Goal: Task Accomplishment & Management: Complete application form

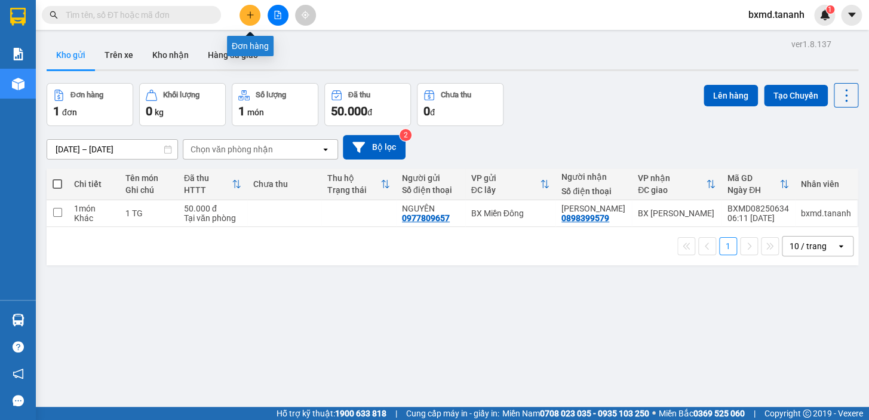
click at [254, 20] on button at bounding box center [249, 15] width 21 height 21
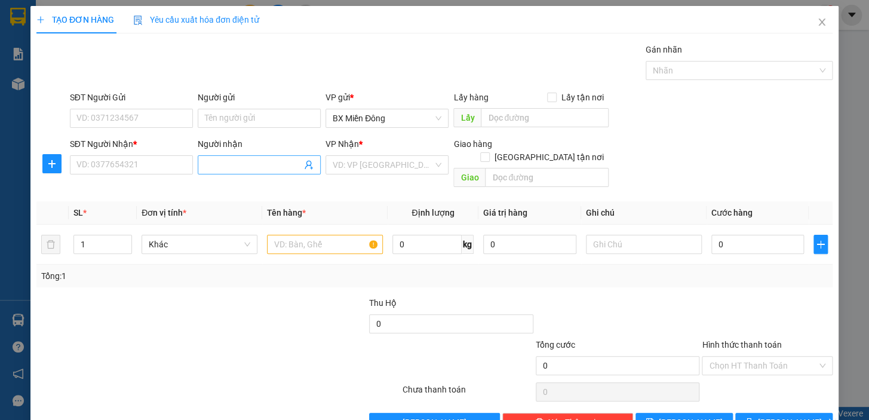
click at [245, 159] on input "Người nhận" at bounding box center [253, 164] width 97 height 13
type input "HOA TƯƠI BÁNH HỘP"
click at [105, 164] on input "SĐT Người Nhận *" at bounding box center [131, 164] width 123 height 19
type input "0934994789"
click at [151, 123] on input "SĐT Người Gửi" at bounding box center [131, 118] width 123 height 19
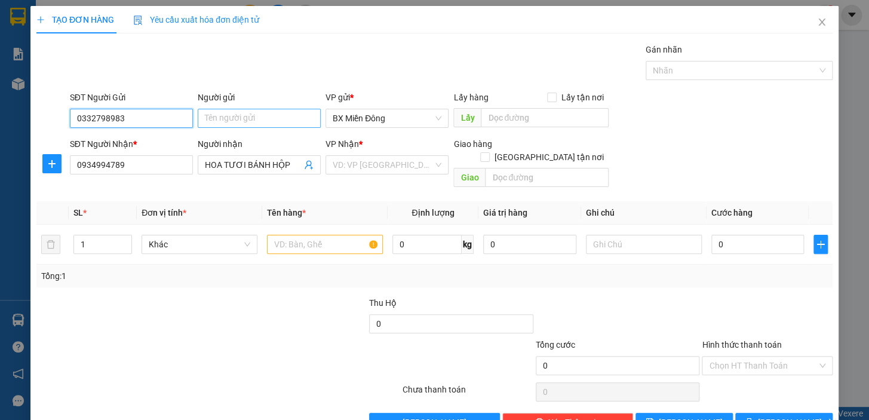
type input "0332798983"
click at [256, 109] on input "Người gửi" at bounding box center [259, 118] width 123 height 19
click at [256, 112] on input "Người gửi" at bounding box center [259, 118] width 123 height 19
type input "SHOP HẠNH PHÚC"
click at [362, 165] on input "search" at bounding box center [383, 165] width 100 height 18
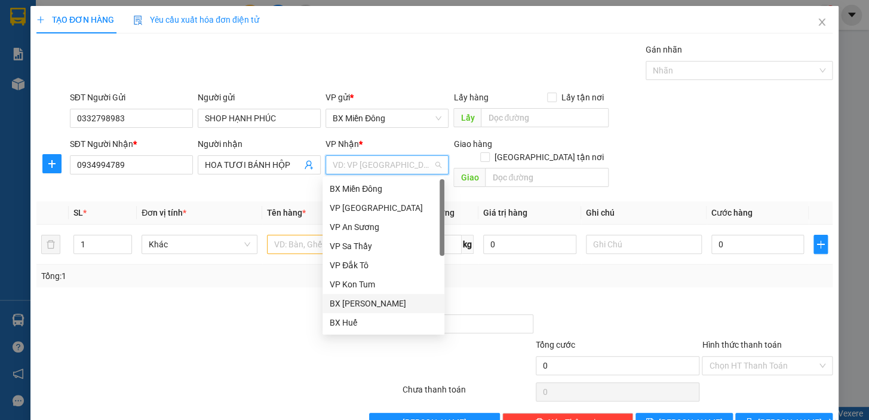
click at [397, 298] on div "BX [PERSON_NAME]" at bounding box center [383, 303] width 107 height 13
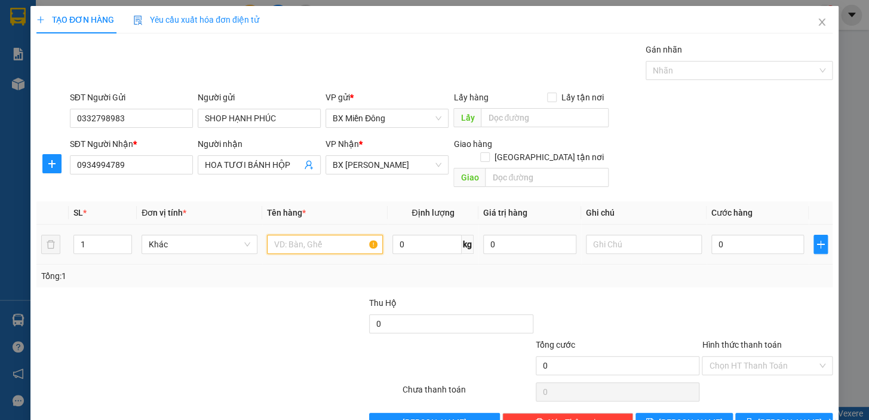
click at [325, 235] on input "text" at bounding box center [325, 244] width 116 height 19
type input "4 KIỆN"
type input "2"
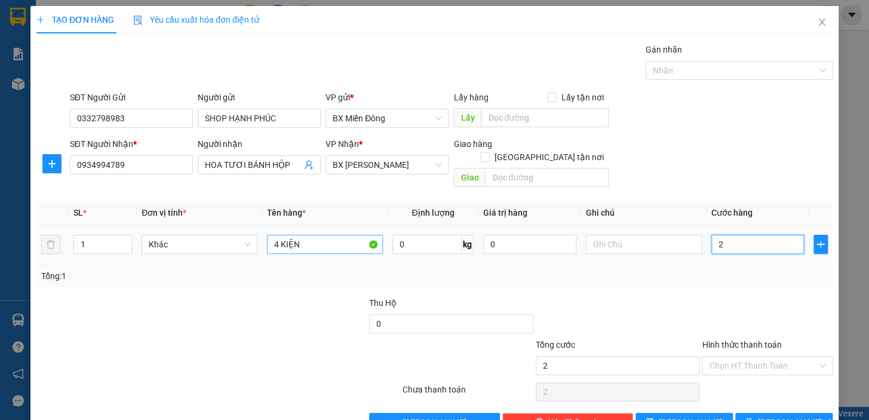
type input "24"
type input "240"
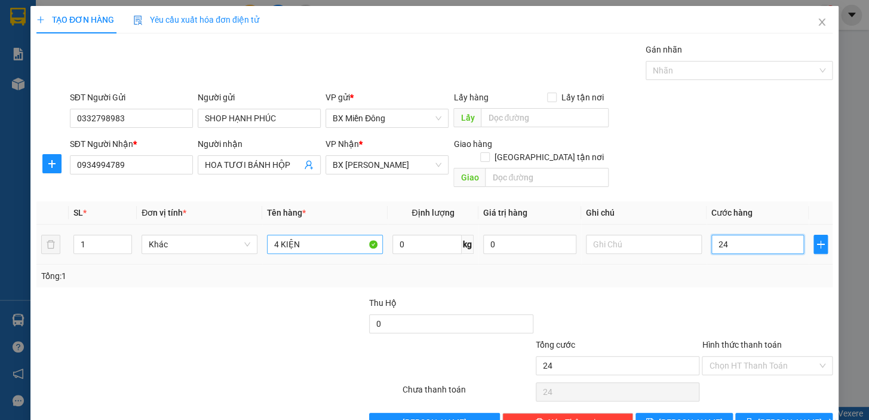
type input "240"
type input "240.000"
click at [92, 225] on td "1" at bounding box center [103, 245] width 68 height 40
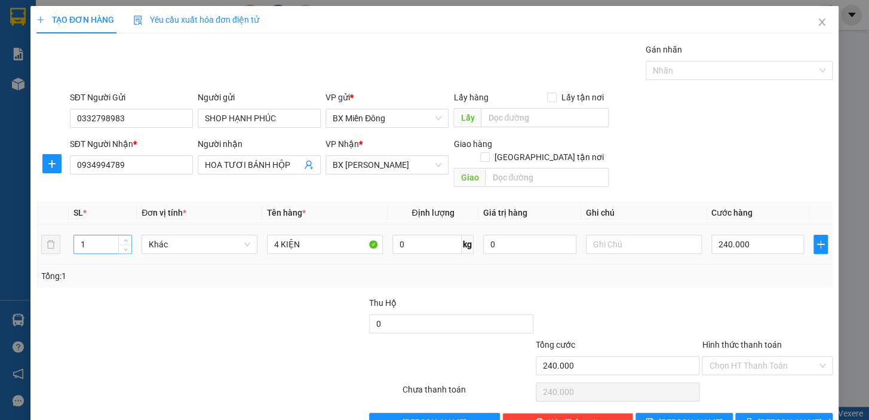
click at [94, 235] on input "1" at bounding box center [102, 244] width 57 height 18
type input "4"
click at [792, 416] on span "[PERSON_NAME] và In" at bounding box center [800, 422] width 84 height 13
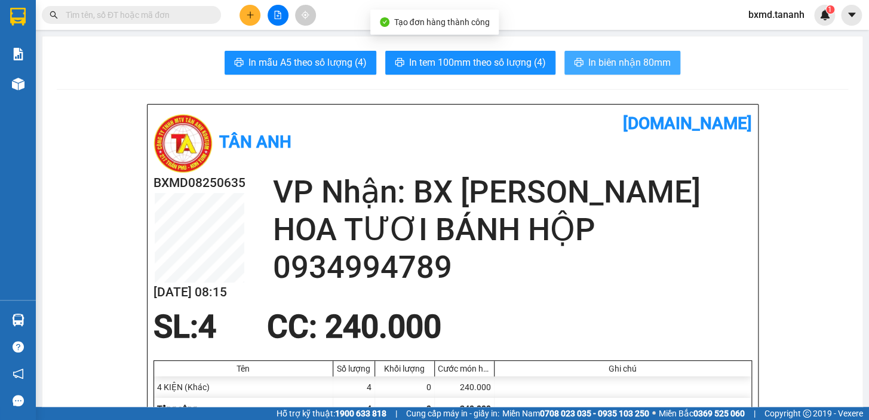
click at [623, 67] on span "In biên nhận 80mm" at bounding box center [629, 62] width 82 height 15
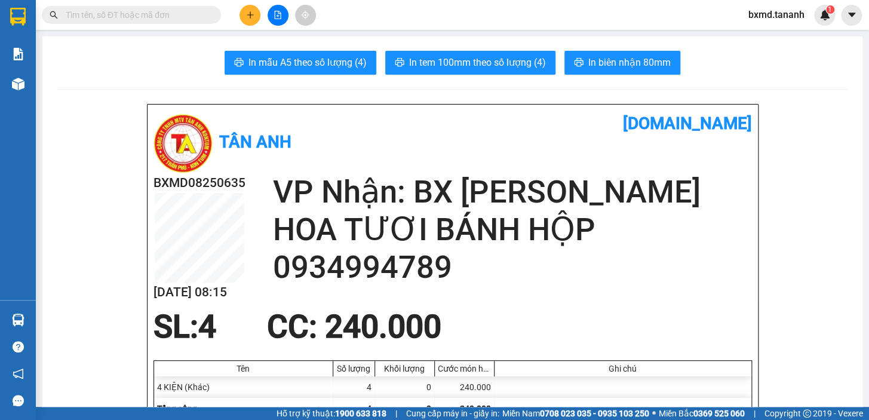
click at [253, 11] on icon "plus" at bounding box center [250, 15] width 8 height 8
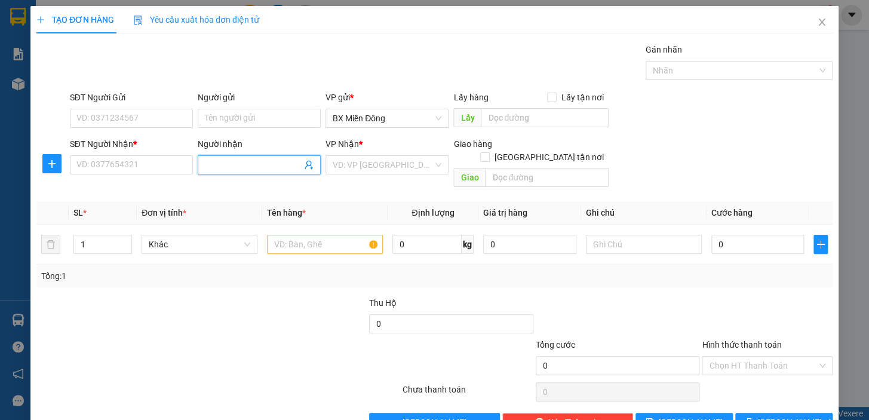
click at [211, 166] on input "Người nhận" at bounding box center [253, 164] width 97 height 13
type input "H"
type input "[PERSON_NAME]"
click at [145, 163] on input "SĐT Người Nhận *" at bounding box center [131, 164] width 123 height 19
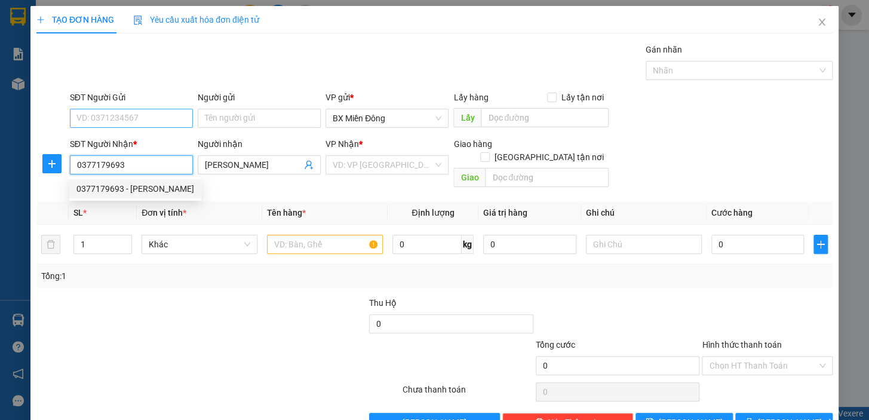
type input "0377179693"
click at [176, 109] on input "SĐT Người Gửi" at bounding box center [131, 118] width 123 height 19
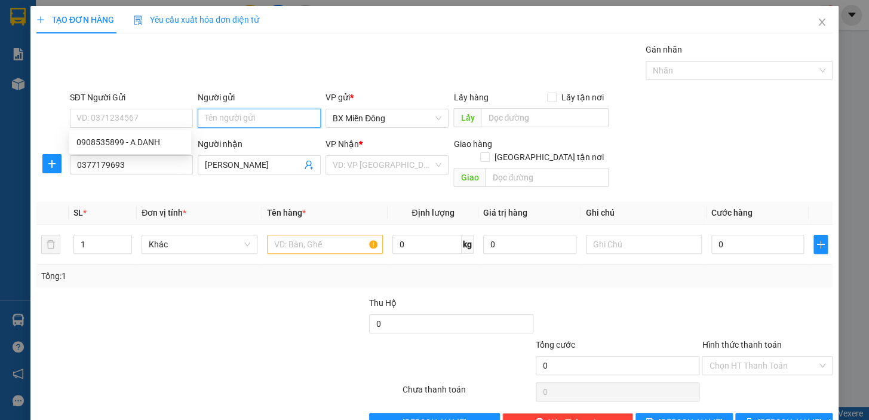
click at [200, 115] on input "Người gửi" at bounding box center [259, 118] width 123 height 19
type input "D"
type input "ĐỊNH NGUYÊN"
click at [167, 113] on input "SĐT Người Gửi" at bounding box center [131, 118] width 123 height 19
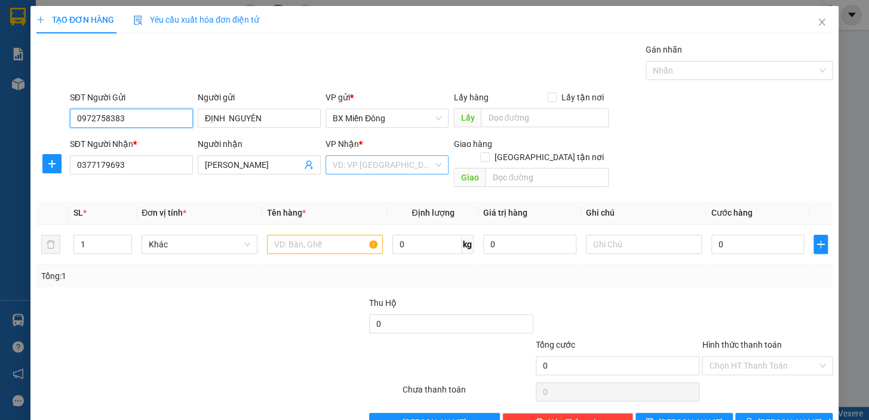
type input "0972758383"
click at [396, 158] on input "search" at bounding box center [383, 165] width 100 height 18
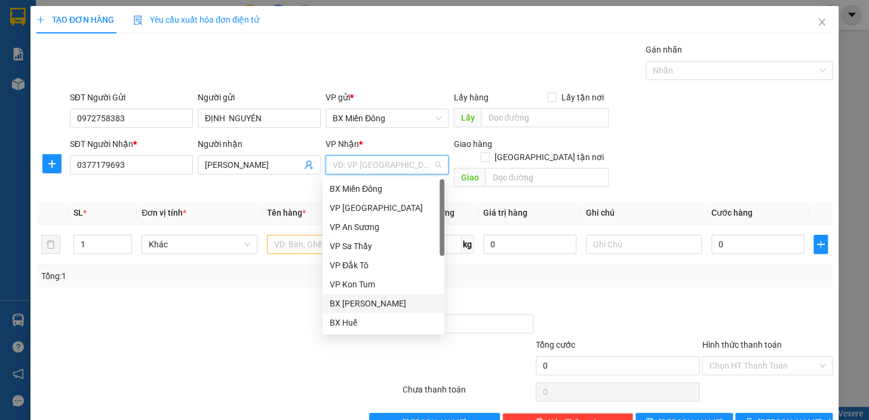
click at [382, 300] on div "BX [PERSON_NAME]" at bounding box center [383, 303] width 107 height 13
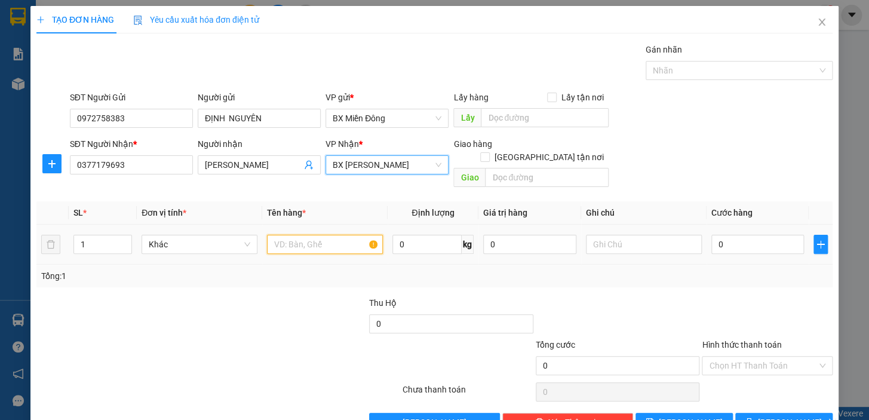
click at [309, 237] on input "text" at bounding box center [325, 244] width 116 height 19
type input "1 TG"
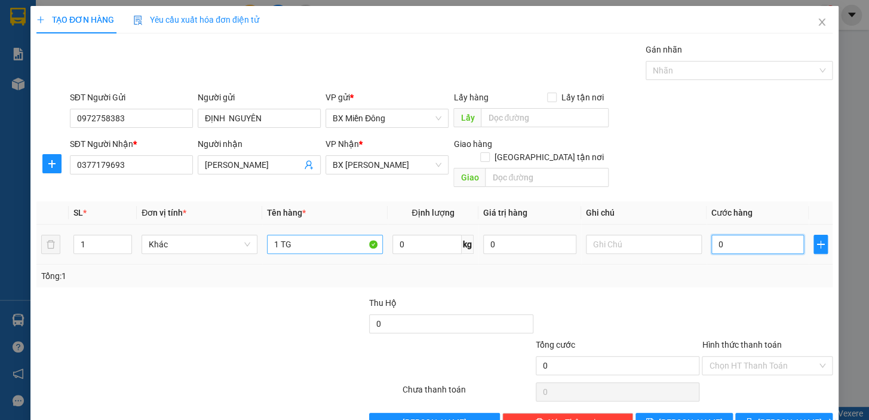
type input "5"
type input "50"
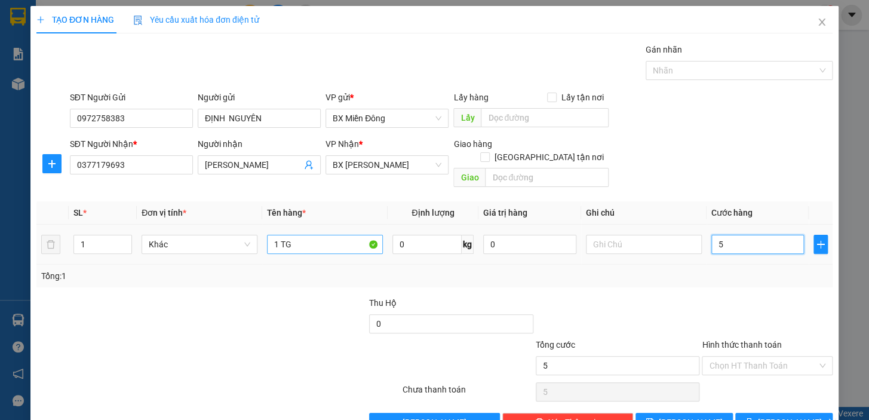
type input "50"
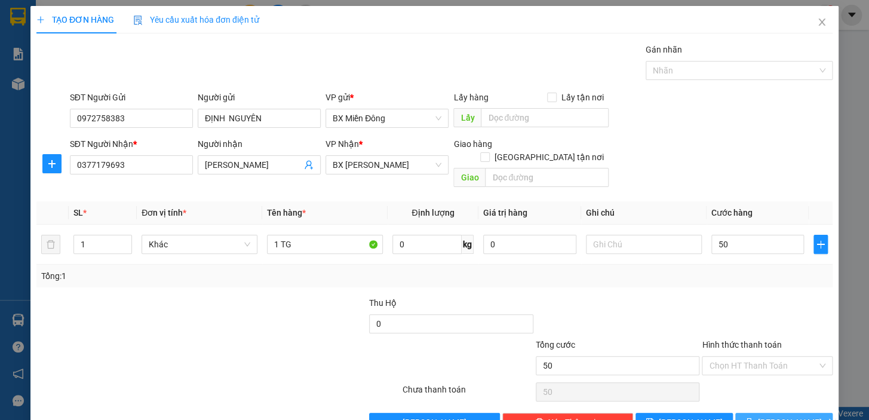
type input "50.000"
click at [811, 413] on button "[PERSON_NAME] và In" at bounding box center [783, 422] width 97 height 19
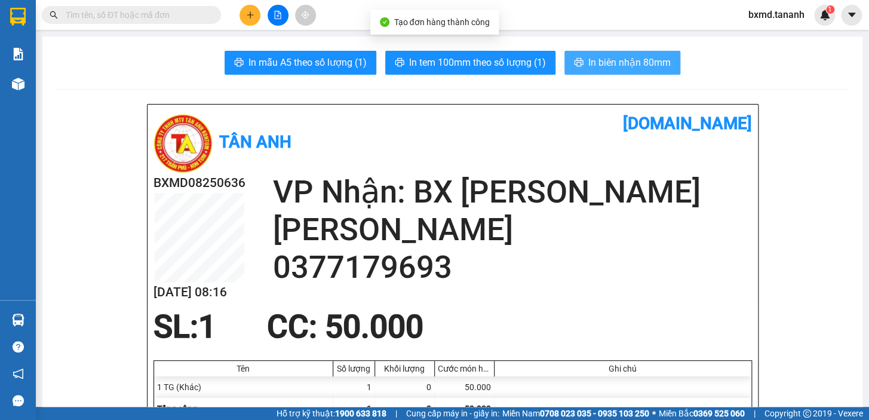
click at [638, 56] on span "In biên nhận 80mm" at bounding box center [629, 62] width 82 height 15
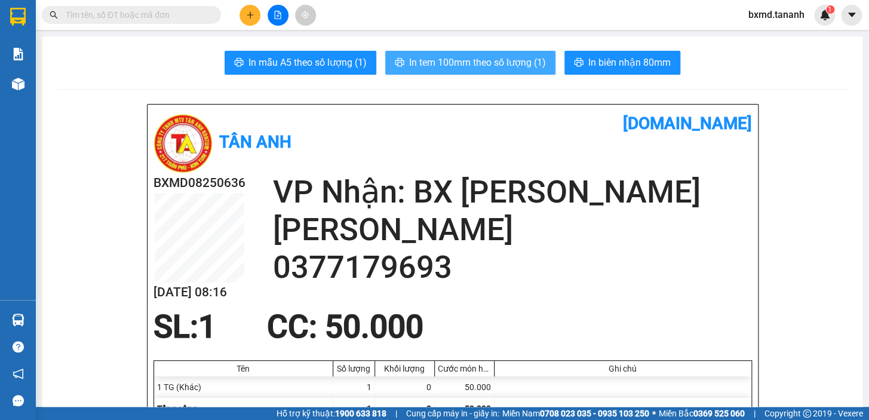
click at [513, 67] on span "In tem 100mm theo số lượng (1)" at bounding box center [477, 62] width 137 height 15
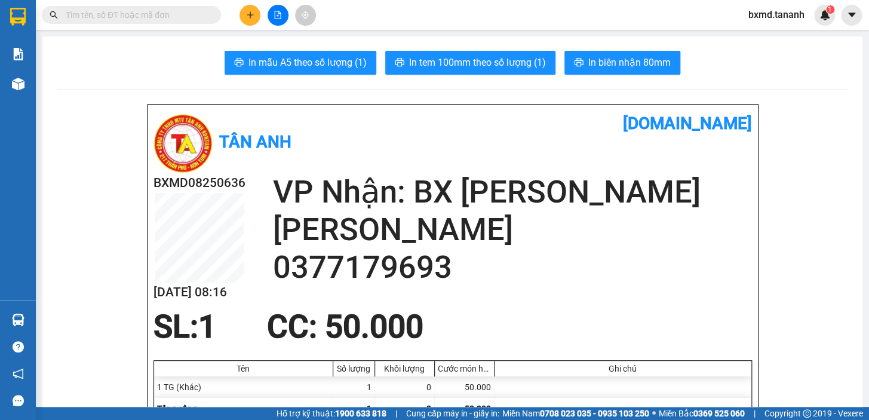
click at [250, 17] on icon "plus" at bounding box center [250, 15] width 8 height 8
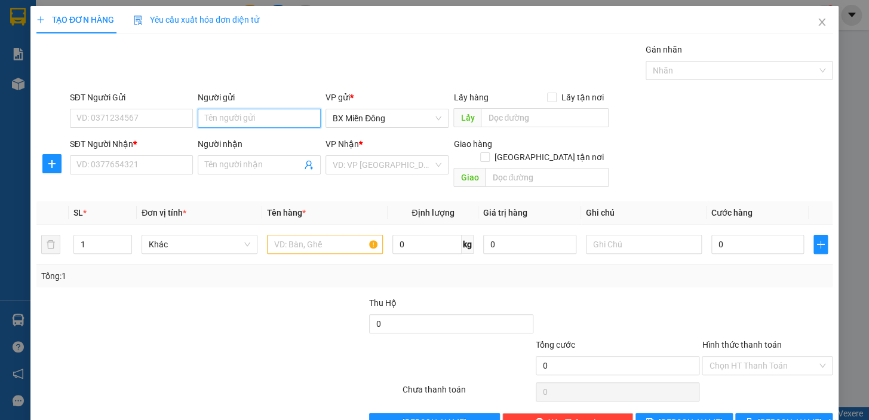
click at [239, 112] on input "Người gửi" at bounding box center [259, 118] width 123 height 19
click at [218, 170] on input "Người nhận" at bounding box center [253, 164] width 97 height 13
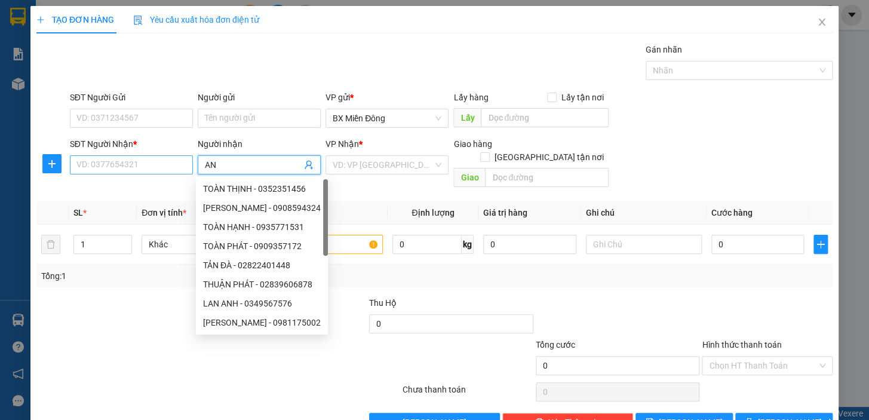
type input "AN"
click at [93, 167] on input "SĐT Người Nhận *" at bounding box center [131, 164] width 123 height 19
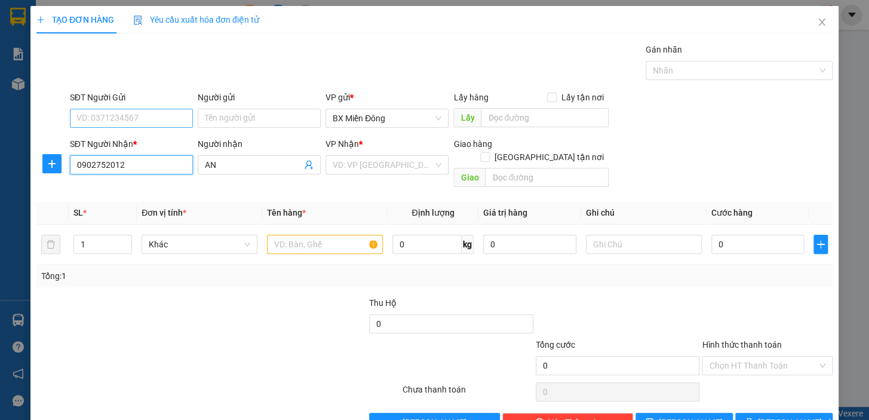
type input "0902752012"
click at [133, 119] on input "SĐT Người Gửi" at bounding box center [131, 118] width 123 height 19
type input "0329148835"
click at [218, 121] on input "Người gửi" at bounding box center [259, 118] width 123 height 19
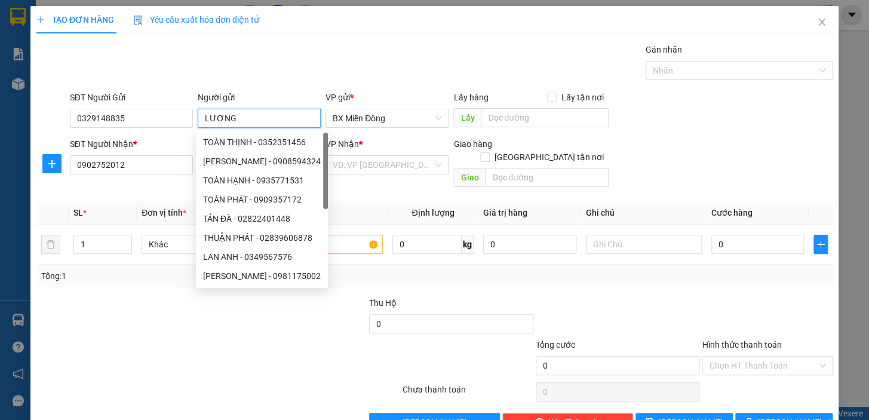
type input "LƯƠNG"
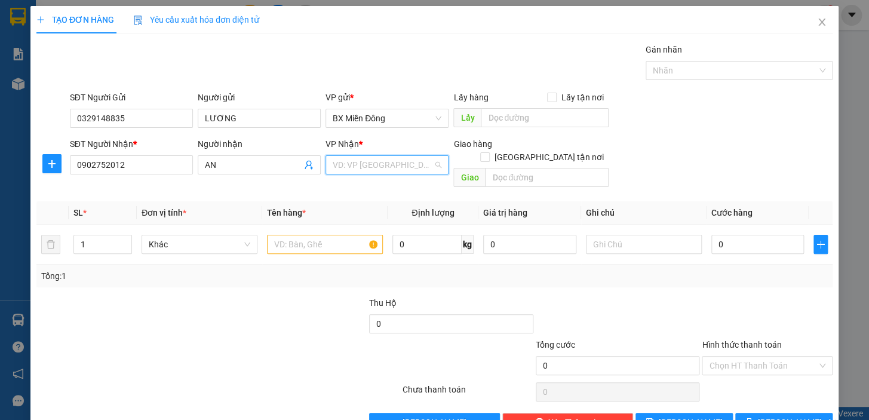
click at [364, 157] on input "search" at bounding box center [383, 165] width 100 height 18
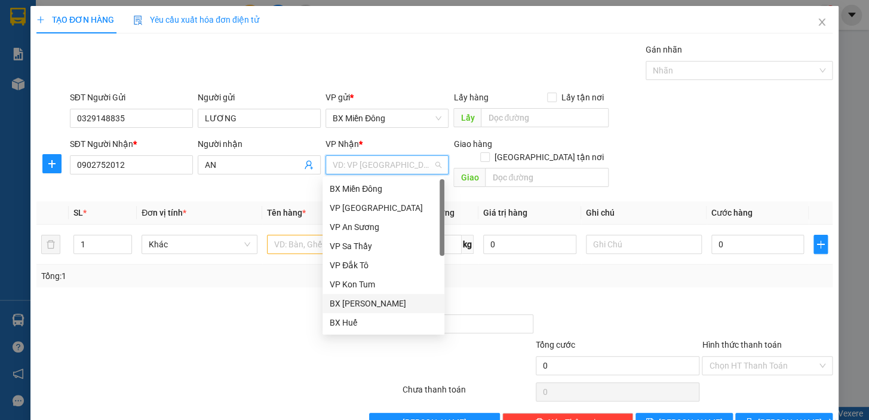
click at [375, 304] on div "BX [PERSON_NAME]" at bounding box center [383, 303] width 107 height 13
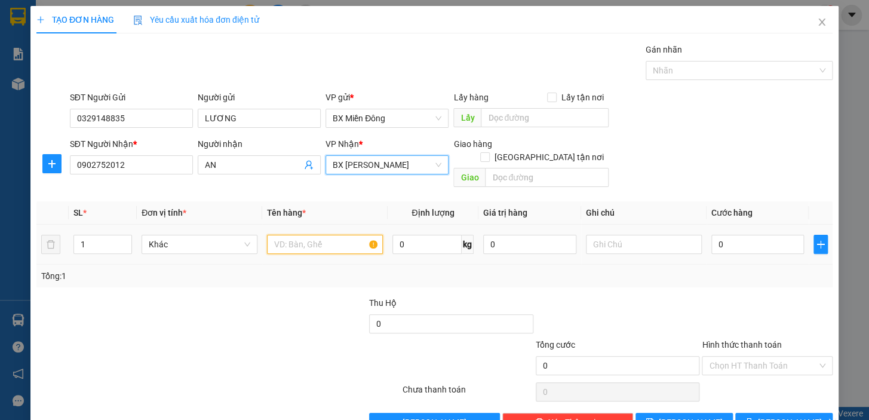
click at [300, 235] on input "text" at bounding box center [325, 244] width 116 height 19
type input "1 CỤC"
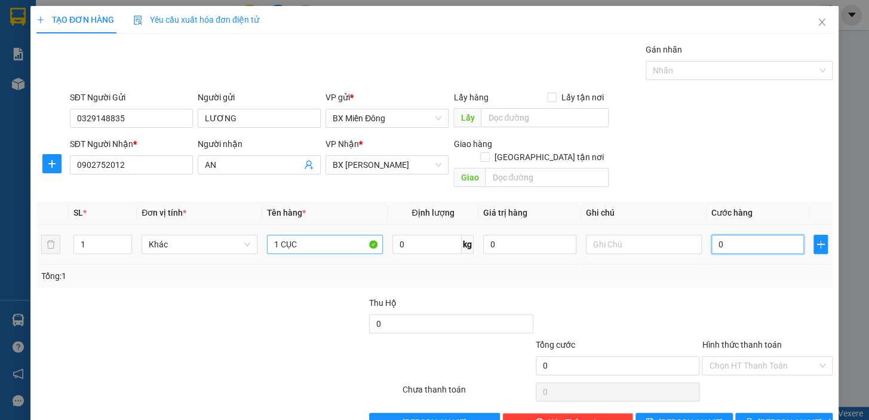
type input "5"
type input "50"
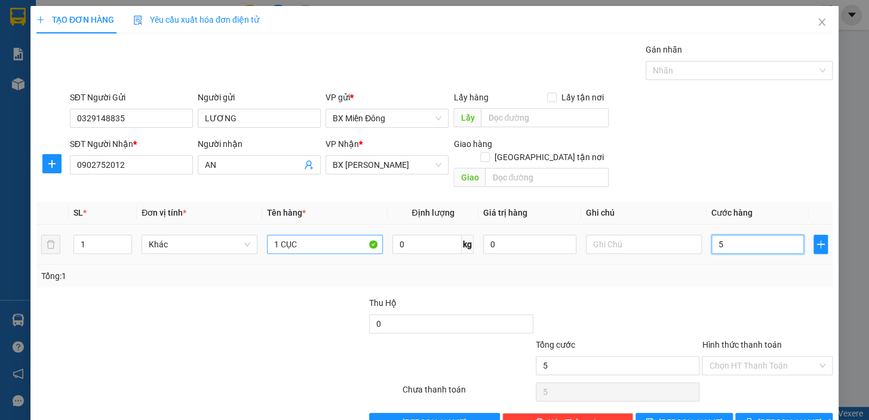
type input "50"
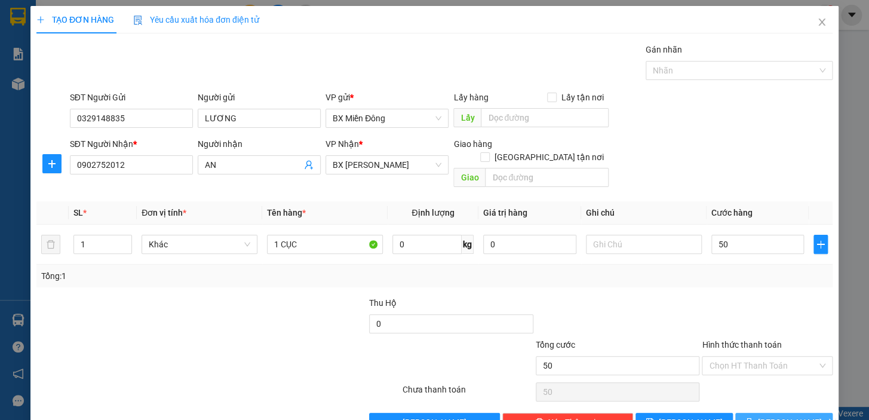
type input "50.000"
click at [749, 413] on button "[PERSON_NAME] và In" at bounding box center [783, 422] width 97 height 19
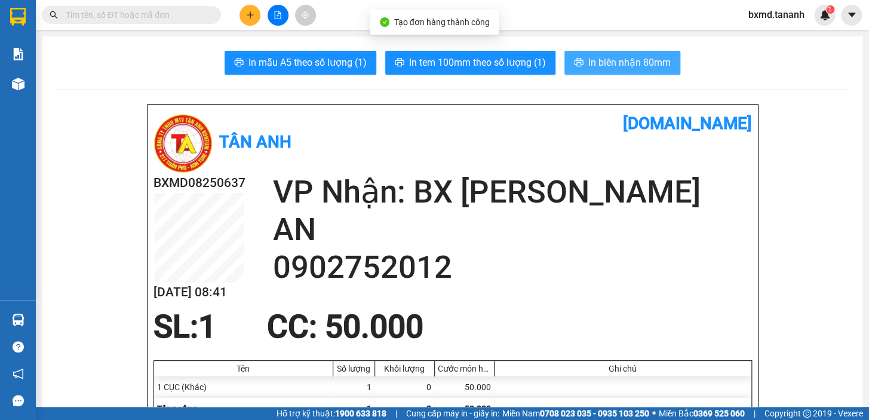
click at [614, 67] on span "In biên nhận 80mm" at bounding box center [629, 62] width 82 height 15
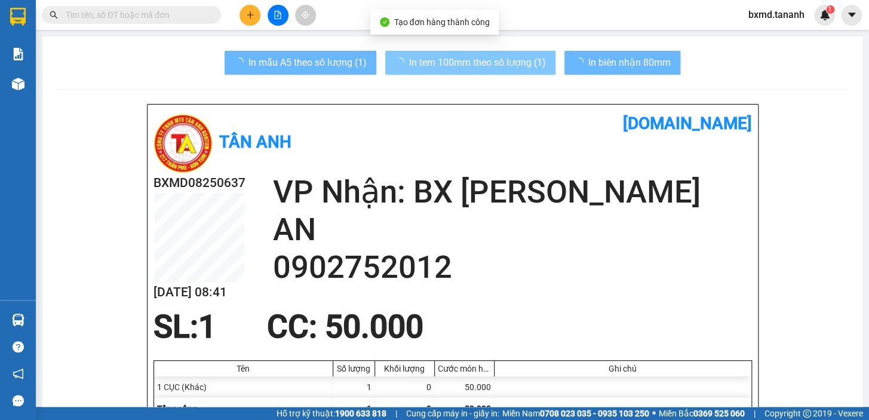
click at [508, 69] on span "In tem 100mm theo số lượng (1)" at bounding box center [477, 62] width 137 height 15
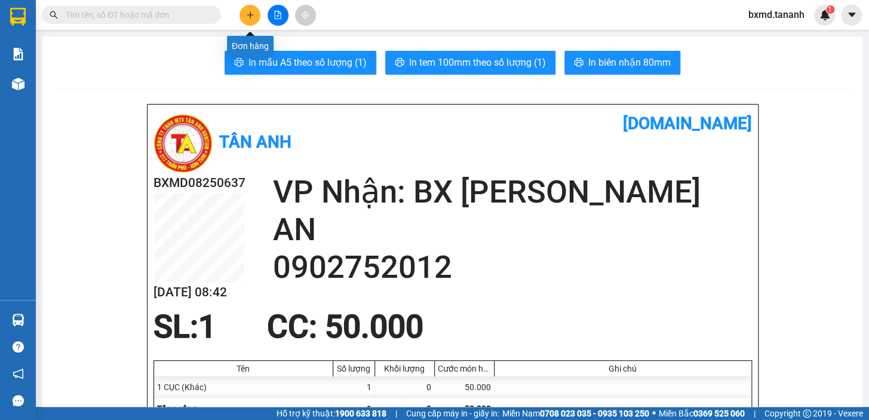
click at [247, 18] on icon "plus" at bounding box center [250, 15] width 8 height 8
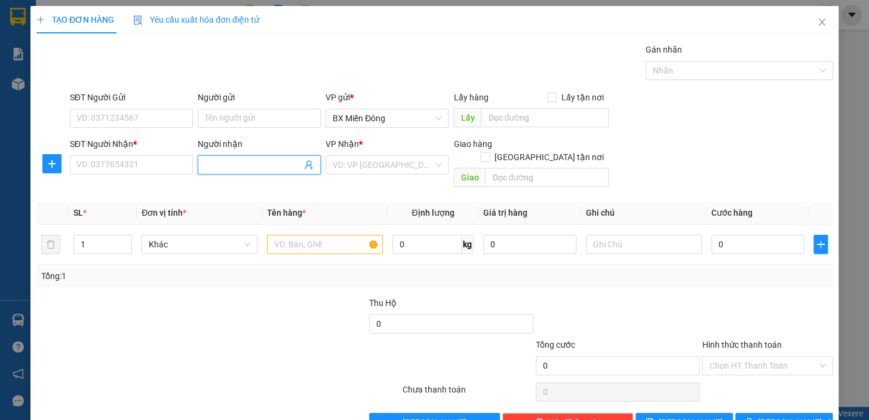
click at [216, 165] on input "Người nhận" at bounding box center [253, 164] width 97 height 13
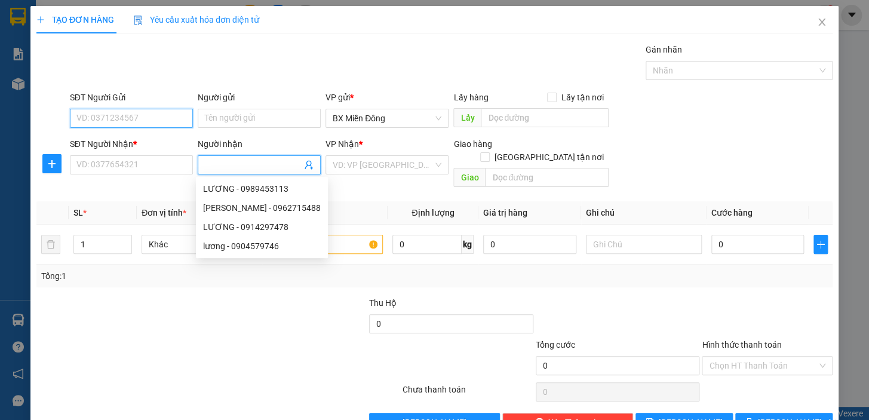
click at [121, 125] on input "SĐT Người Gửi" at bounding box center [131, 118] width 123 height 19
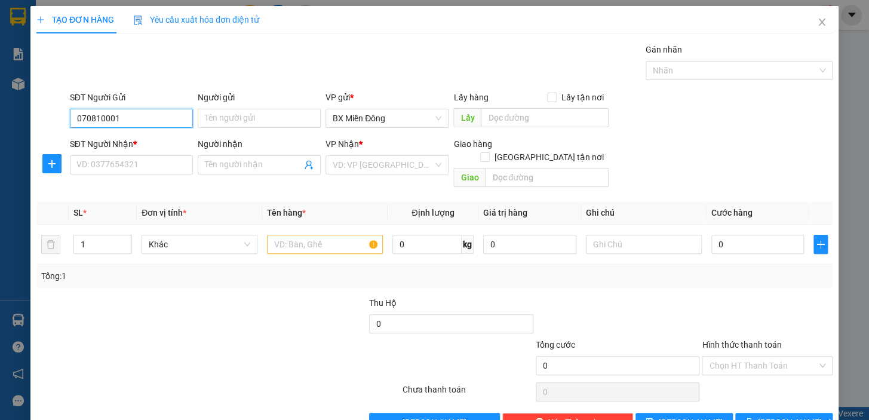
click at [103, 120] on input "070810001" at bounding box center [131, 118] width 123 height 19
click at [84, 122] on input "070810001" at bounding box center [131, 118] width 123 height 19
type input "0780810001"
click at [215, 121] on input "Người gửi" at bounding box center [259, 118] width 123 height 19
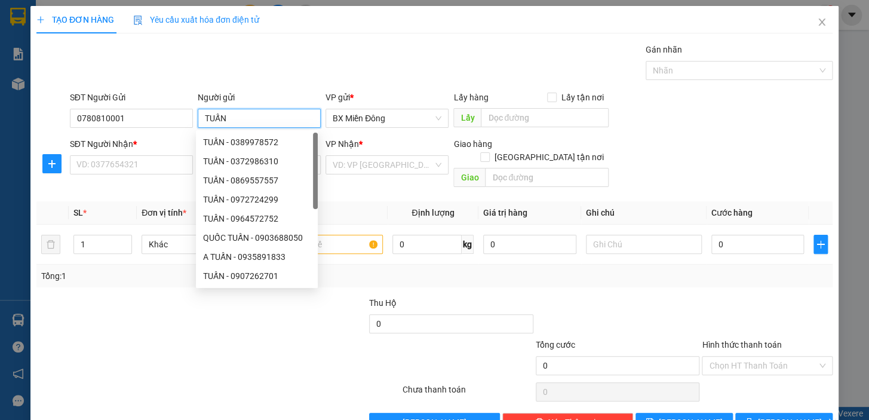
type input "TUẤN"
click at [111, 179] on div "Transit Pickup Surcharge Ids Transit Deliver Surcharge Ids Transit Deliver Surc…" at bounding box center [434, 237] width 796 height 389
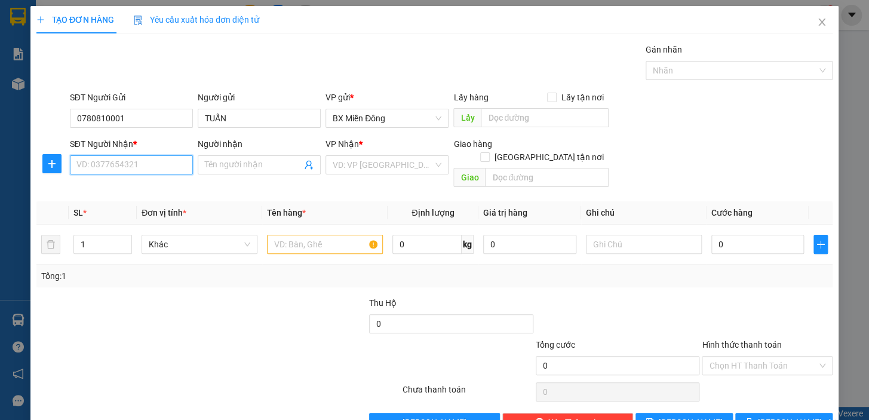
click at [112, 167] on input "SĐT Người Nhận *" at bounding box center [131, 164] width 123 height 19
type input "0347743154"
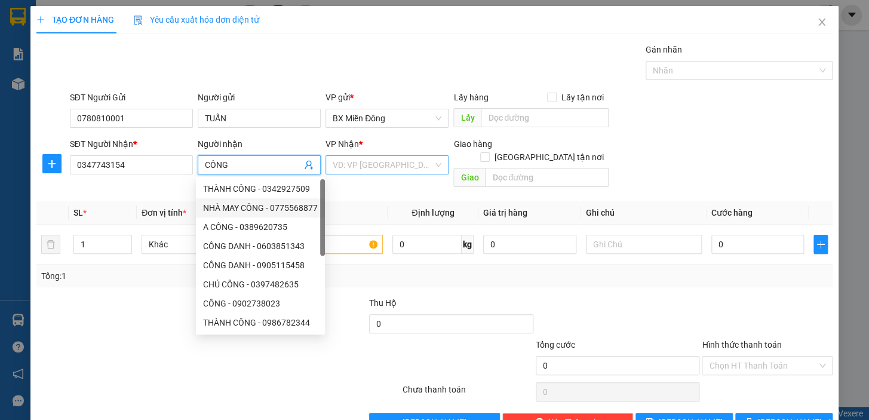
click at [417, 168] on input "search" at bounding box center [383, 165] width 100 height 18
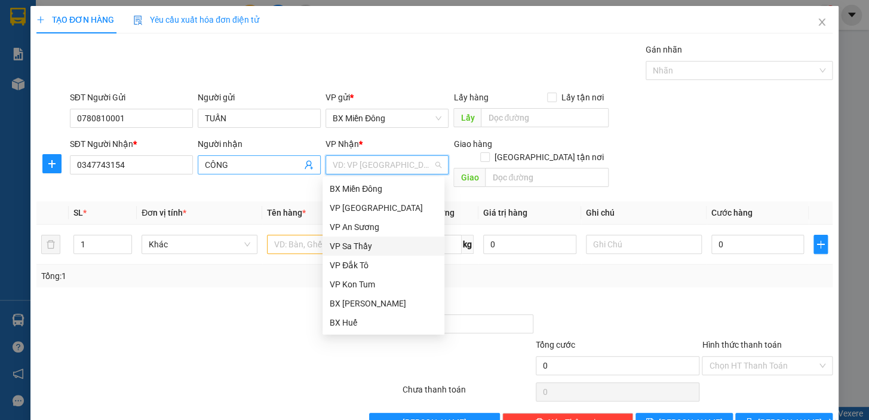
drag, startPoint x: 241, startPoint y: 169, endPoint x: 202, endPoint y: 167, distance: 38.3
click at [205, 167] on input "CÔNG" at bounding box center [253, 164] width 97 height 13
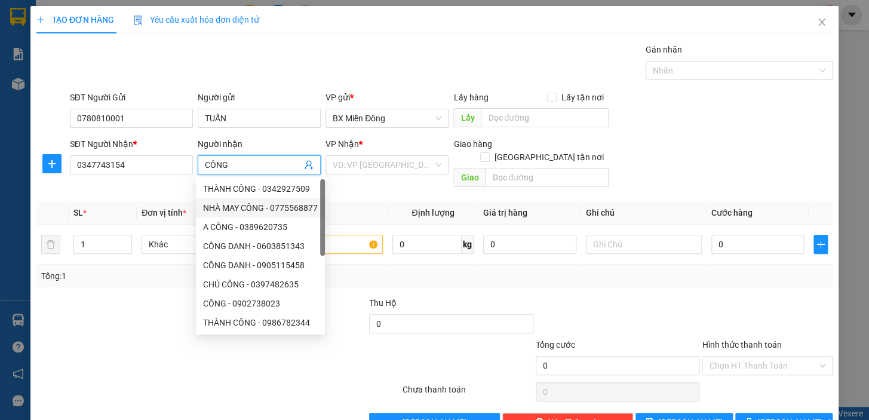
type input "T"
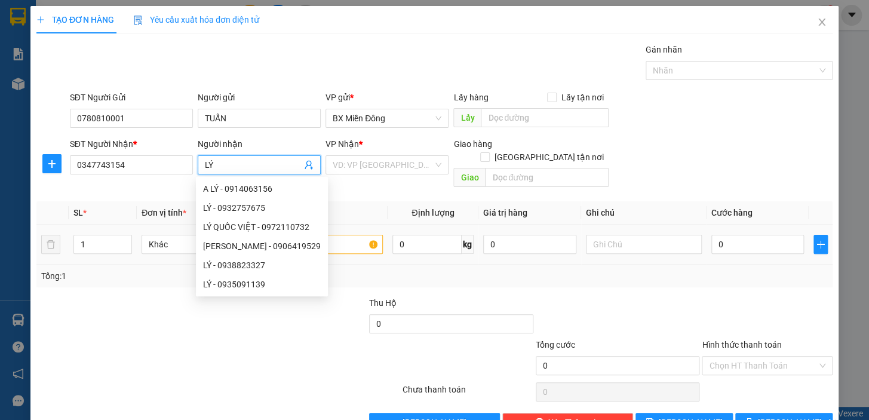
type input "LÝ"
click at [348, 235] on input "text" at bounding box center [325, 244] width 116 height 19
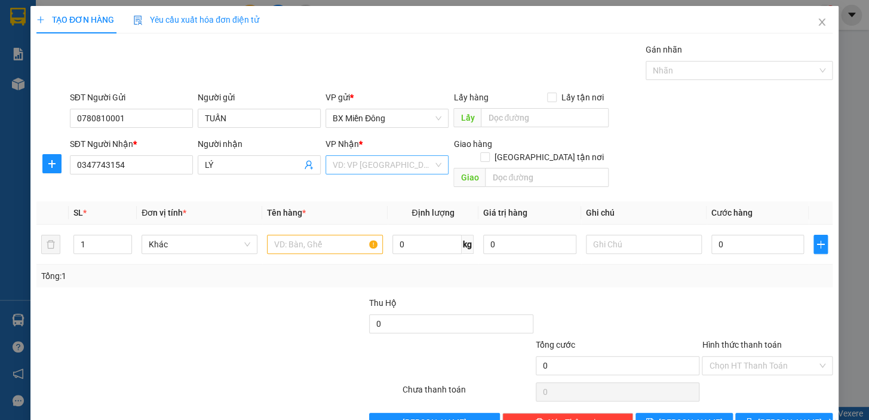
click at [414, 161] on input "search" at bounding box center [383, 165] width 100 height 18
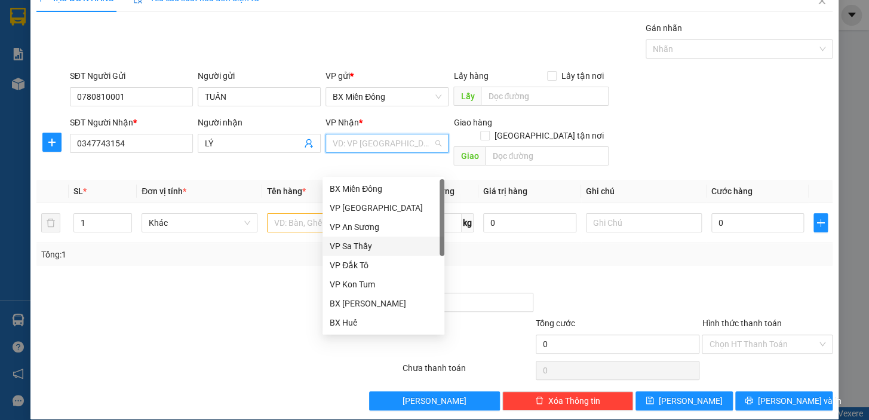
scroll to position [133, 0]
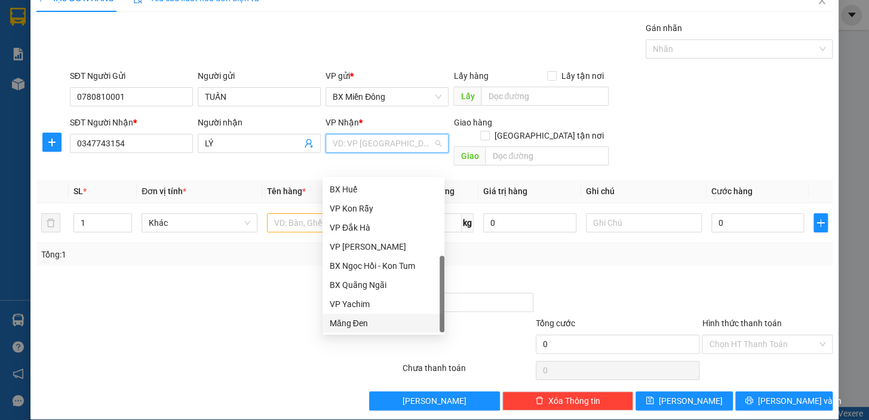
click at [385, 318] on div "Măng Đen" at bounding box center [383, 322] width 107 height 13
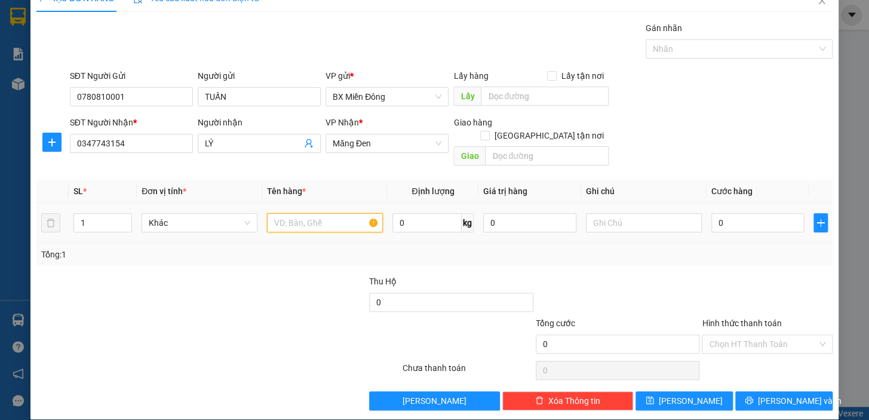
click at [297, 213] on input "text" at bounding box center [325, 222] width 116 height 19
type input "6"
type input "30 TG"
click at [90, 214] on input "1" at bounding box center [102, 223] width 57 height 18
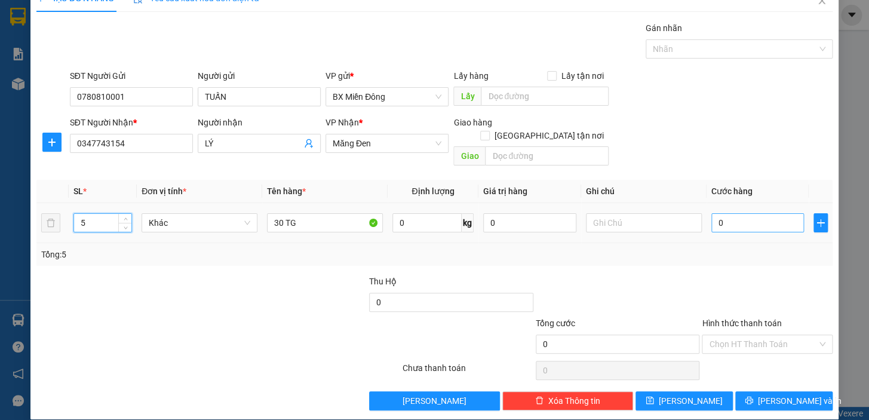
type input "5"
click at [732, 213] on input "0" at bounding box center [757, 222] width 93 height 19
type input "6"
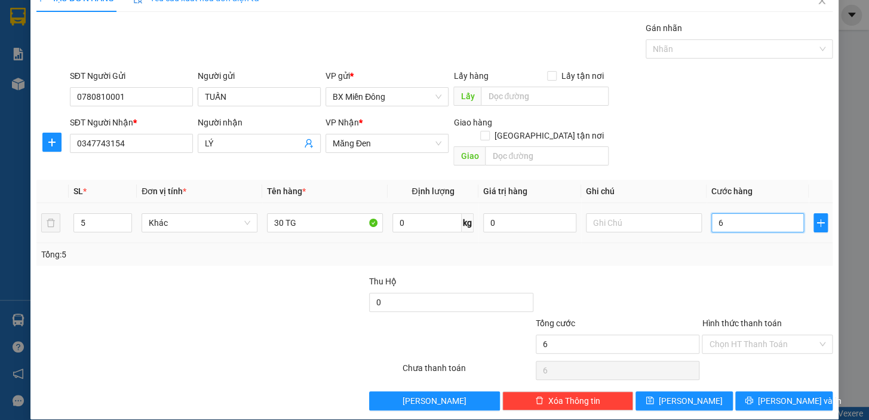
type input "60"
type input "600"
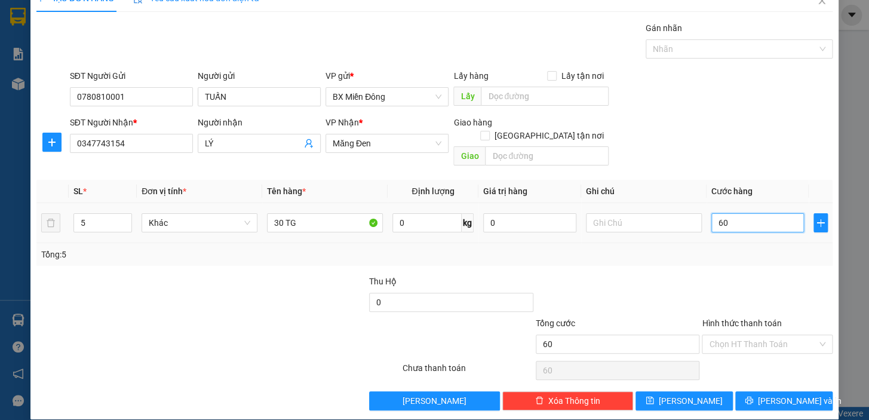
type input "600"
type input "600.000"
click at [784, 394] on span "[PERSON_NAME] và In" at bounding box center [800, 400] width 84 height 13
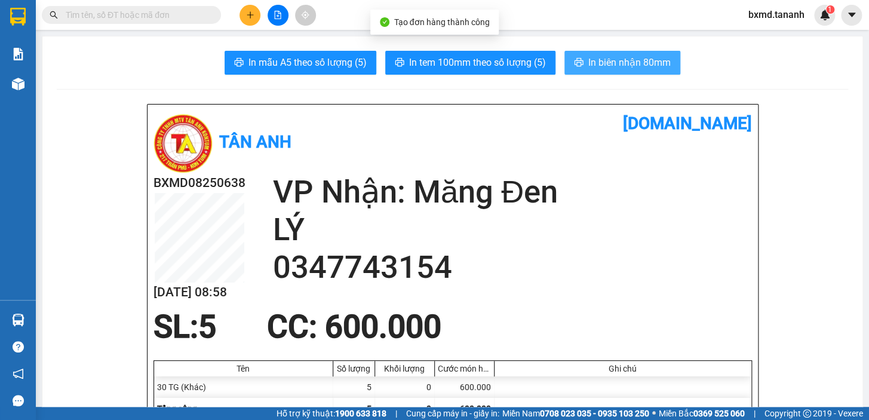
click at [625, 72] on button "In biên nhận 80mm" at bounding box center [622, 63] width 116 height 24
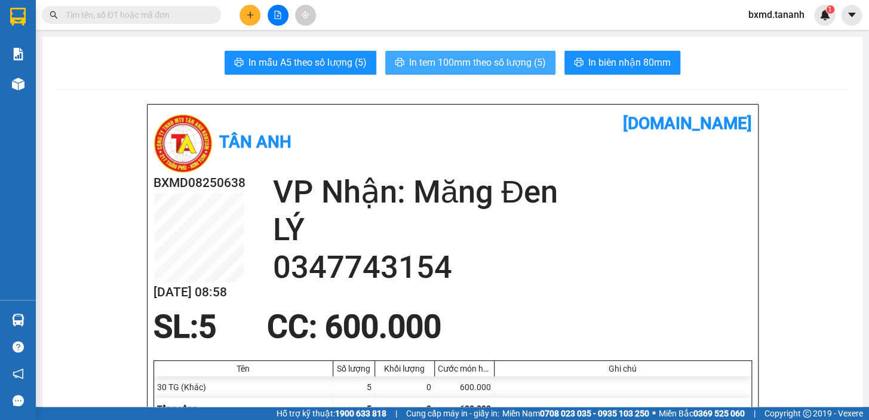
click at [489, 65] on span "In tem 100mm theo số lượng (5)" at bounding box center [477, 62] width 137 height 15
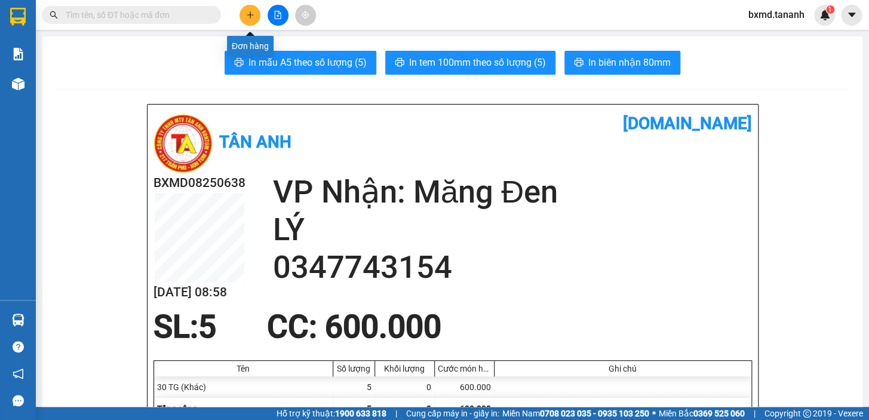
click at [248, 17] on icon "plus" at bounding box center [250, 15] width 8 height 8
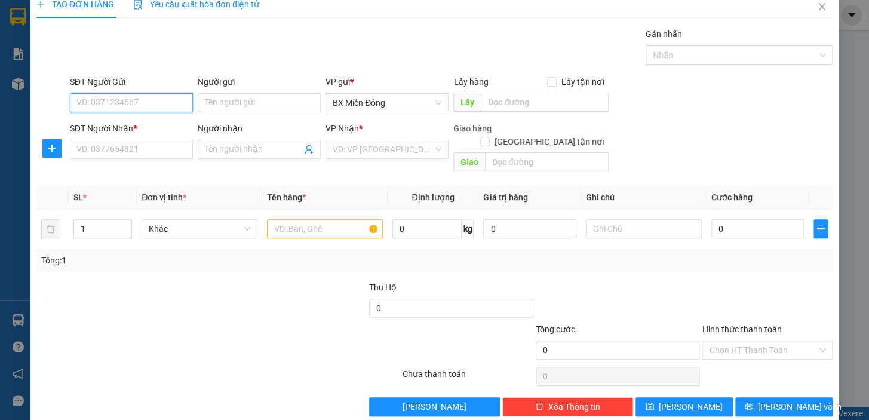
scroll to position [20, 0]
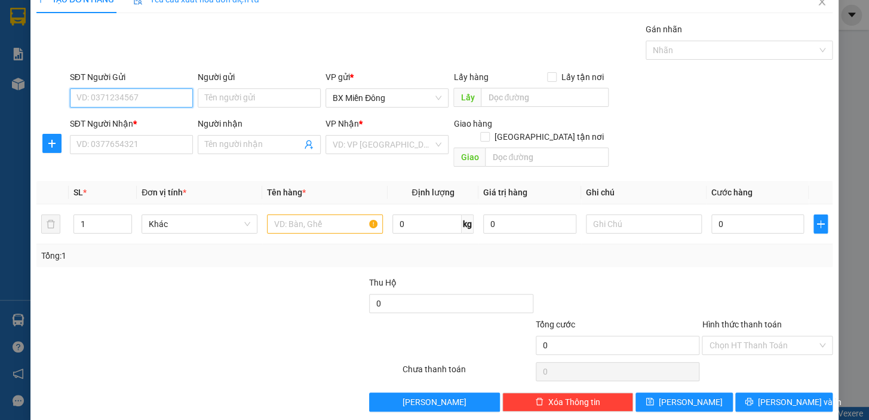
click at [164, 97] on input "SĐT Người Gửi" at bounding box center [131, 97] width 123 height 19
type input "0773998393"
click at [251, 94] on input "Người gửi" at bounding box center [259, 97] width 123 height 19
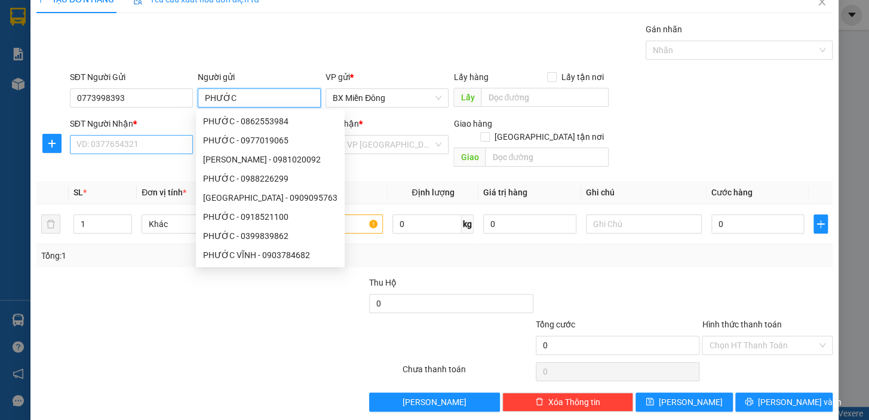
type input "PHƯỚC"
click at [155, 146] on input "SĐT Người Nhận *" at bounding box center [131, 144] width 123 height 19
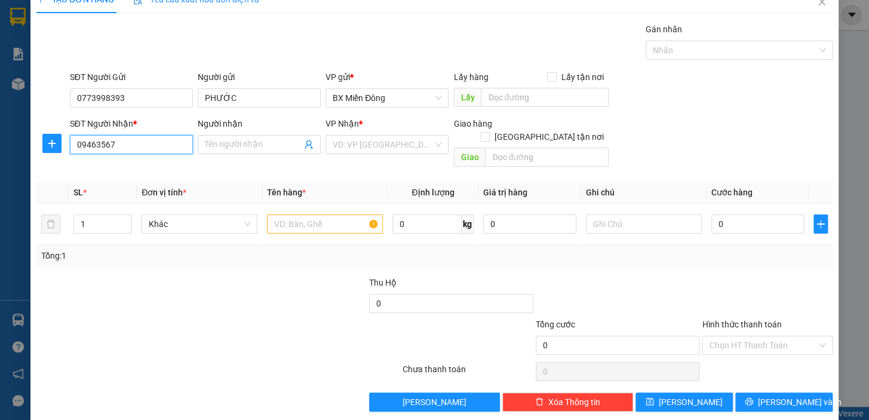
type input "094635679"
drag, startPoint x: 136, startPoint y: 143, endPoint x: 0, endPoint y: 150, distance: 136.3
click at [0, 150] on div "TẠO ĐƠN HÀNG Yêu cầu xuất hóa đơn điện tử Transit Pickup Surcharge Ids Transit …" at bounding box center [434, 210] width 869 height 420
type input "0946385679"
click at [227, 140] on input "Người nhận" at bounding box center [253, 144] width 97 height 13
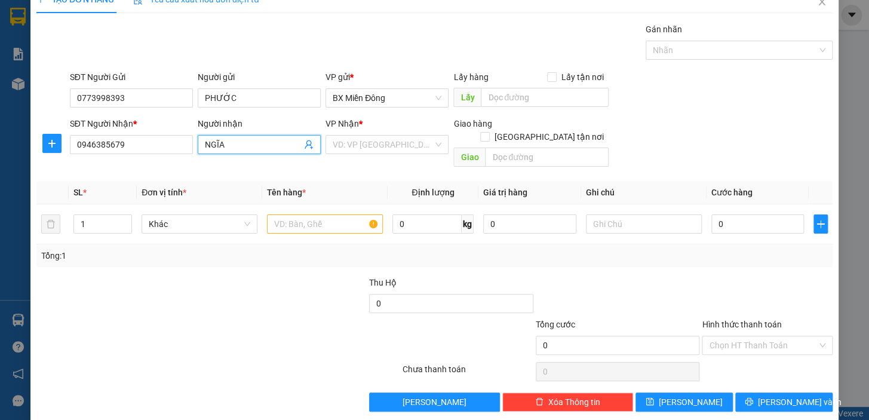
click at [213, 145] on input "NGĨA" at bounding box center [253, 144] width 97 height 13
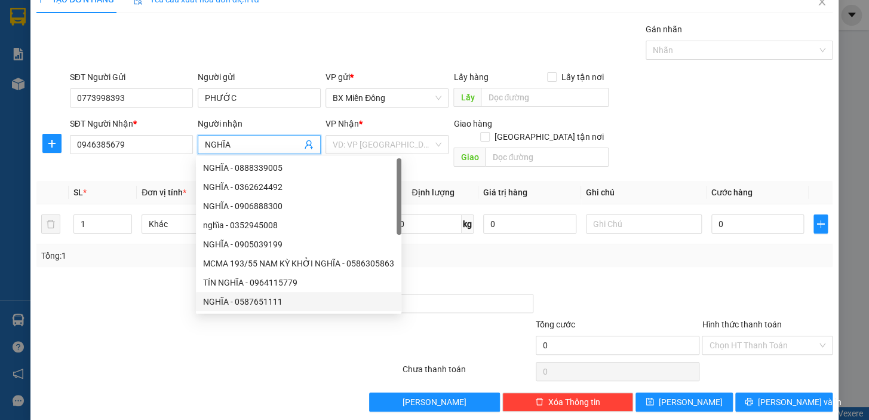
type input "NGHĨA"
click at [322, 338] on div at bounding box center [334, 339] width 133 height 42
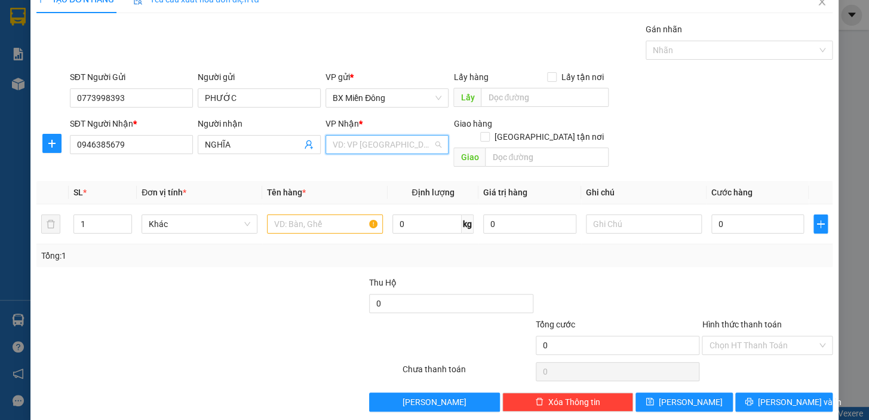
click at [420, 140] on input "search" at bounding box center [383, 145] width 100 height 18
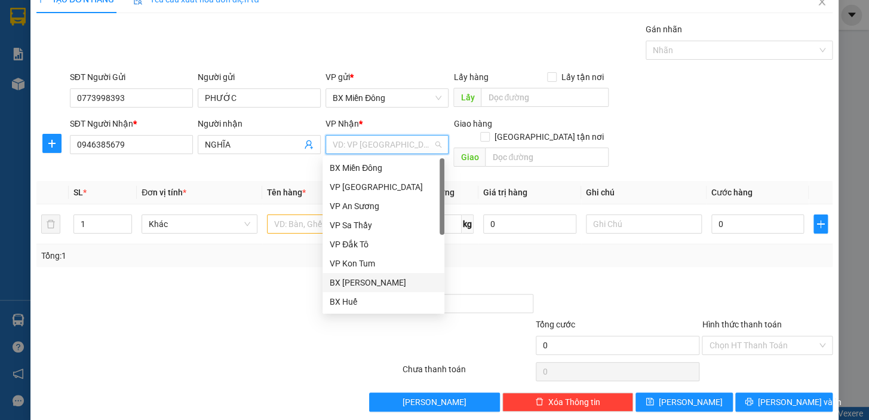
click at [374, 281] on div "BX [PERSON_NAME]" at bounding box center [383, 282] width 107 height 13
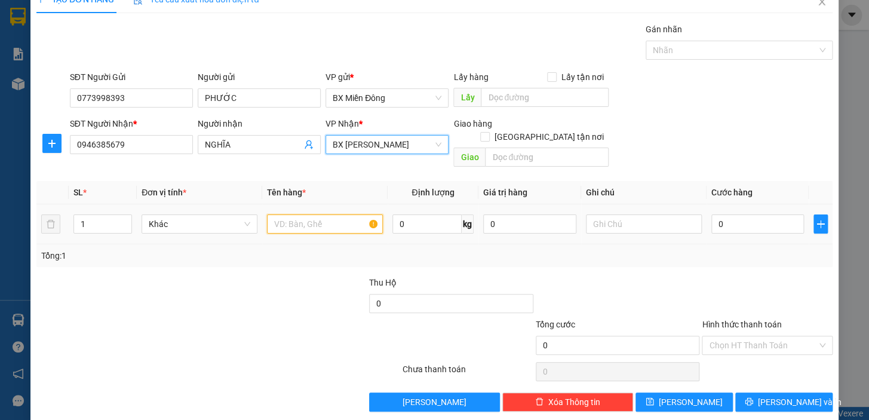
click at [367, 214] on input "text" at bounding box center [325, 223] width 116 height 19
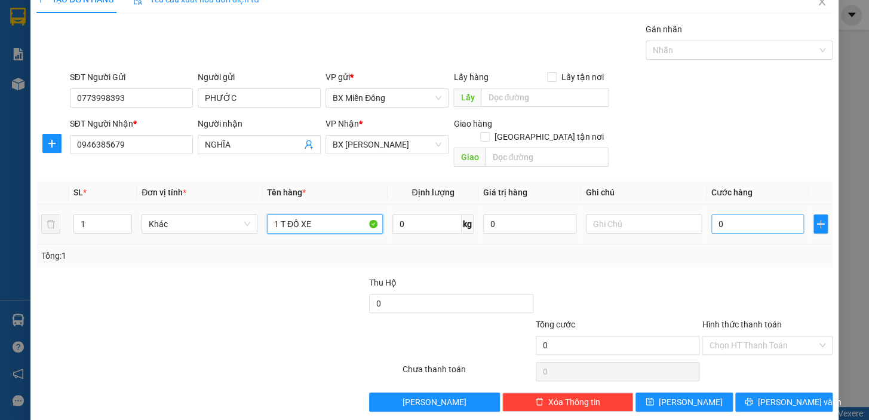
type input "1 T ĐỒ XE"
click at [752, 214] on input "0" at bounding box center [757, 223] width 93 height 19
type input "5"
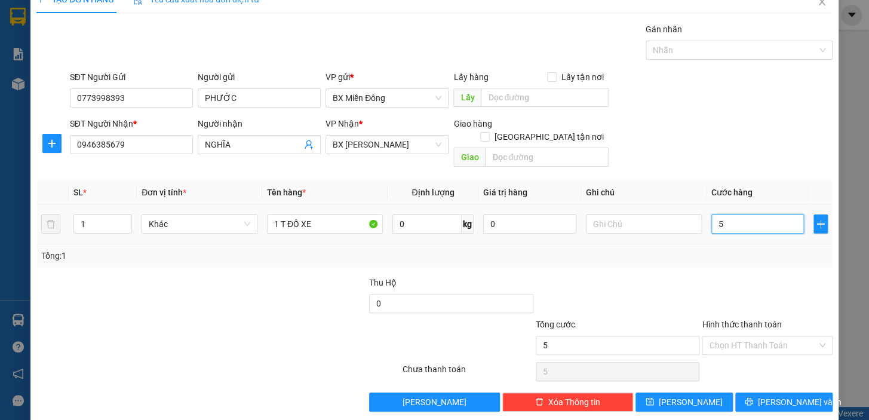
type input "50"
type input "50.000"
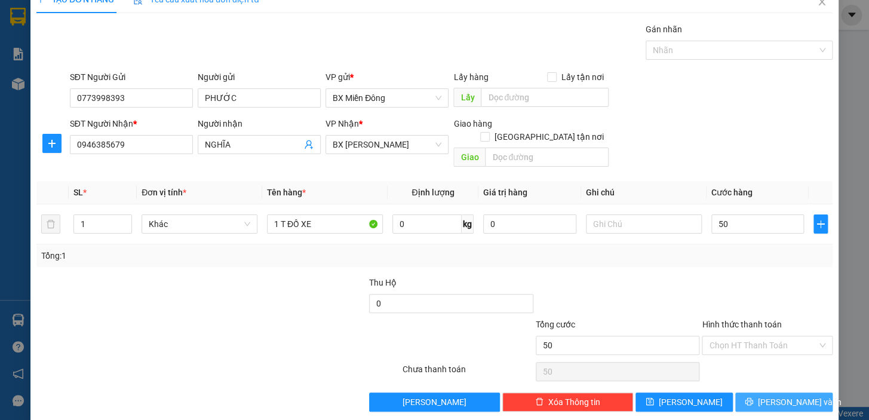
type input "50.000"
click at [791, 395] on span "[PERSON_NAME] và In" at bounding box center [800, 401] width 84 height 13
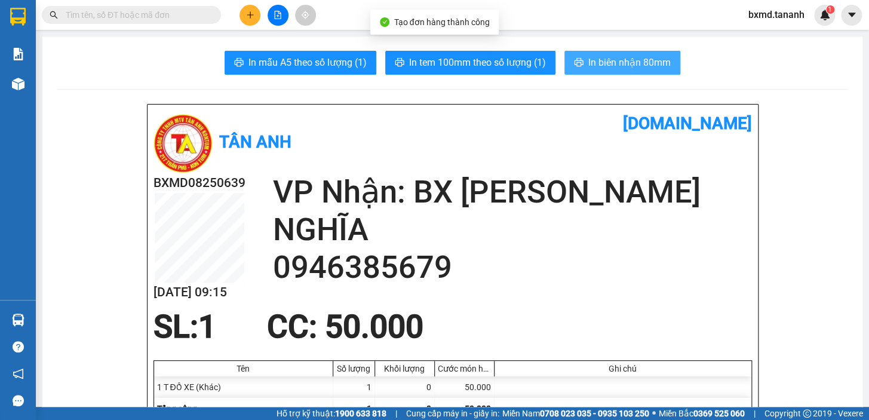
click at [602, 60] on span "In biên nhận 80mm" at bounding box center [629, 62] width 82 height 15
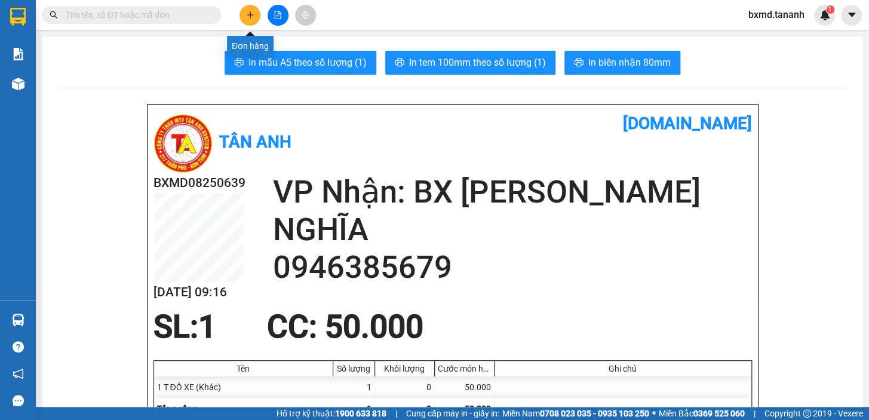
click at [253, 13] on icon "plus" at bounding box center [250, 15] width 8 height 8
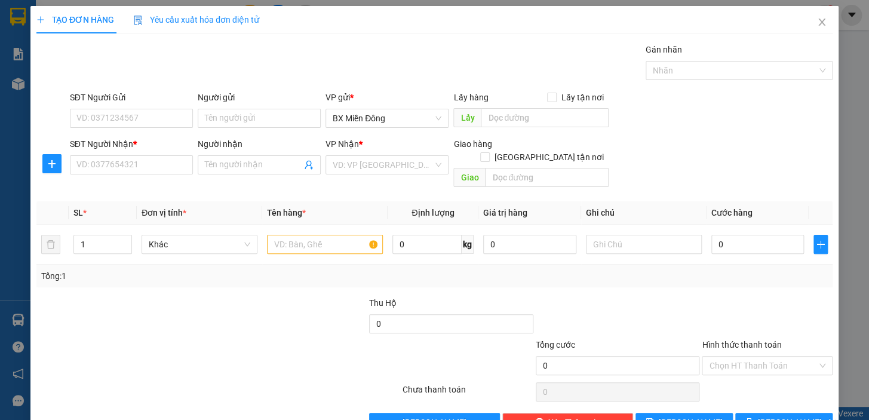
drag, startPoint x: 124, startPoint y: 339, endPoint x: 5, endPoint y: 231, distance: 160.6
click at [121, 339] on div at bounding box center [151, 359] width 233 height 42
click at [0, 160] on div "TẠO ĐƠN HÀNG Yêu cầu xuất hóa đơn điện tử Transit Pickup Surcharge Ids Transit …" at bounding box center [434, 210] width 869 height 420
click at [38, 17] on icon "plus" at bounding box center [40, 20] width 8 height 8
click at [817, 24] on icon "close" at bounding box center [822, 22] width 10 height 10
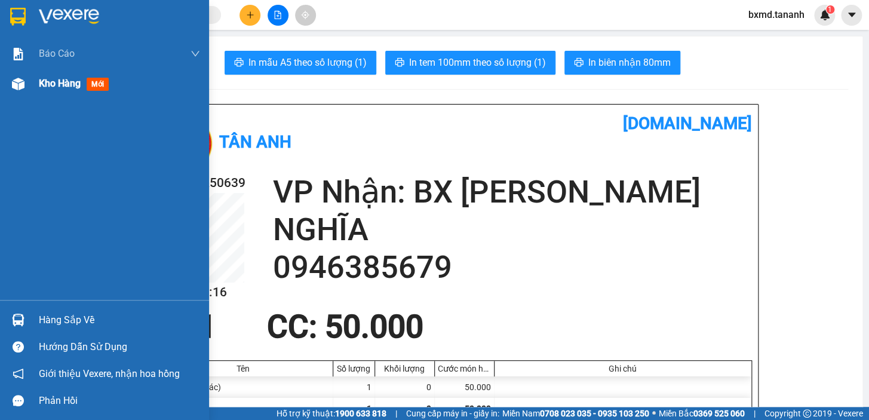
click at [68, 81] on span "Kho hàng" at bounding box center [60, 83] width 42 height 11
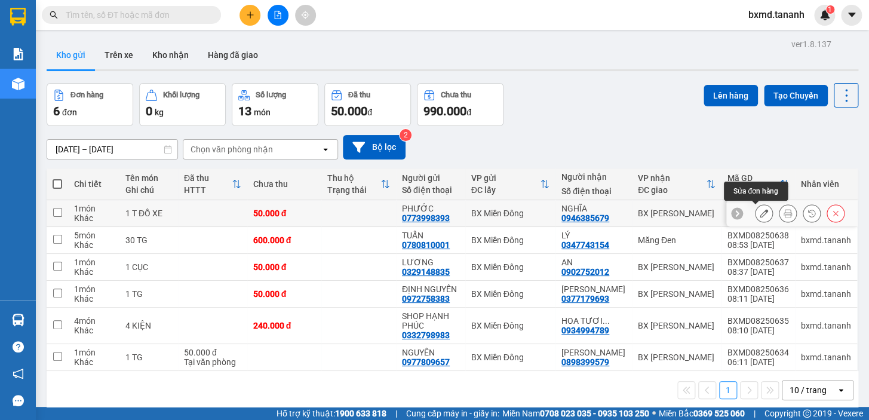
click at [760, 214] on icon at bounding box center [764, 213] width 8 height 8
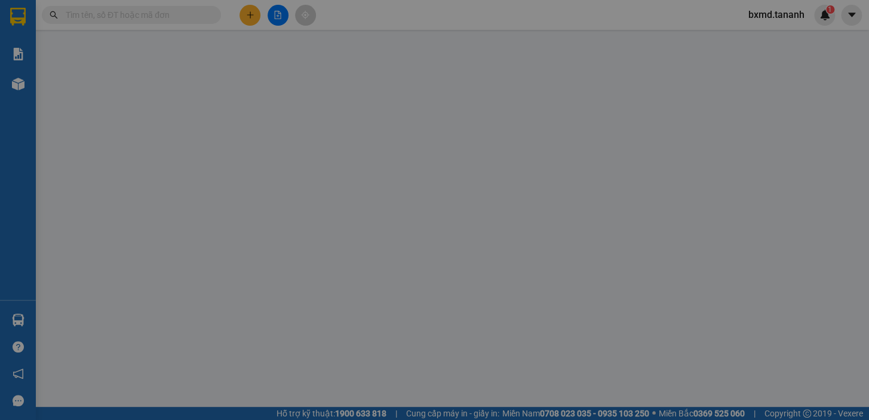
type input "0773998393"
type input "0946385679"
type input "50.000"
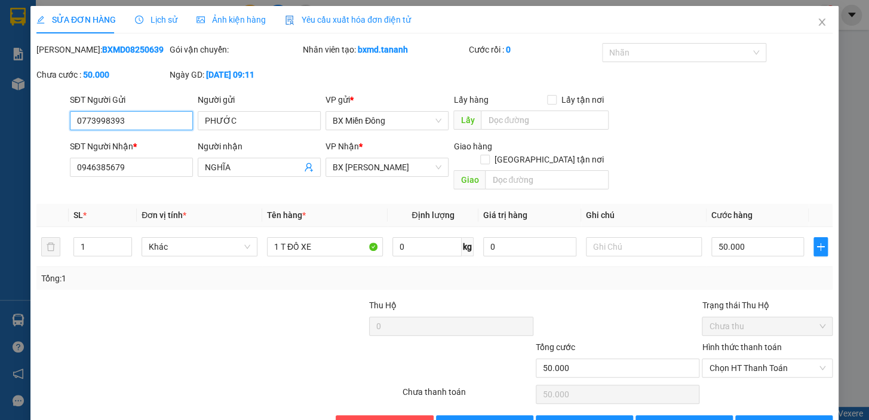
click at [127, 124] on input "0773998393" at bounding box center [131, 120] width 123 height 19
click at [127, 169] on input "0946385679" at bounding box center [131, 167] width 123 height 19
click at [93, 163] on input "094635679" at bounding box center [131, 167] width 123 height 19
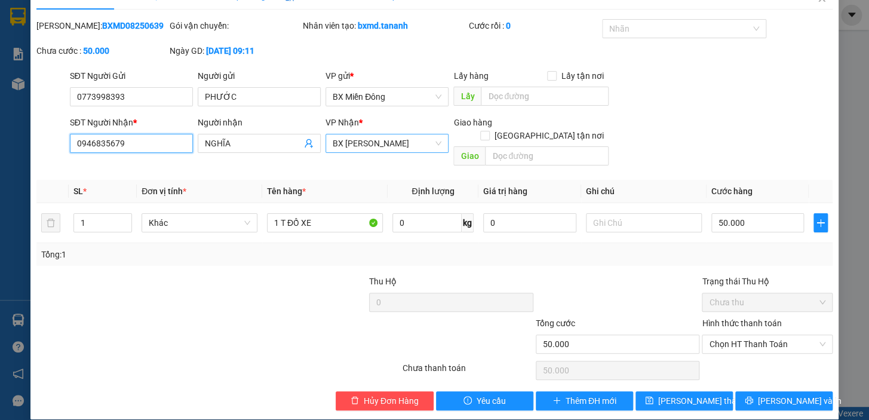
click at [428, 142] on span "BX [PERSON_NAME]" at bounding box center [387, 143] width 109 height 18
type input "0946835679"
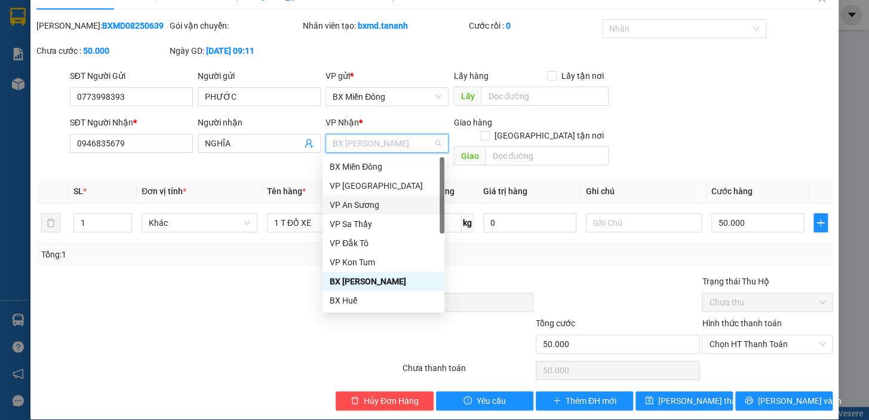
scroll to position [108, 0]
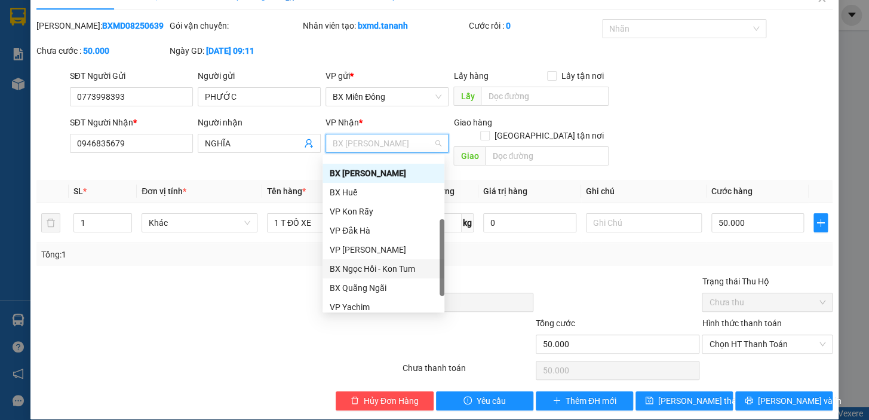
click at [378, 265] on div "BX Ngọc Hồi - Kon Tum" at bounding box center [383, 268] width 107 height 13
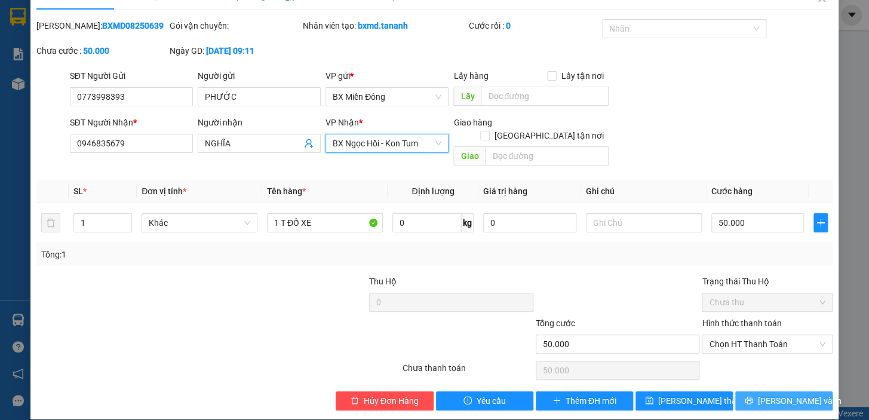
click at [772, 394] on span "[PERSON_NAME] và In" at bounding box center [800, 400] width 84 height 13
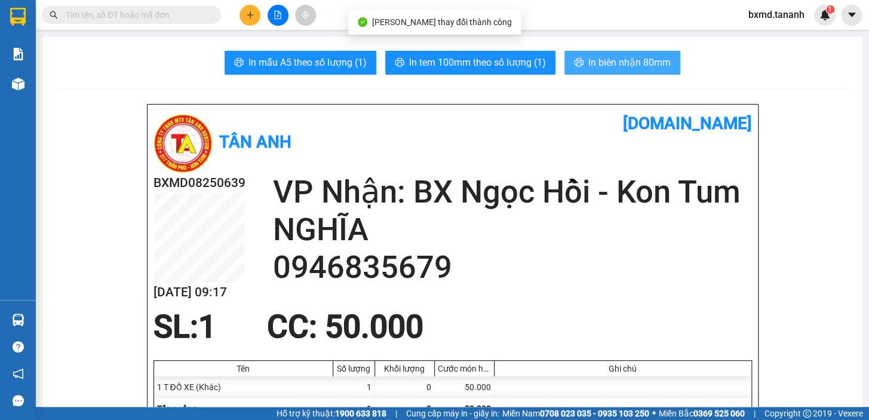
click at [598, 63] on span "In biên nhận 80mm" at bounding box center [629, 62] width 82 height 15
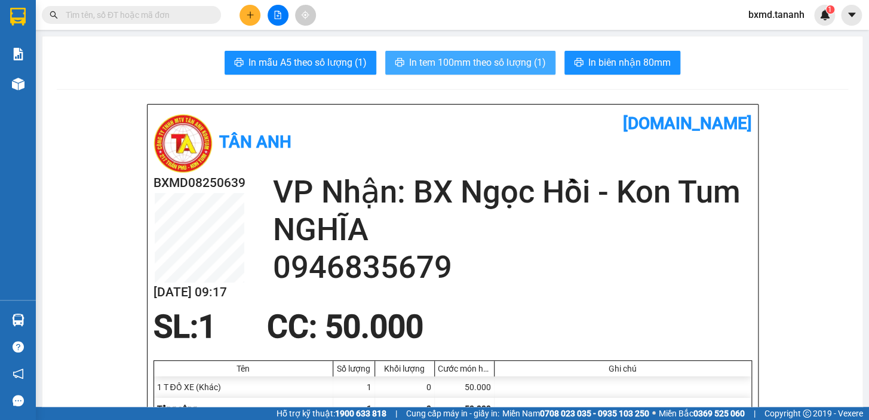
click at [460, 56] on span "In tem 100mm theo số lượng (1)" at bounding box center [477, 62] width 137 height 15
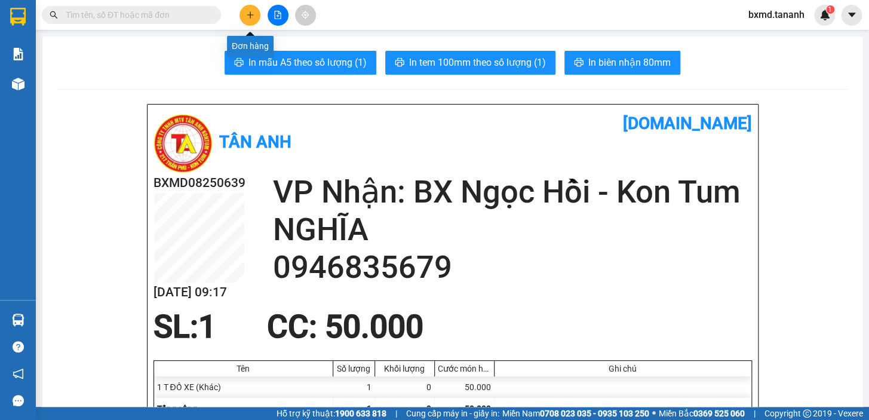
click at [251, 14] on icon "plus" at bounding box center [250, 15] width 8 height 8
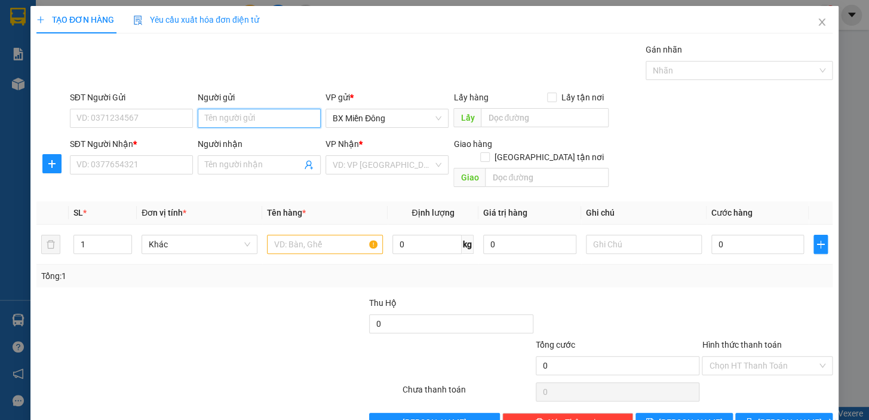
click at [271, 117] on input "Người gửi" at bounding box center [259, 118] width 123 height 19
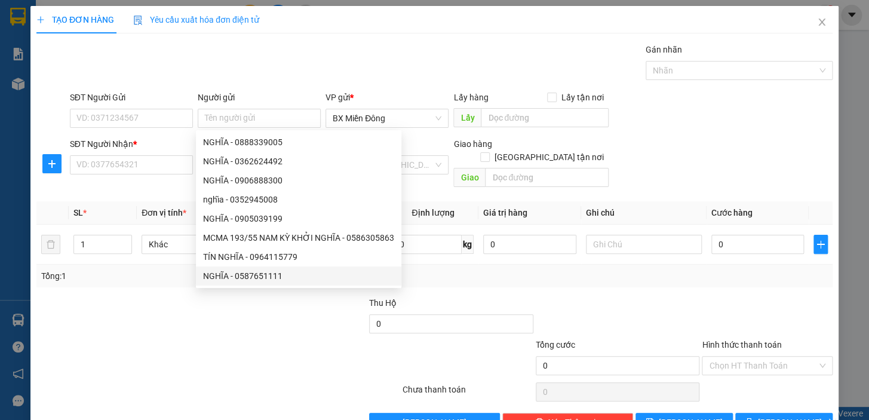
drag, startPoint x: 321, startPoint y: 352, endPoint x: 291, endPoint y: 255, distance: 101.8
click at [321, 349] on div at bounding box center [334, 359] width 133 height 42
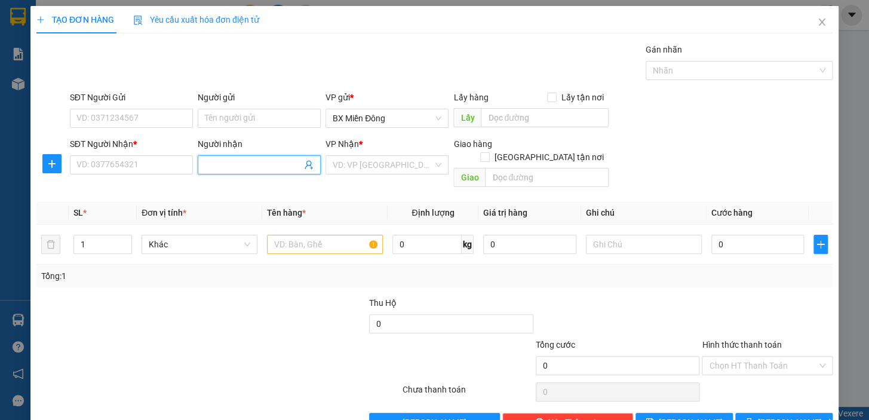
click at [275, 168] on input "Người nhận" at bounding box center [253, 164] width 97 height 13
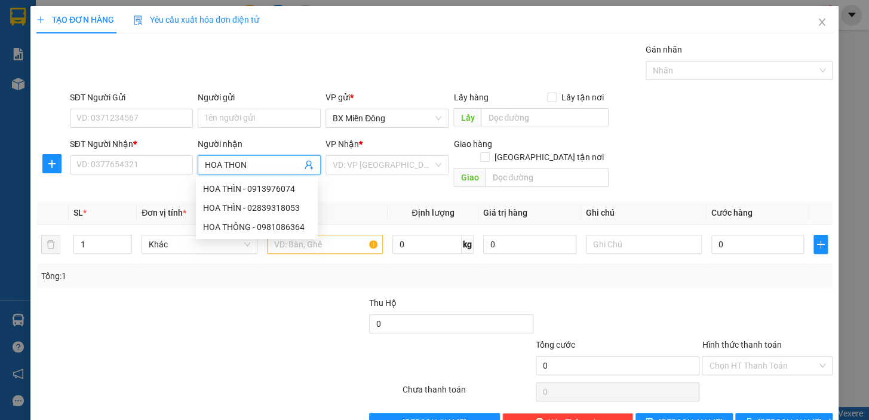
type input "HOA THONG"
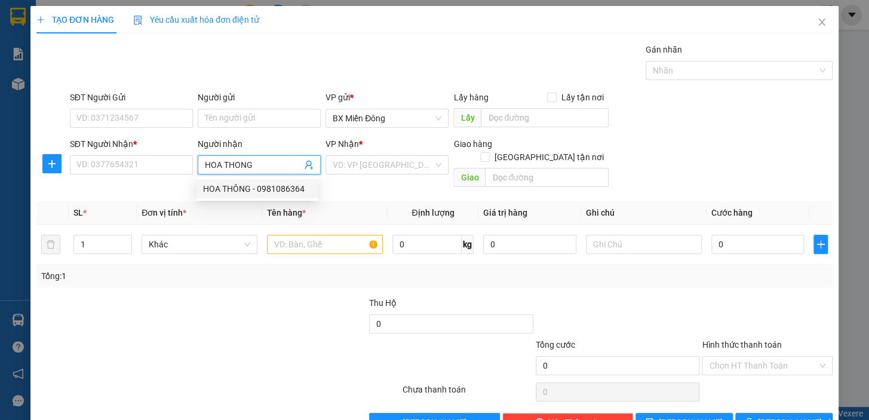
click at [253, 187] on div "HOA THÔNG - 0981086364" at bounding box center [256, 188] width 107 height 13
type input "0981086364"
type input "HOA THÔNG"
click at [367, 235] on input "text" at bounding box center [325, 244] width 116 height 19
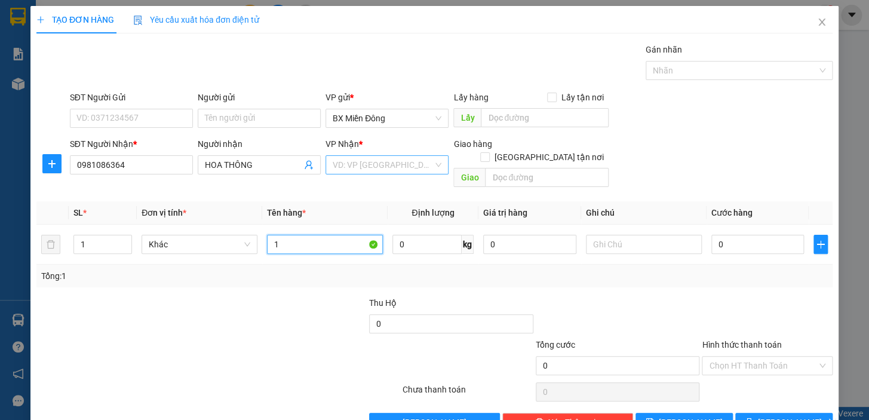
click at [436, 167] on div "VD: VP [GEOGRAPHIC_DATA]" at bounding box center [386, 164] width 123 height 19
type input "1"
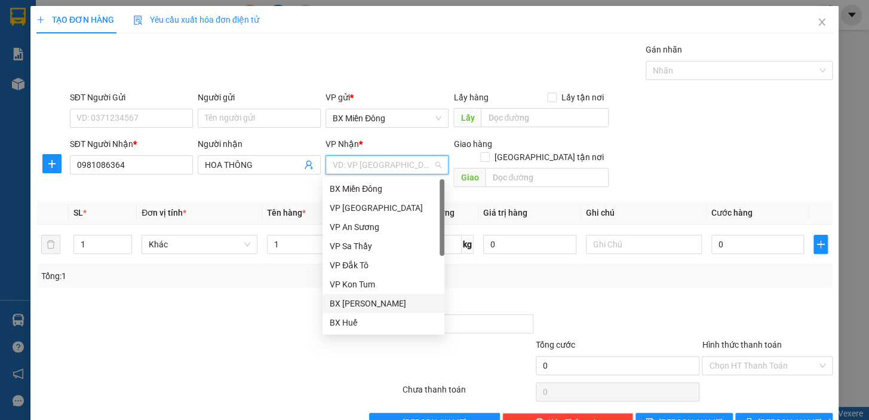
click at [394, 304] on div "BX [PERSON_NAME]" at bounding box center [383, 303] width 107 height 13
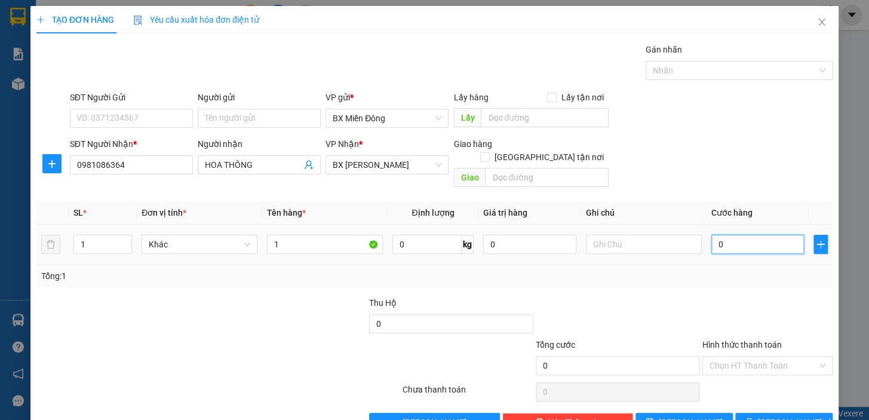
click at [720, 235] on input "0" at bounding box center [757, 244] width 93 height 19
type input "3"
type input "30"
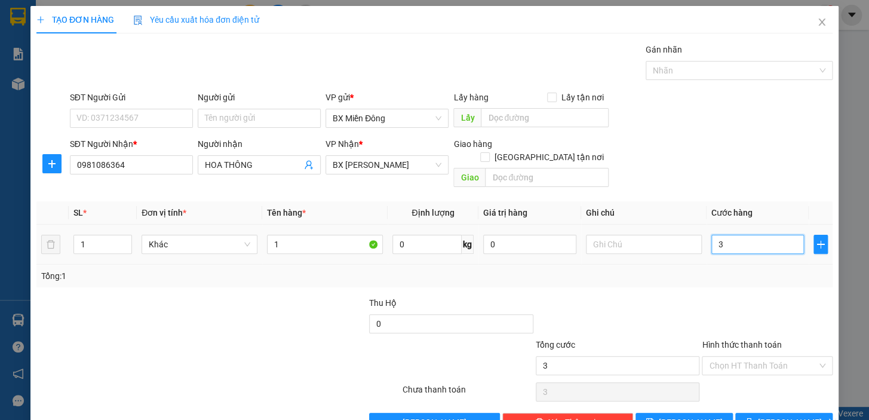
type input "30"
type input "300"
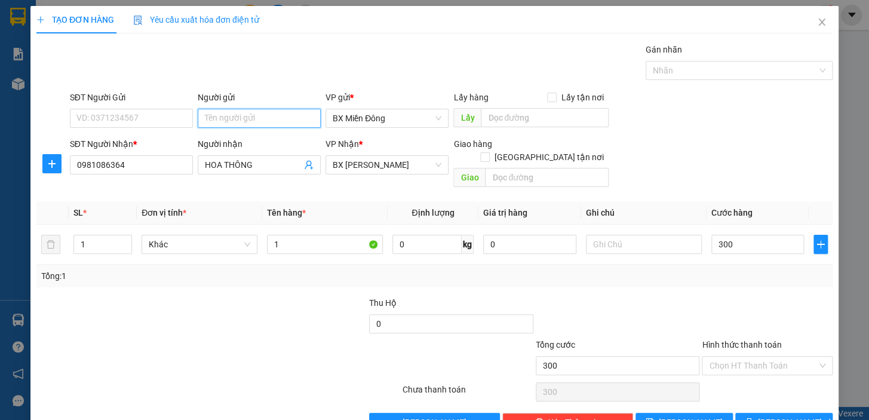
type input "300.000"
click at [285, 109] on input "Người gửi" at bounding box center [259, 118] width 123 height 19
click at [275, 122] on div "HOA THÔNG - 0981086364" at bounding box center [256, 119] width 107 height 13
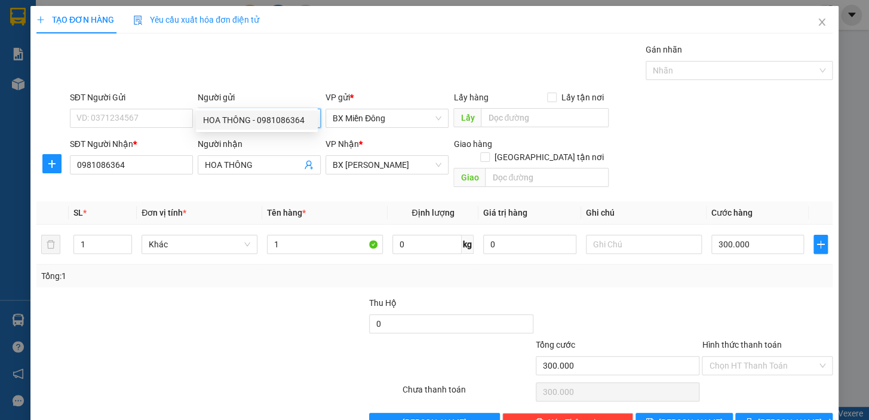
type input "0981086364"
type input "HOA THÔNG"
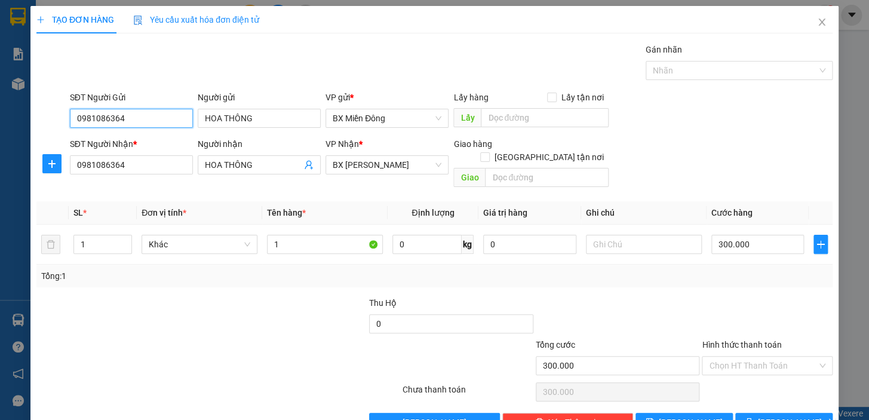
drag, startPoint x: 126, startPoint y: 100, endPoint x: 33, endPoint y: 102, distance: 93.2
click at [33, 102] on div "TẠO ĐƠN HÀNG Yêu cầu xuất hóa đơn điện tử Transit Pickup Surcharge Ids Transit …" at bounding box center [434, 223] width 808 height 435
click at [276, 109] on input "HOA THÔNG" at bounding box center [259, 118] width 123 height 19
type input "H"
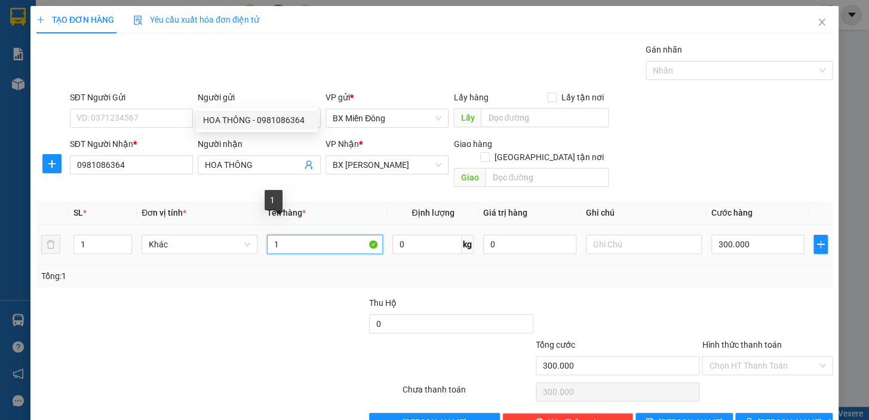
drag, startPoint x: 286, startPoint y: 214, endPoint x: 256, endPoint y: 213, distance: 30.5
click at [257, 225] on tr "1 Khác 1 0 kg 0 300.000" at bounding box center [434, 245] width 796 height 40
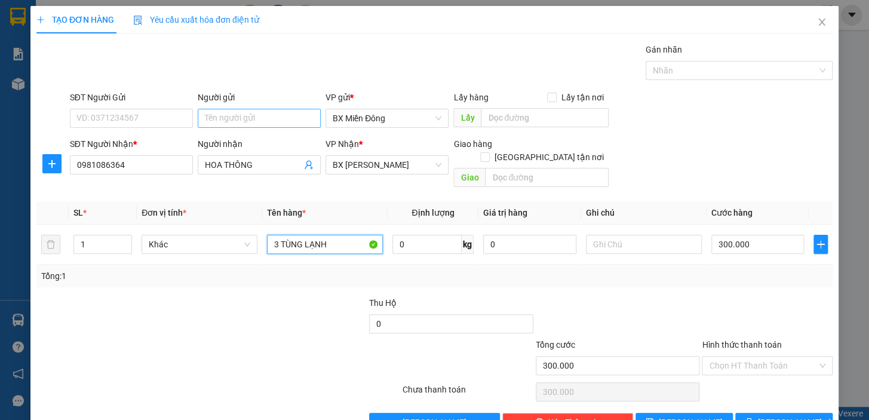
type input "3 TÙNG LẠNH"
drag, startPoint x: 234, startPoint y: 100, endPoint x: 234, endPoint y: 93, distance: 7.8
click at [235, 109] on input "Người gửi" at bounding box center [259, 118] width 123 height 19
click at [148, 109] on input "SĐT Người Gửi" at bounding box center [131, 118] width 123 height 19
click at [250, 109] on input "NHÂM CÁ" at bounding box center [259, 118] width 123 height 19
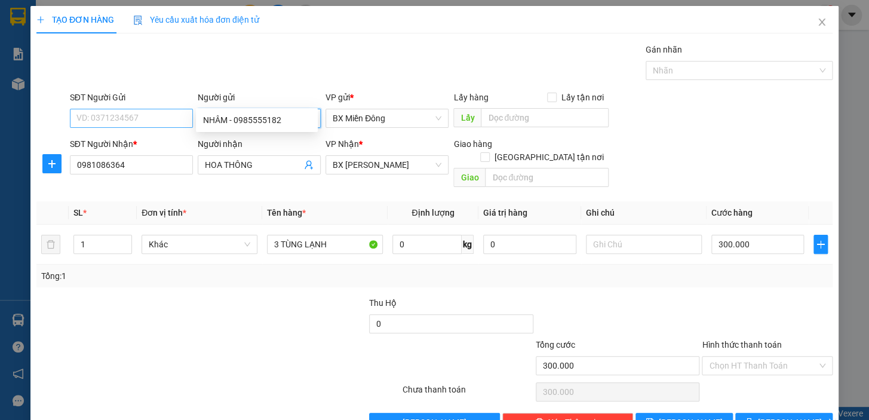
type input "NHÂM"
click at [152, 109] on input "SĐT Người Gửi" at bounding box center [131, 118] width 123 height 19
type input "0931757797"
click at [268, 109] on input "NHÂM" at bounding box center [259, 118] width 123 height 19
type input "NHÂM CÁ"
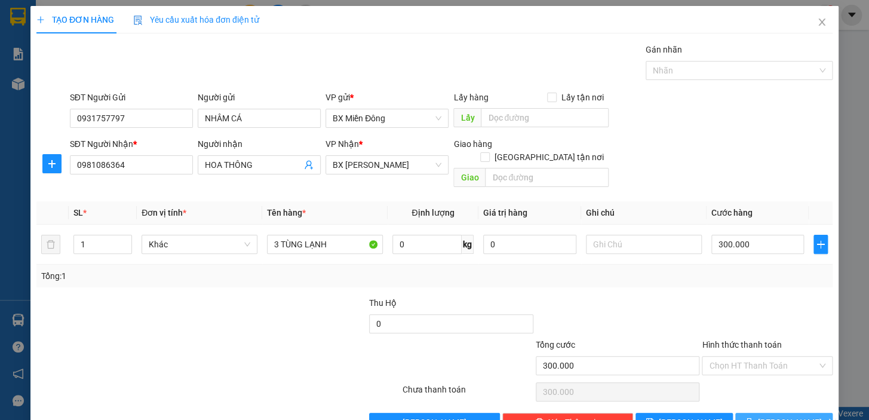
click at [768, 416] on span "[PERSON_NAME] và In" at bounding box center [800, 422] width 84 height 13
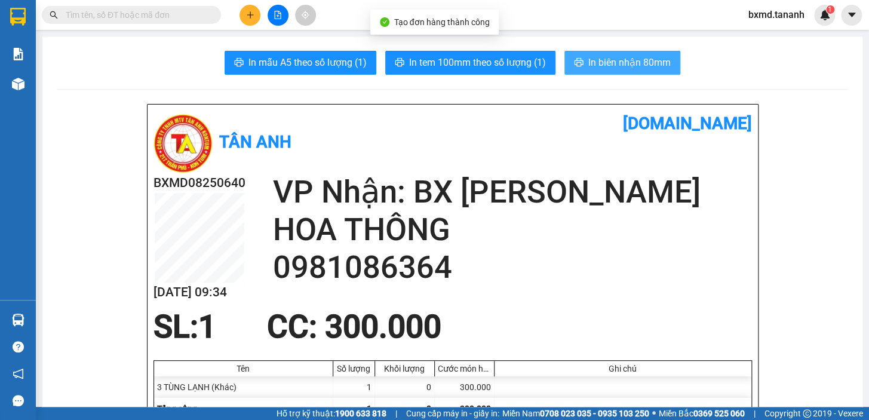
click at [604, 63] on span "In biên nhận 80mm" at bounding box center [629, 62] width 82 height 15
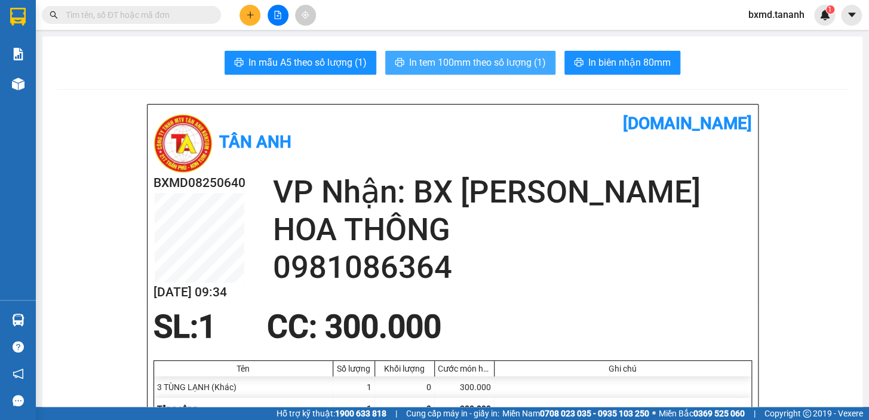
click at [448, 67] on span "In tem 100mm theo số lượng (1)" at bounding box center [477, 62] width 137 height 15
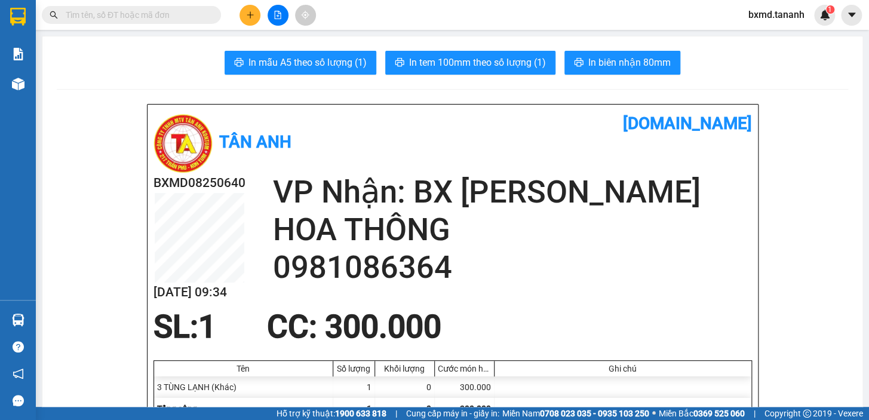
click at [159, 16] on input "text" at bounding box center [136, 14] width 141 height 13
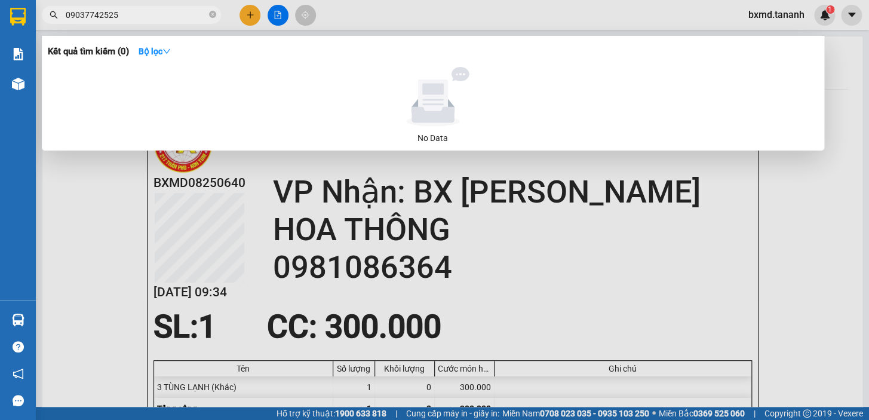
type input "09037742525"
click at [75, 247] on div at bounding box center [434, 210] width 869 height 420
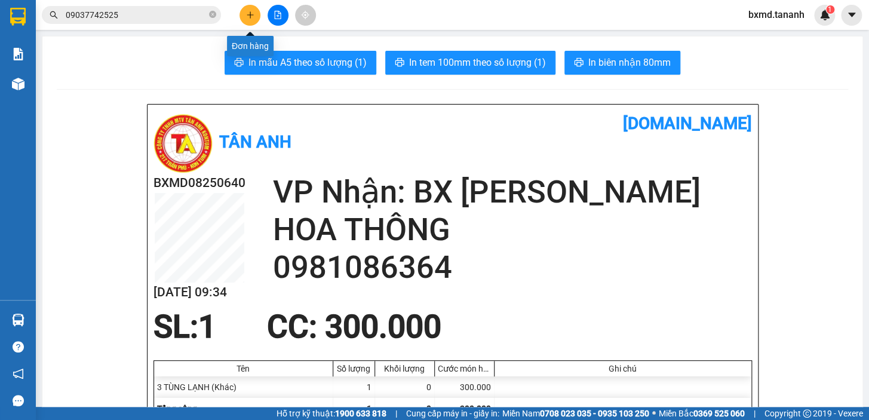
click at [251, 8] on button at bounding box center [249, 15] width 21 height 21
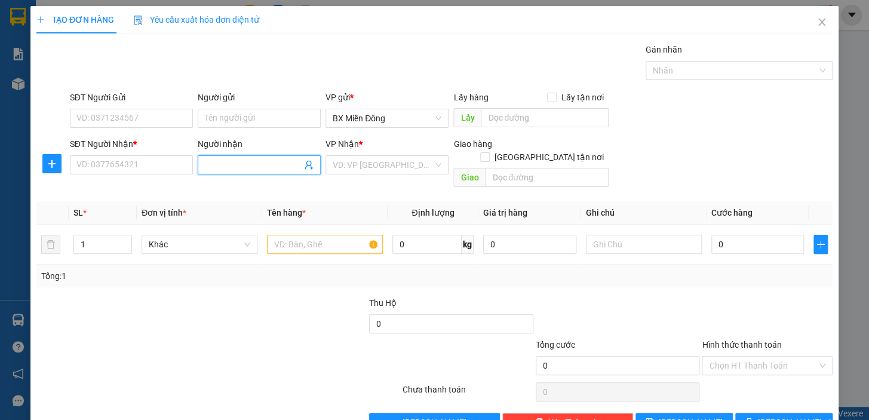
click at [226, 156] on span at bounding box center [259, 164] width 123 height 19
type input "QUỐC HÙNG"
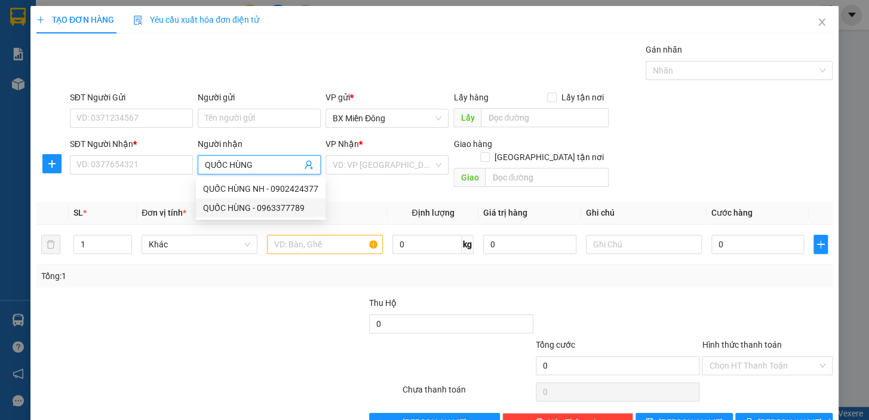
click at [251, 206] on div "QUỐC HÙNG - 0963377789" at bounding box center [260, 207] width 115 height 13
type input "0963377789"
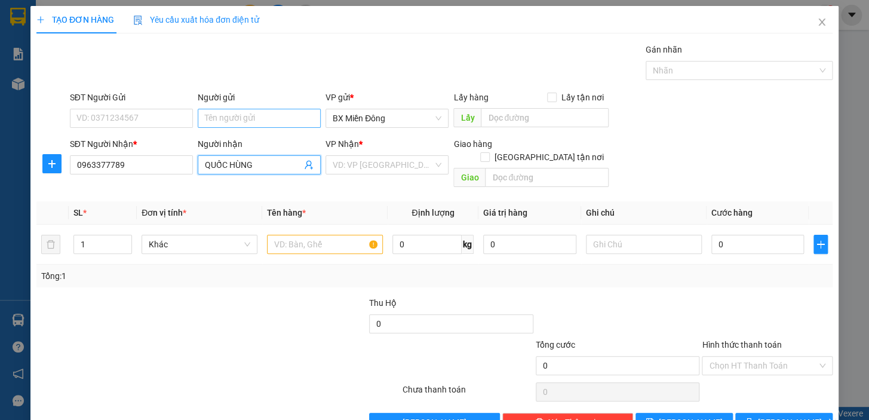
type input "QUỐC HÙNG"
click at [242, 112] on input "Người gửi" at bounding box center [259, 118] width 123 height 19
type input "APM"
click at [156, 119] on input "SĐT Người Gửi" at bounding box center [131, 118] width 123 height 19
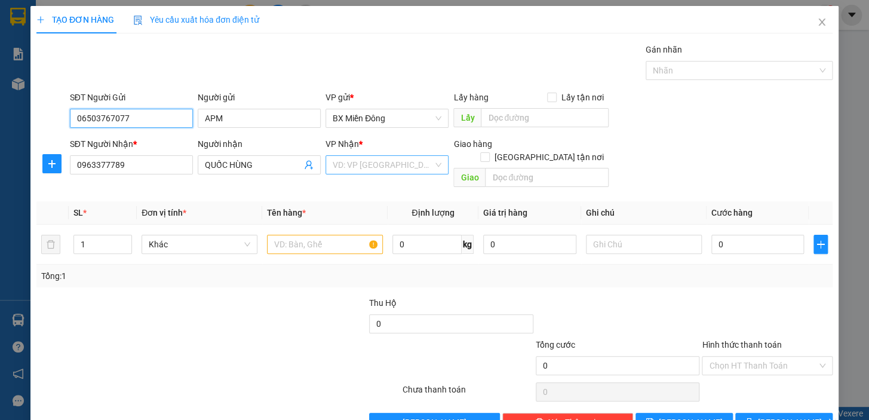
type input "06503767077"
click at [412, 163] on input "search" at bounding box center [383, 165] width 100 height 18
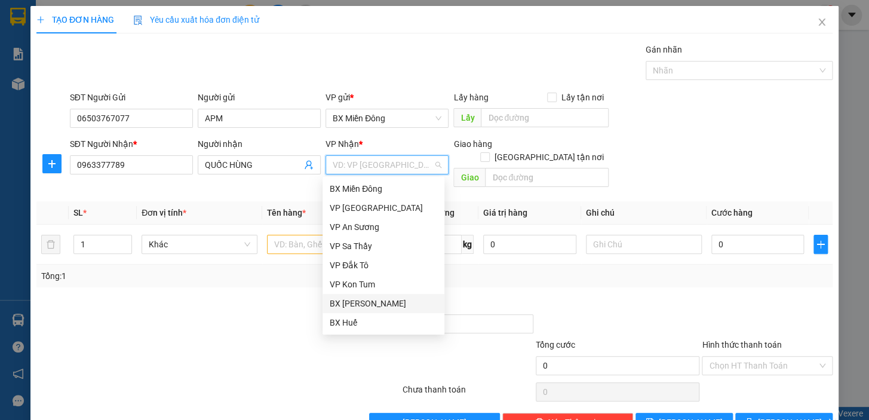
click at [376, 304] on div "BX [PERSON_NAME]" at bounding box center [383, 303] width 107 height 13
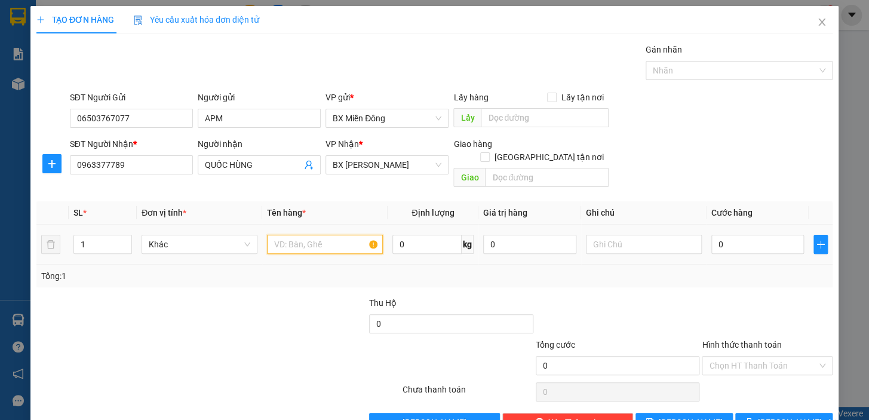
click at [294, 236] on input "text" at bounding box center [325, 244] width 116 height 19
type input "13 LÁ SẮT NHÍP"
type input "5"
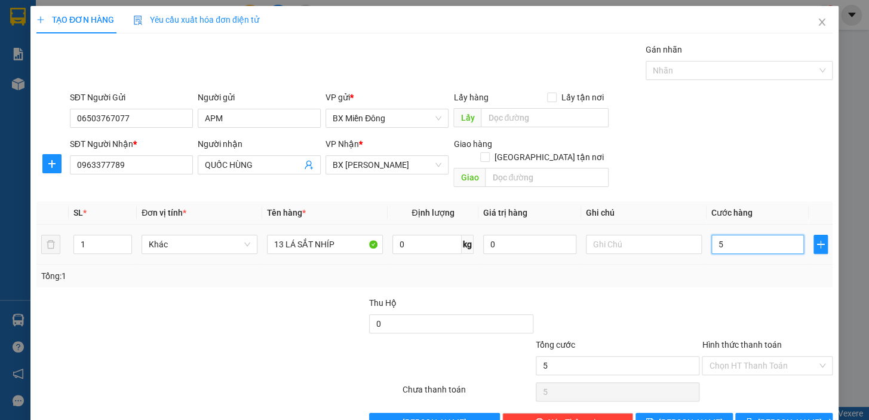
type input "52"
type input "520"
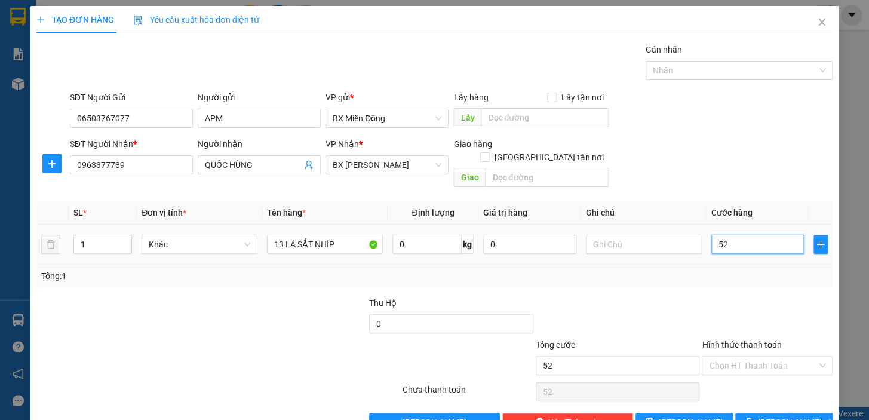
type input "520"
type input "520.000"
click at [92, 235] on input "1" at bounding box center [102, 244] width 57 height 18
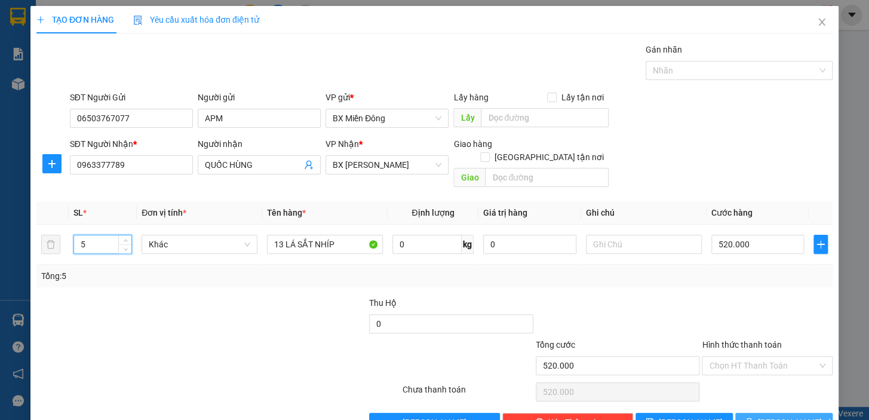
type input "5"
click at [804, 413] on button "[PERSON_NAME] và In" at bounding box center [783, 422] width 97 height 19
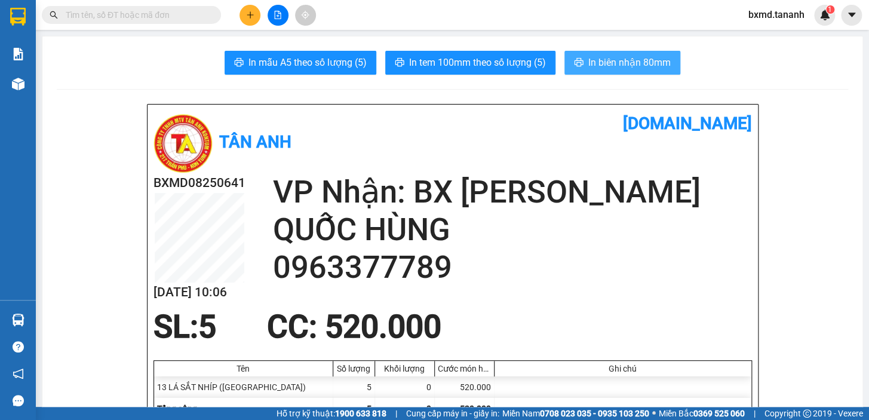
click at [608, 66] on span "In biên nhận 80mm" at bounding box center [629, 62] width 82 height 15
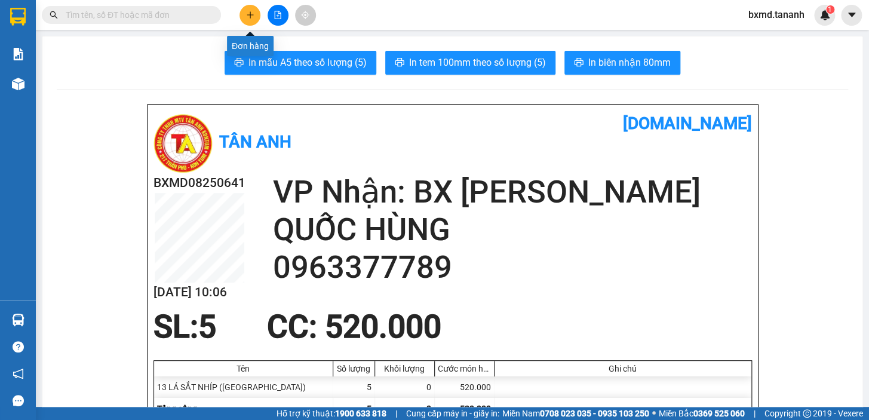
click at [247, 8] on button at bounding box center [249, 15] width 21 height 21
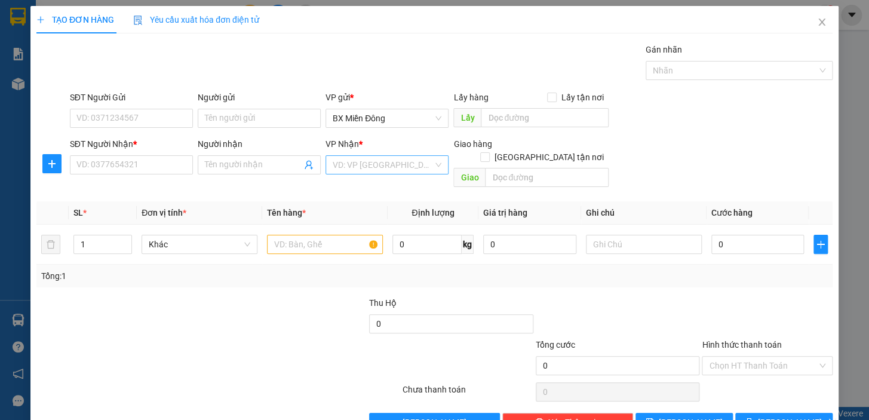
click at [348, 165] on input "search" at bounding box center [383, 165] width 100 height 18
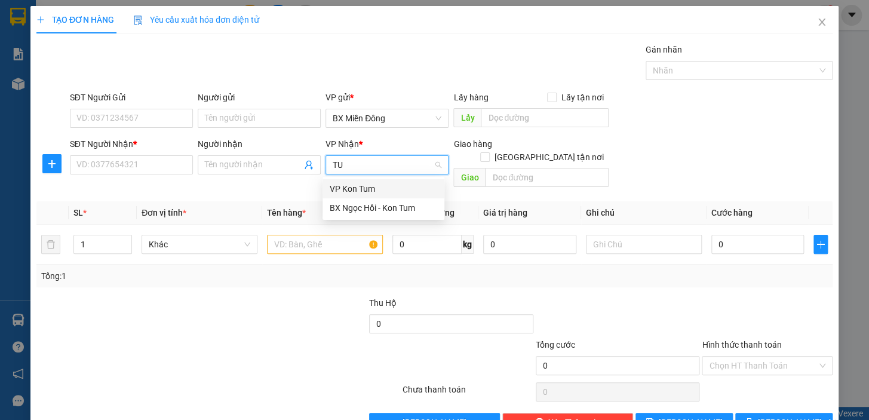
type input "T"
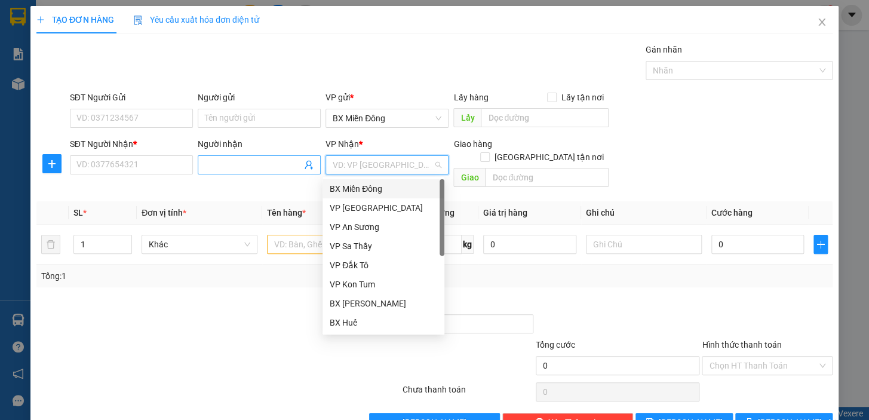
click at [274, 165] on input "Người nhận" at bounding box center [253, 164] width 97 height 13
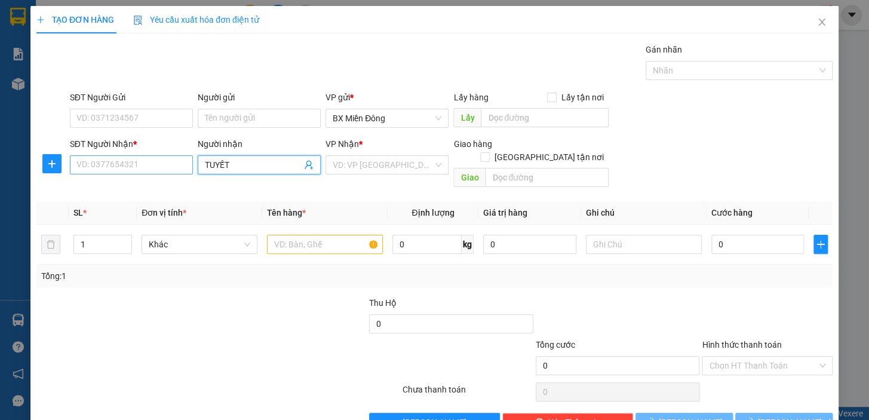
type input "TUYẾT"
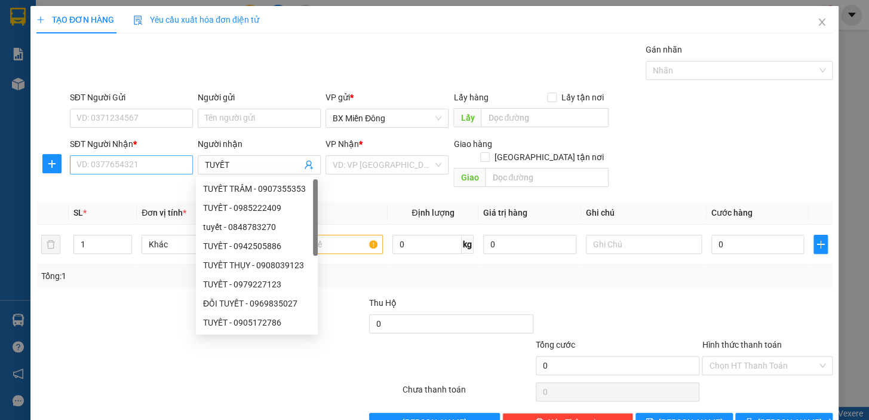
drag, startPoint x: 185, startPoint y: 155, endPoint x: 166, endPoint y: 164, distance: 21.4
click at [183, 155] on div "SĐT Người Nhận * VD: 0377654321" at bounding box center [131, 158] width 123 height 42
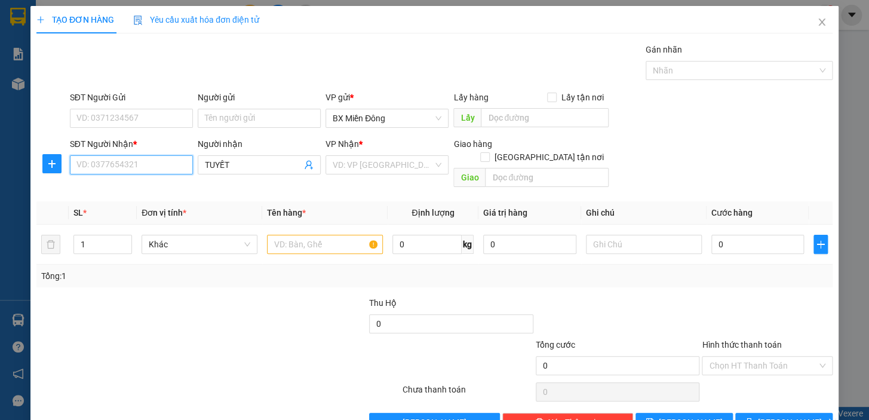
click at [162, 166] on input "SĐT Người Nhận *" at bounding box center [131, 164] width 123 height 19
type input "0889902279"
click at [134, 107] on div "SĐT Người Gửi" at bounding box center [131, 100] width 123 height 18
click at [135, 117] on input "SĐT Người Gửi" at bounding box center [131, 118] width 123 height 19
type input "0382384344"
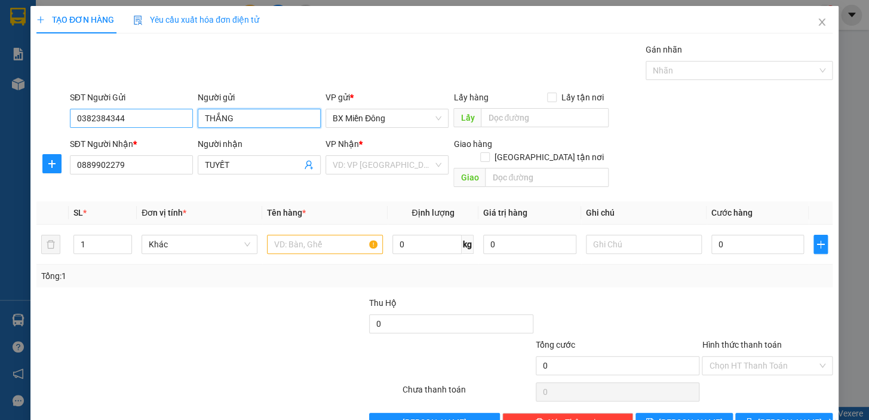
type input "THẮNG"
click at [328, 309] on div at bounding box center [284, 317] width 167 height 42
click at [406, 161] on input "search" at bounding box center [383, 165] width 100 height 18
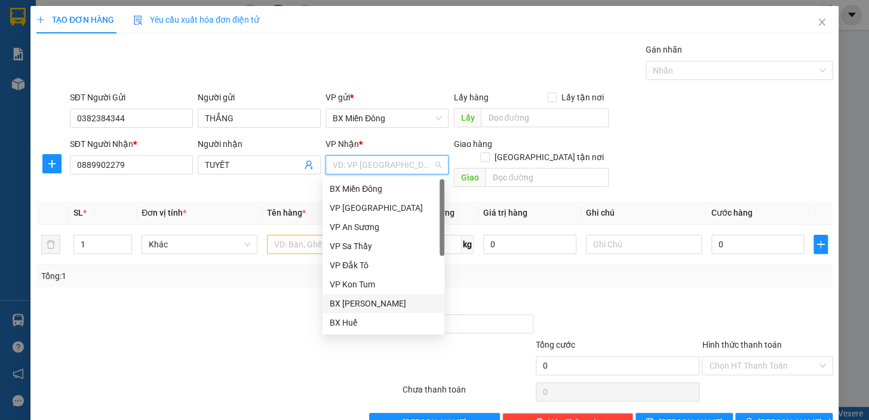
click at [396, 302] on div "BX [PERSON_NAME]" at bounding box center [383, 303] width 107 height 13
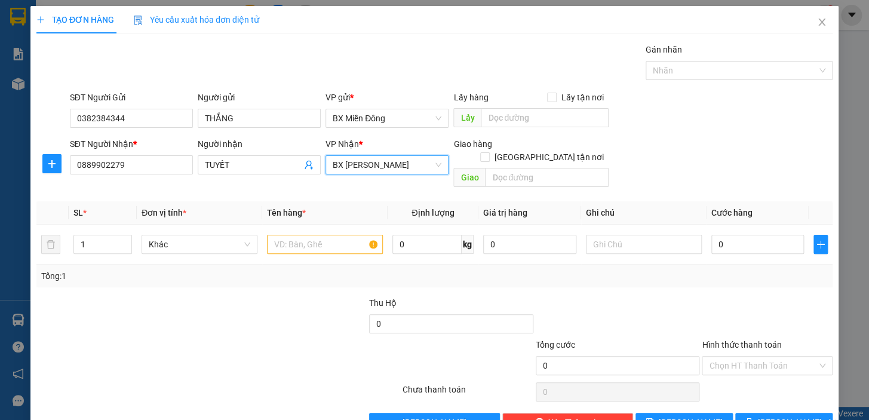
click at [388, 164] on span "BX [PERSON_NAME]" at bounding box center [387, 165] width 109 height 18
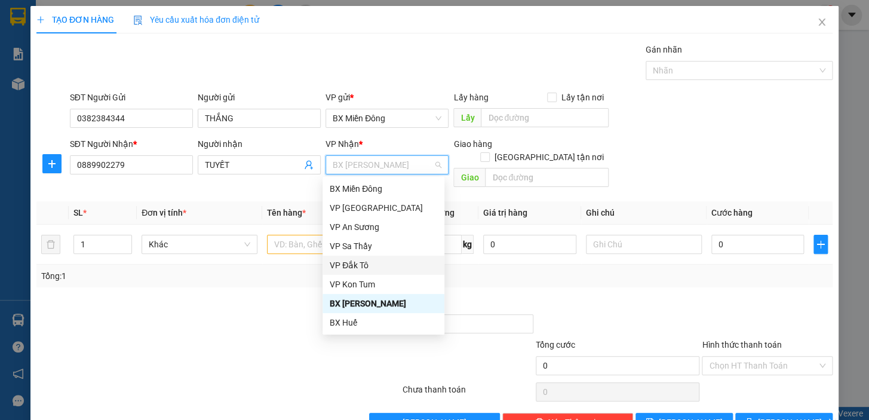
click at [389, 270] on div "VP Đắk Tô" at bounding box center [383, 265] width 107 height 13
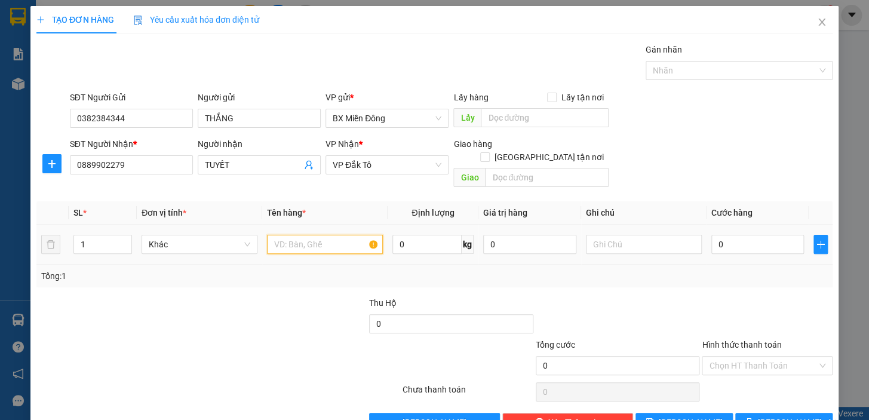
click at [305, 235] on input "text" at bounding box center [325, 244] width 116 height 19
type input "1 TX"
type input "5"
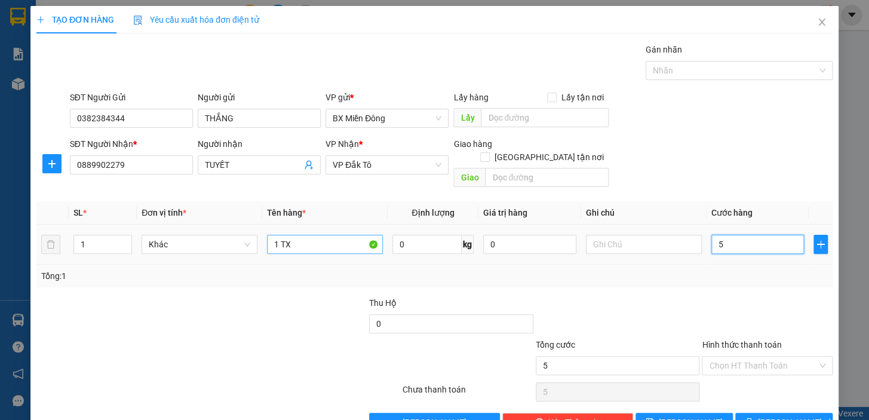
type input "50"
type input "50.000"
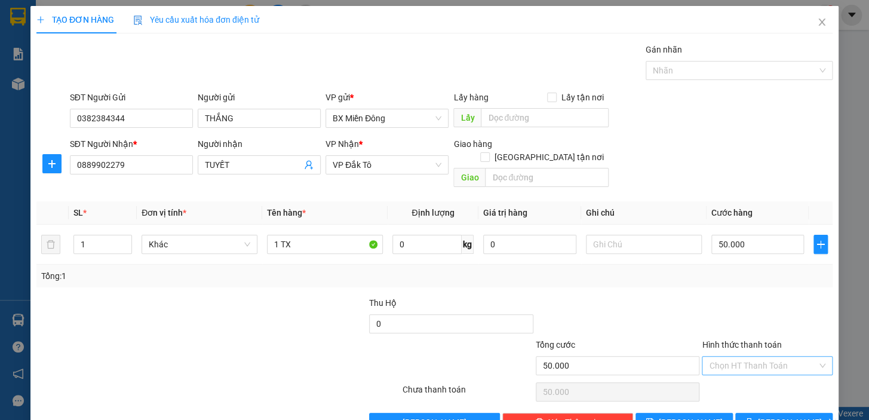
click at [776, 356] on input "Hình thức thanh toán" at bounding box center [763, 365] width 108 height 18
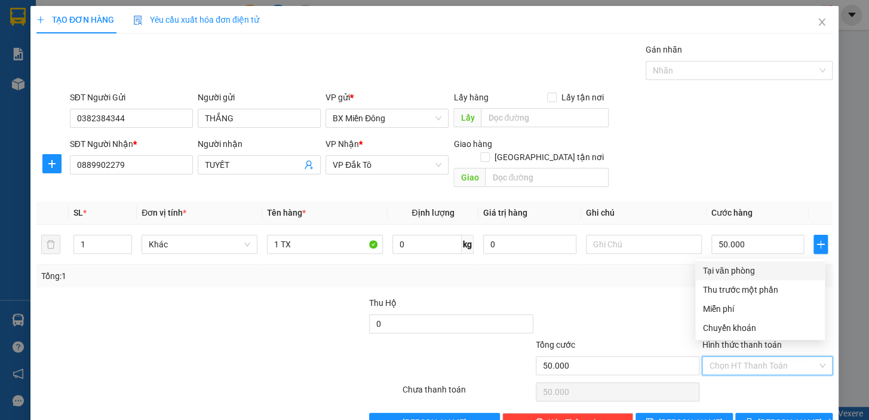
click at [768, 276] on div "Tại văn phòng" at bounding box center [759, 270] width 115 height 13
type input "0"
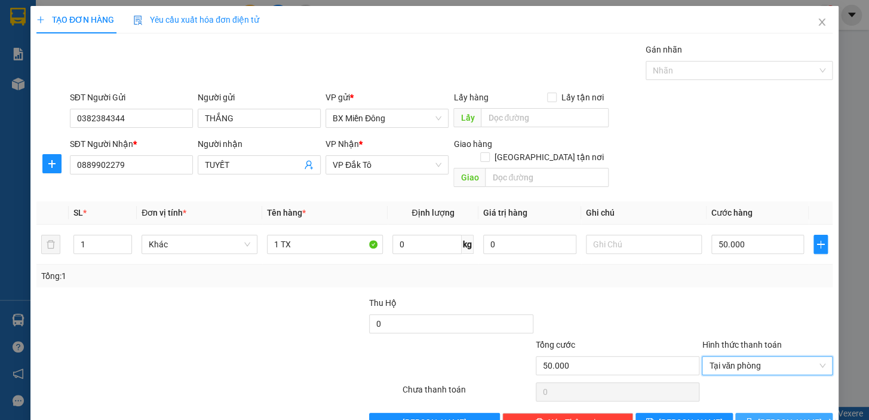
click at [768, 416] on span "[PERSON_NAME] và In" at bounding box center [800, 422] width 84 height 13
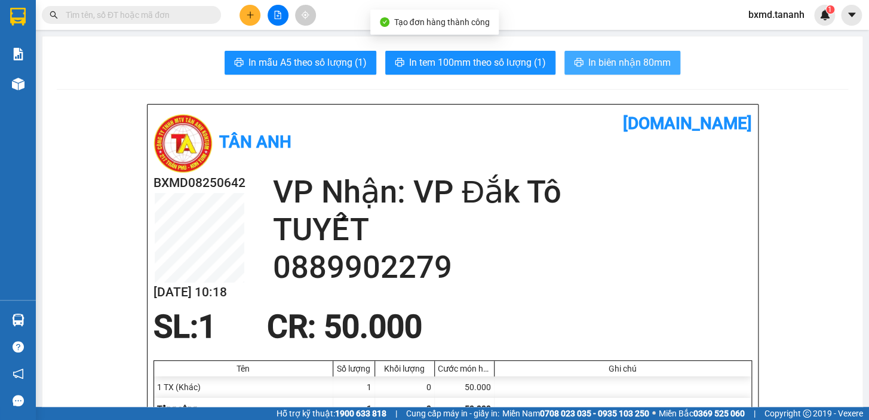
click at [627, 66] on span "In biên nhận 80mm" at bounding box center [629, 62] width 82 height 15
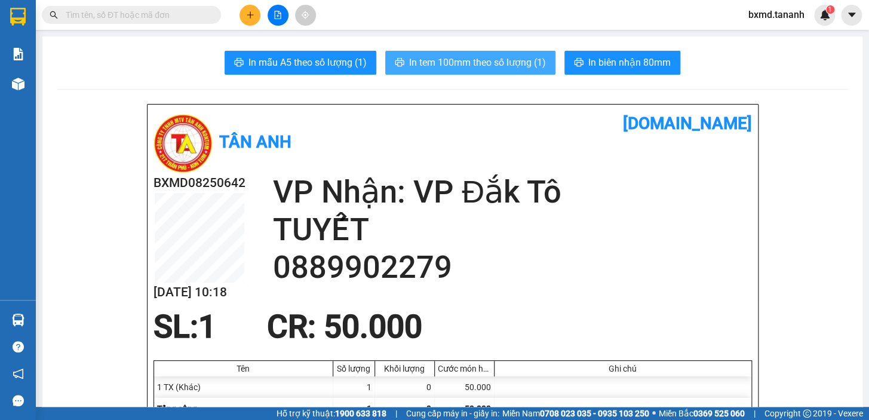
click at [504, 71] on button "In tem 100mm theo số lượng (1)" at bounding box center [470, 63] width 170 height 24
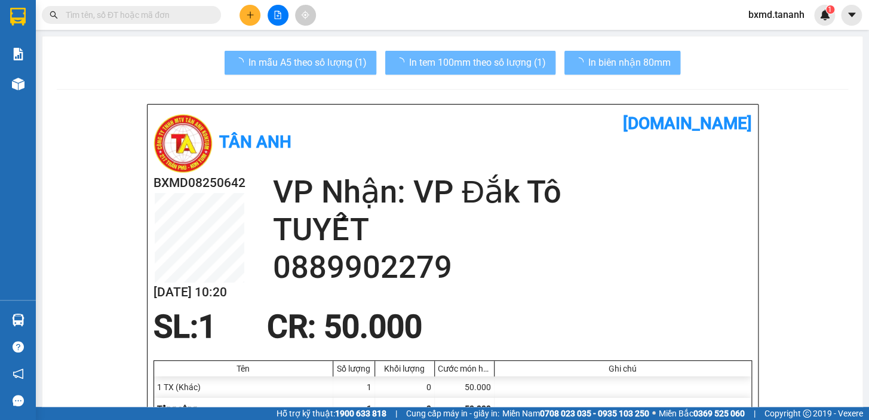
click at [249, 10] on button at bounding box center [249, 15] width 21 height 21
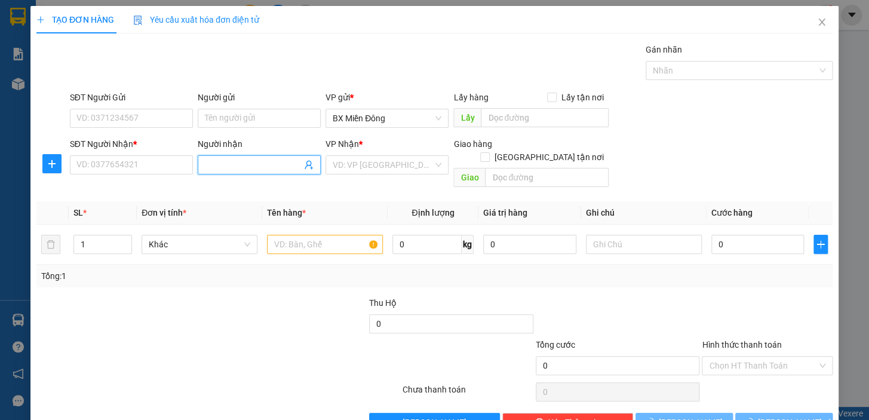
click at [220, 161] on input "Người nhận" at bounding box center [253, 164] width 97 height 13
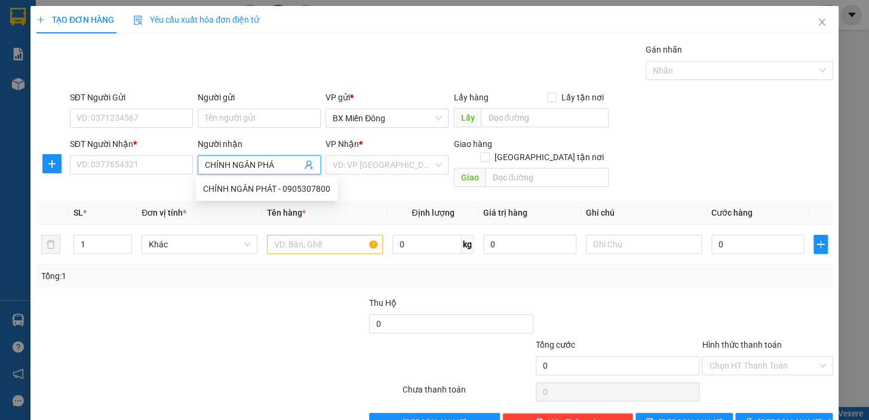
type input "CHÍNH NGÂN PHÁT"
click at [262, 180] on div "CHÍNH NGÂN PHÁT - 0905307800" at bounding box center [267, 188] width 142 height 19
type input "0905307800"
type input "CHÍNH NGÂN PHÁT"
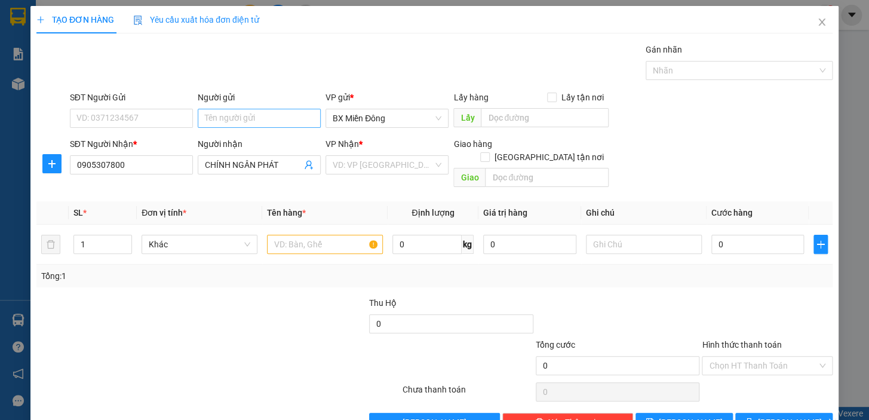
drag, startPoint x: 230, startPoint y: 107, endPoint x: 231, endPoint y: 113, distance: 6.1
click at [230, 108] on div "Người gửi Tên người gửi" at bounding box center [259, 112] width 123 height 42
click at [231, 117] on input "Người gửi" at bounding box center [259, 118] width 123 height 19
type input "D"
type input "ĐIỀN"
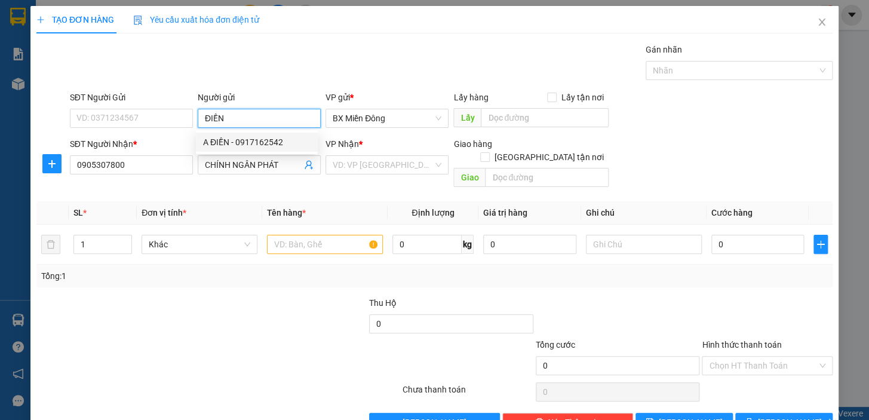
click at [238, 142] on div "A ĐIỀN - 0917162542" at bounding box center [256, 142] width 107 height 13
type input "0917162542"
type input "A ĐIỀN"
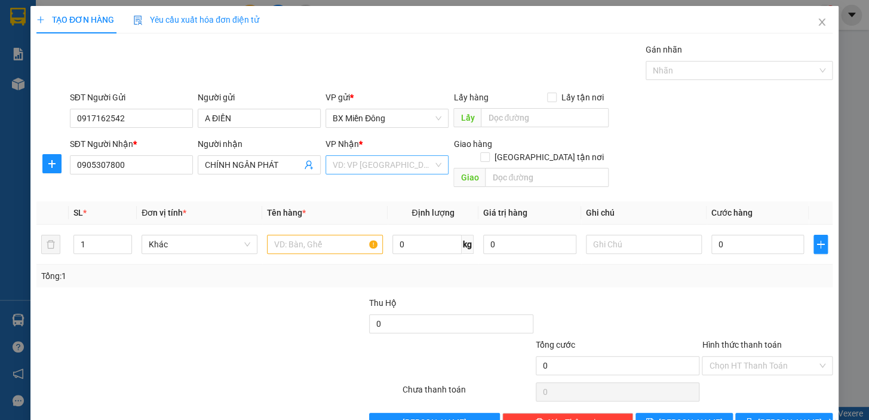
click at [408, 162] on input "search" at bounding box center [383, 165] width 100 height 18
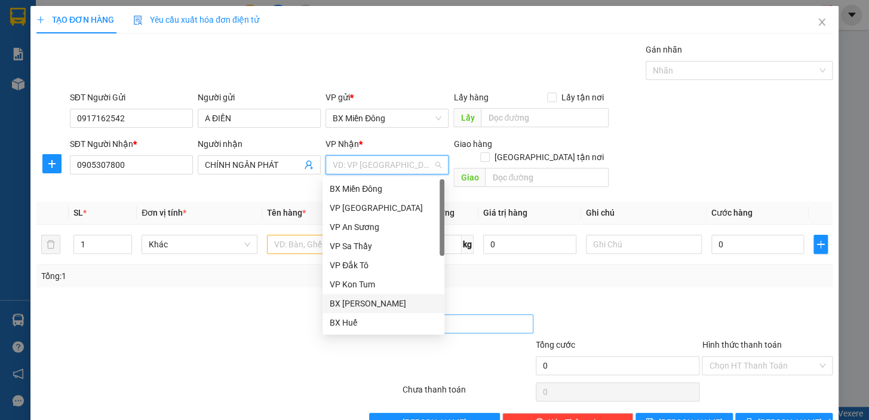
click at [378, 300] on div "BX [PERSON_NAME]" at bounding box center [383, 303] width 107 height 13
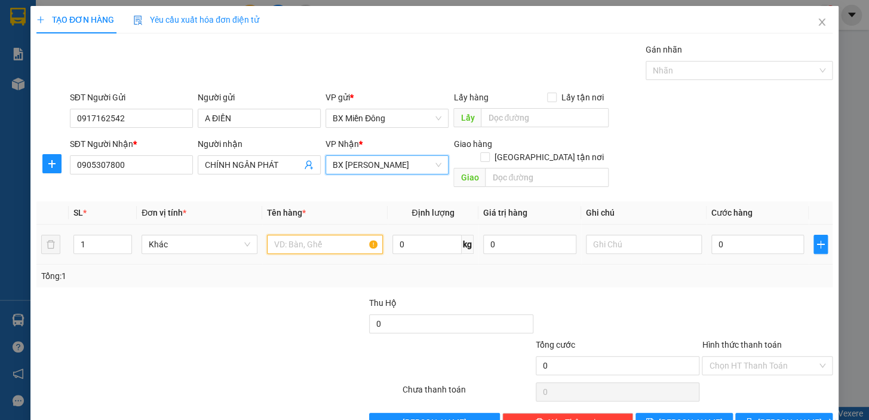
click at [324, 235] on input "text" at bounding box center [325, 244] width 116 height 19
type input "1 CUỘN 1 TG"
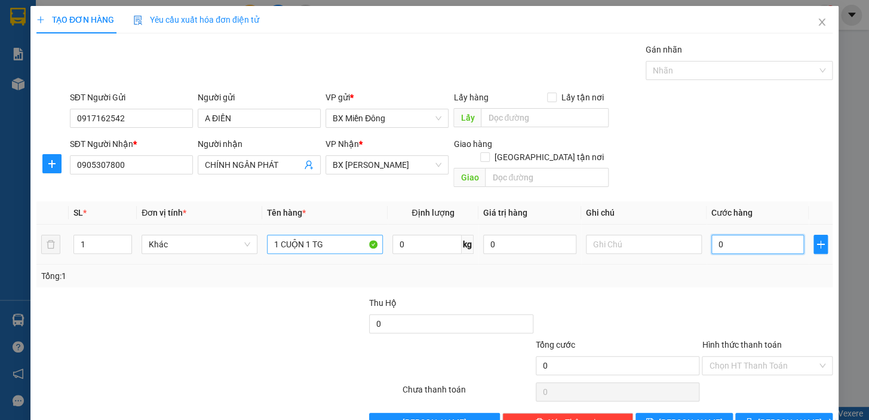
type input "1"
type input "10"
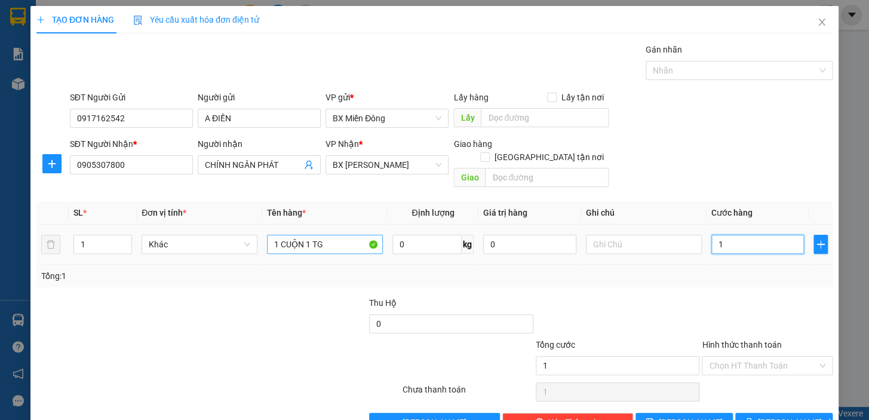
type input "10"
type input "100"
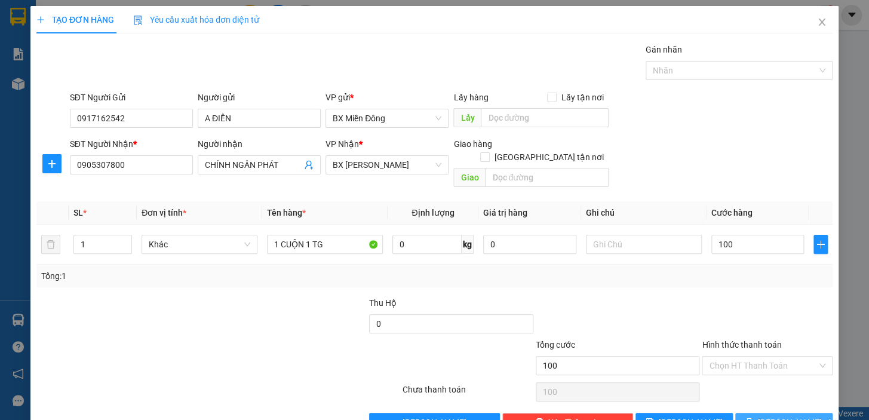
type input "100.000"
click at [798, 416] on span "[PERSON_NAME] và In" at bounding box center [800, 422] width 84 height 13
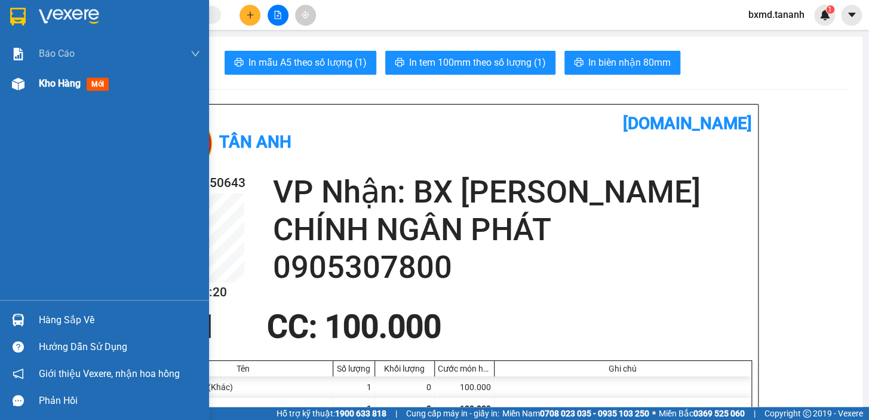
click at [5, 80] on div "Kho hàng mới" at bounding box center [104, 84] width 209 height 30
click at [24, 80] on div at bounding box center [18, 83] width 21 height 21
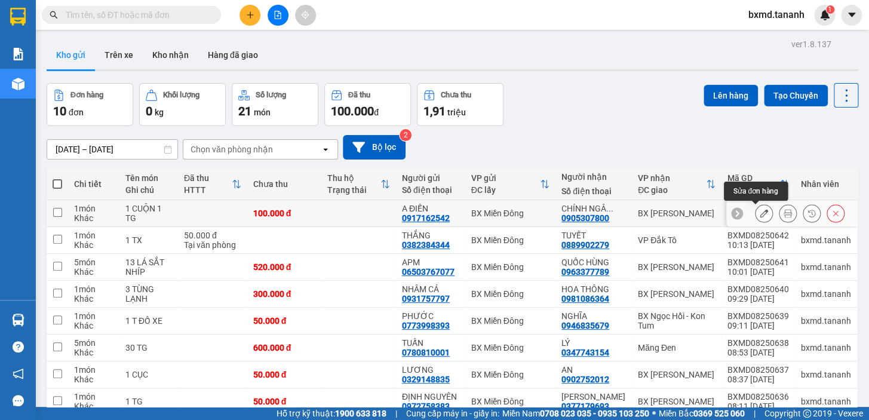
click at [761, 213] on button at bounding box center [763, 213] width 17 height 21
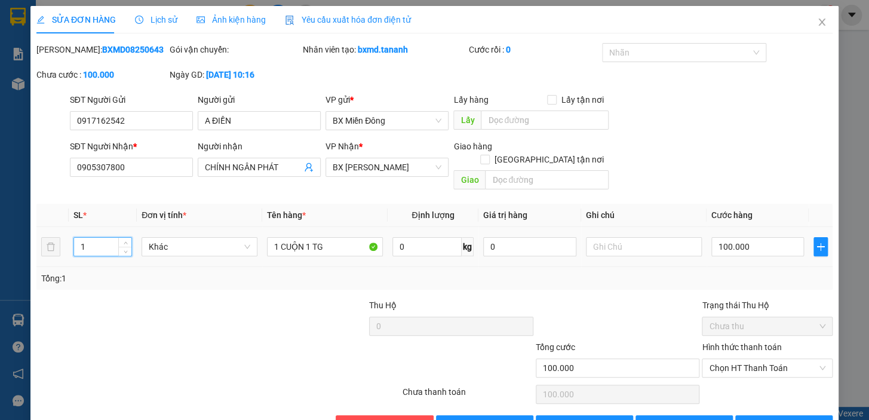
click at [94, 238] on input "1" at bounding box center [102, 247] width 57 height 18
click at [808, 415] on button "[PERSON_NAME] và In" at bounding box center [783, 424] width 97 height 19
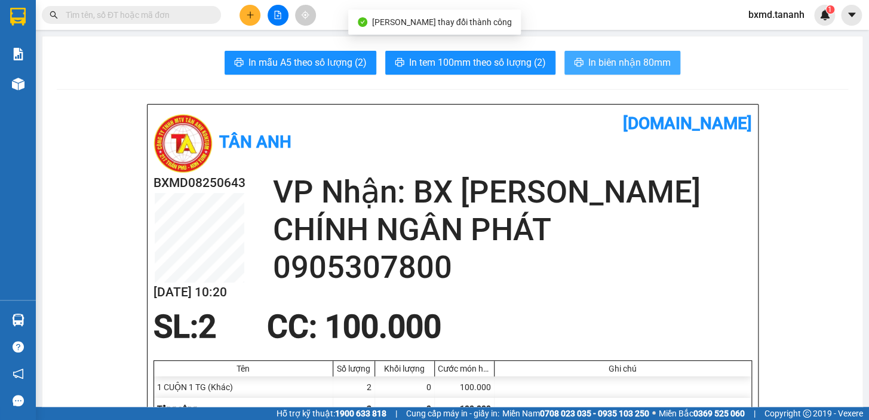
click at [623, 68] on span "In biên nhận 80mm" at bounding box center [629, 62] width 82 height 15
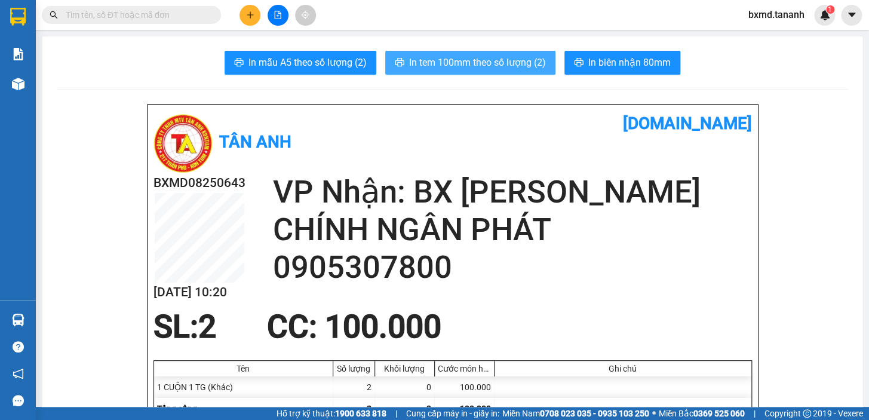
click at [524, 66] on span "In tem 100mm theo số lượng (2)" at bounding box center [477, 62] width 137 height 15
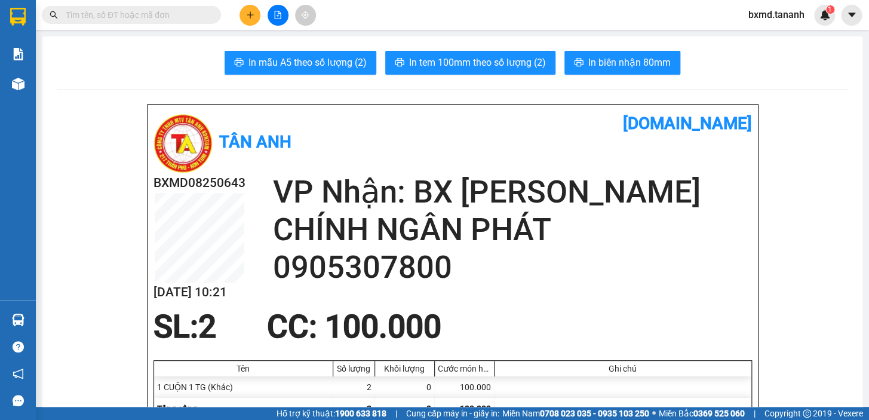
click at [257, 12] on button at bounding box center [249, 15] width 21 height 21
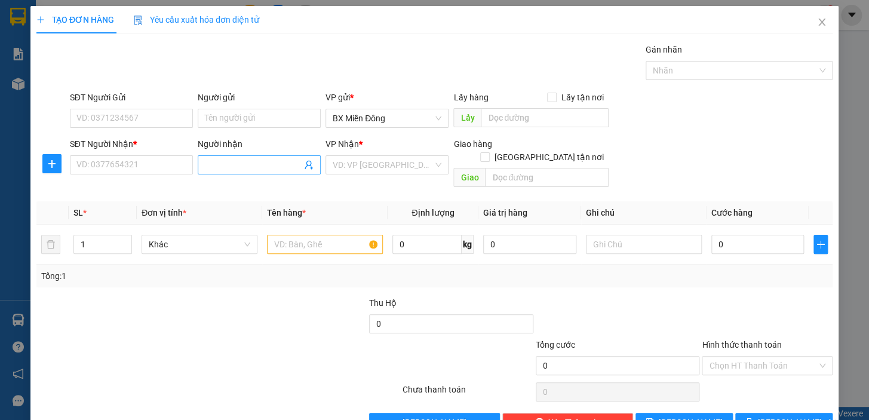
click at [240, 162] on input "Người nhận" at bounding box center [253, 164] width 97 height 13
type input "TUYÊN"
click at [118, 173] on input "SĐT Người Nhận *" at bounding box center [131, 164] width 123 height 19
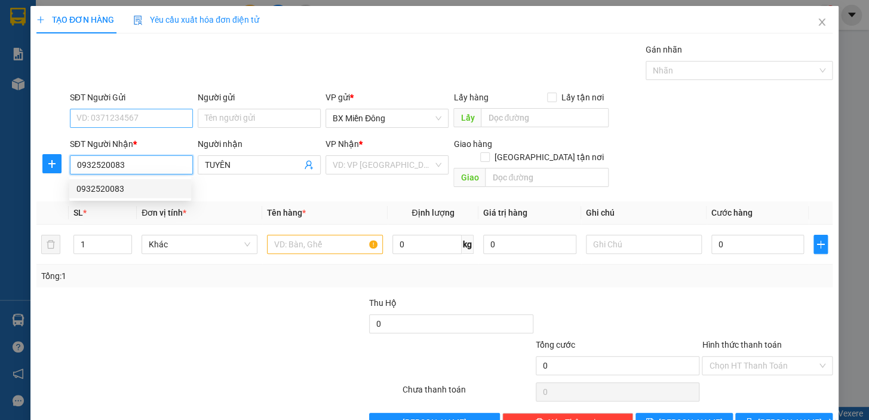
type input "0932520083"
click at [104, 122] on input "SĐT Người Gửi" at bounding box center [131, 118] width 123 height 19
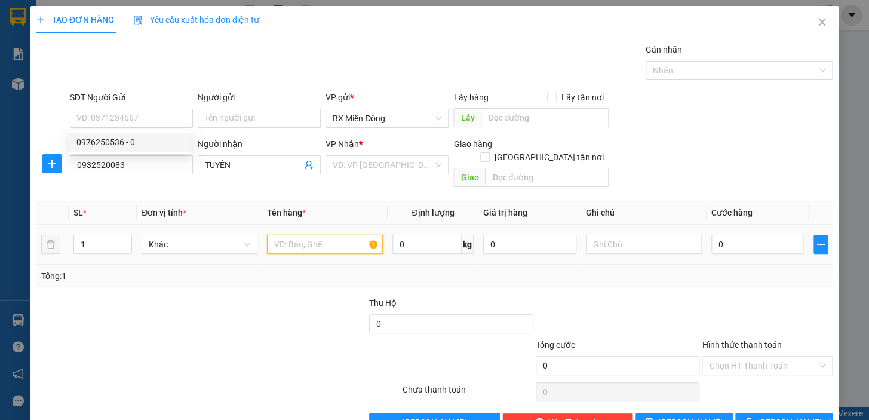
click at [355, 235] on input "text" at bounding box center [325, 244] width 116 height 19
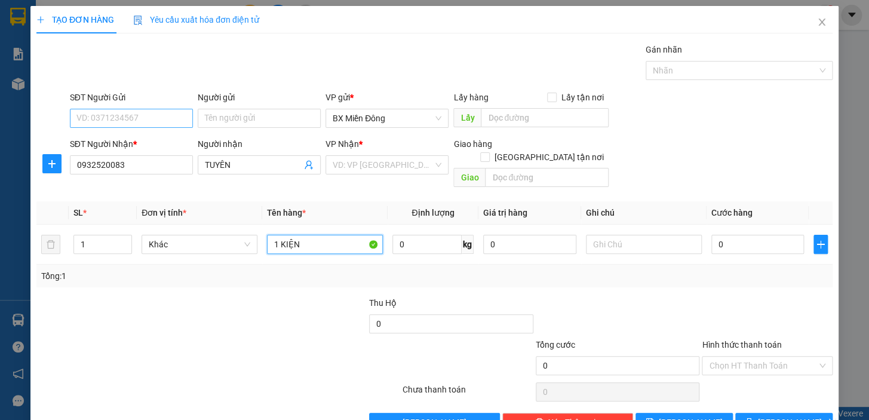
type input "1 KIỆN"
click at [139, 121] on input "SĐT Người Gửi" at bounding box center [131, 118] width 123 height 19
type input "0963397455"
type input "0"
click at [221, 118] on input "0" at bounding box center [259, 118] width 123 height 19
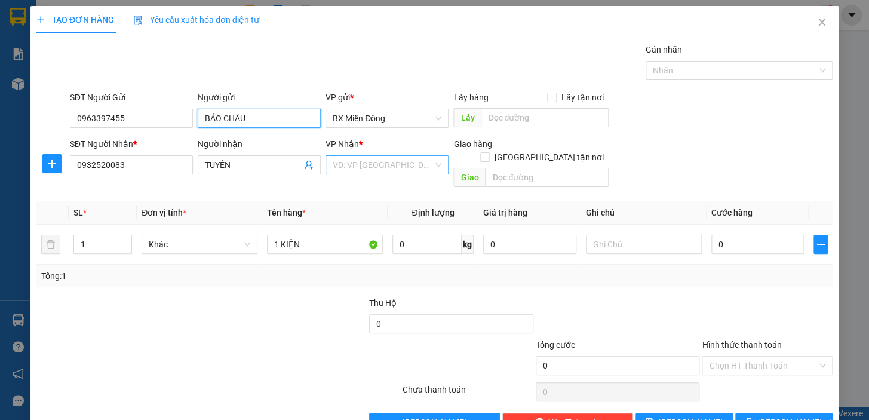
type input "BẢO CHÂU"
click at [425, 167] on input "search" at bounding box center [383, 165] width 100 height 18
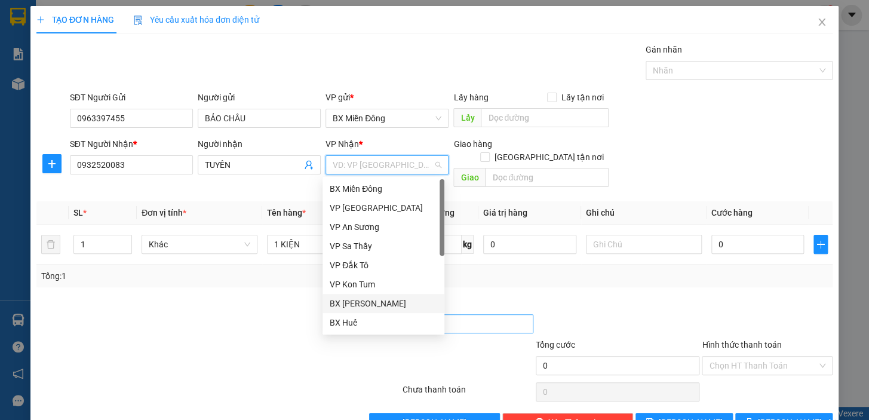
click at [393, 308] on div "BX [PERSON_NAME]" at bounding box center [383, 303] width 107 height 13
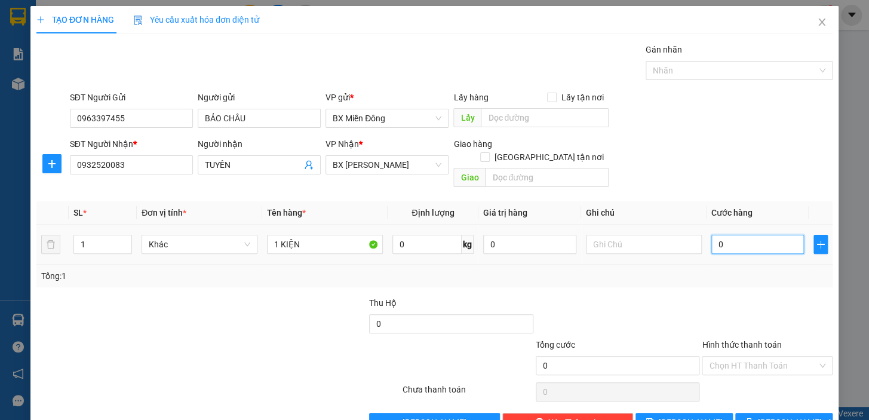
type input "5"
type input "50"
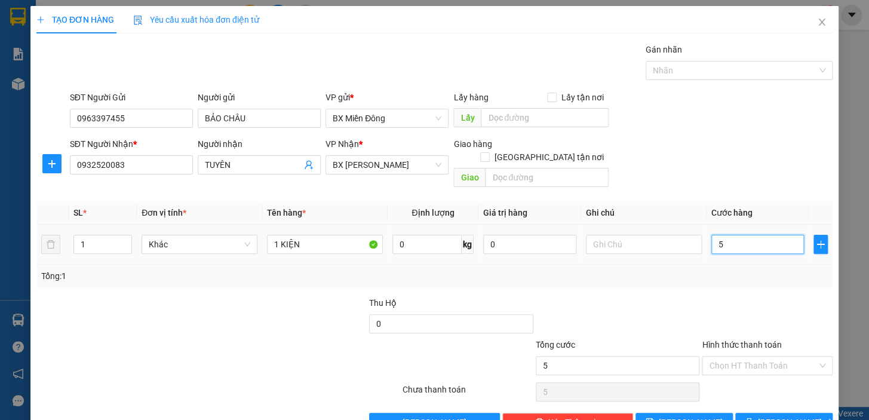
type input "50"
type input "50.000"
click at [785, 416] on span "[PERSON_NAME] và In" at bounding box center [800, 422] width 84 height 13
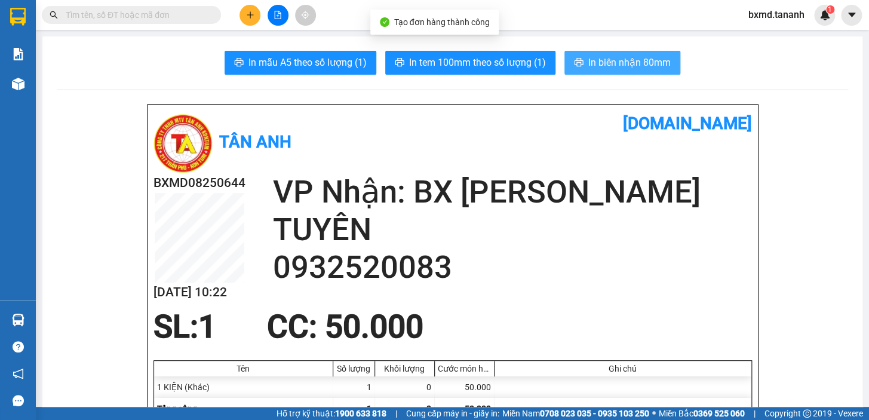
drag, startPoint x: 605, startPoint y: 54, endPoint x: 611, endPoint y: 56, distance: 6.4
click at [605, 53] on button "In biên nhận 80mm" at bounding box center [622, 63] width 116 height 24
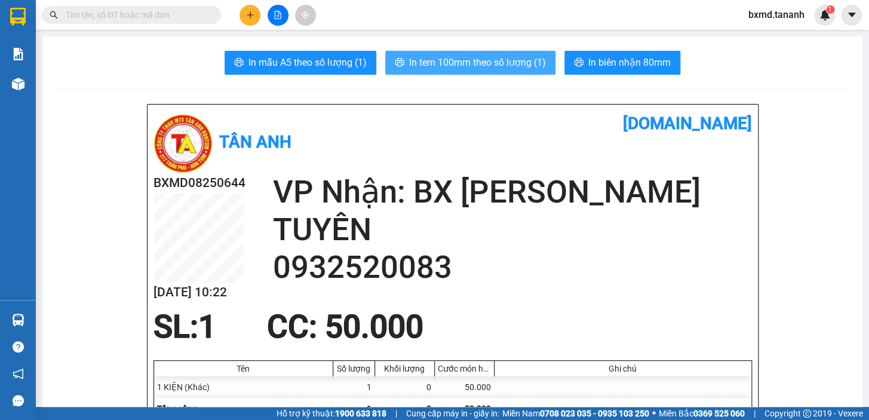
drag, startPoint x: 493, startPoint y: 63, endPoint x: 506, endPoint y: 77, distance: 19.0
click at [494, 64] on span "In tem 100mm theo số lượng (1)" at bounding box center [477, 62] width 137 height 15
click at [488, 65] on span "In tem 100mm theo số lượng (1)" at bounding box center [477, 62] width 137 height 15
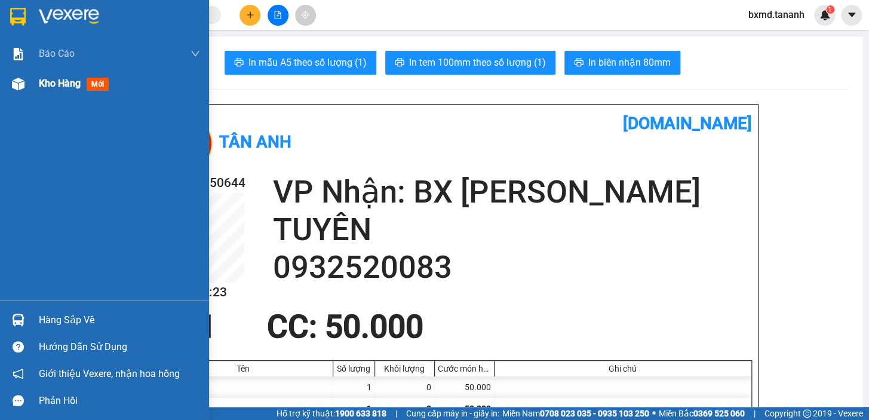
click at [24, 85] on div at bounding box center [18, 83] width 21 height 21
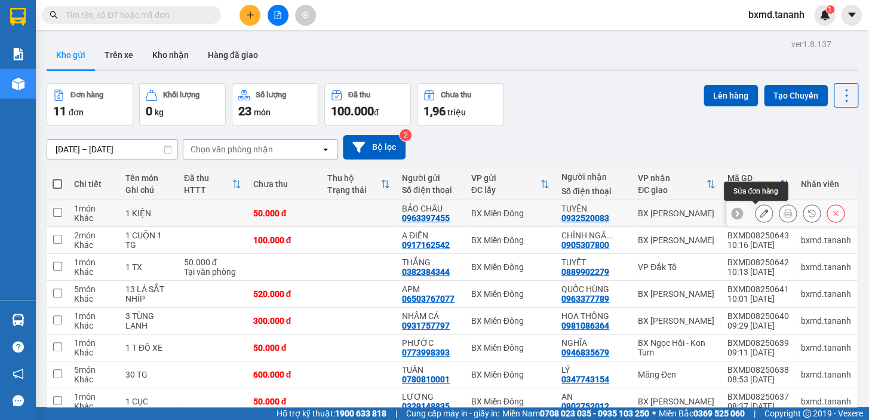
click at [760, 214] on icon at bounding box center [764, 213] width 8 height 8
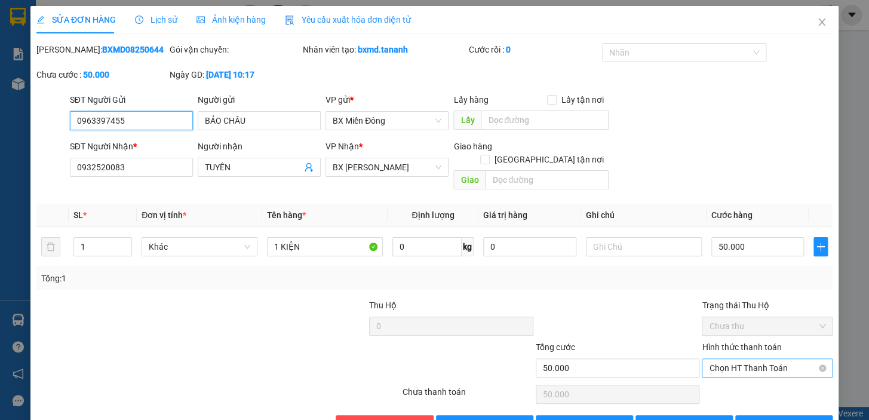
click at [763, 359] on span "Chọn HT Thanh Toán" at bounding box center [767, 368] width 116 height 18
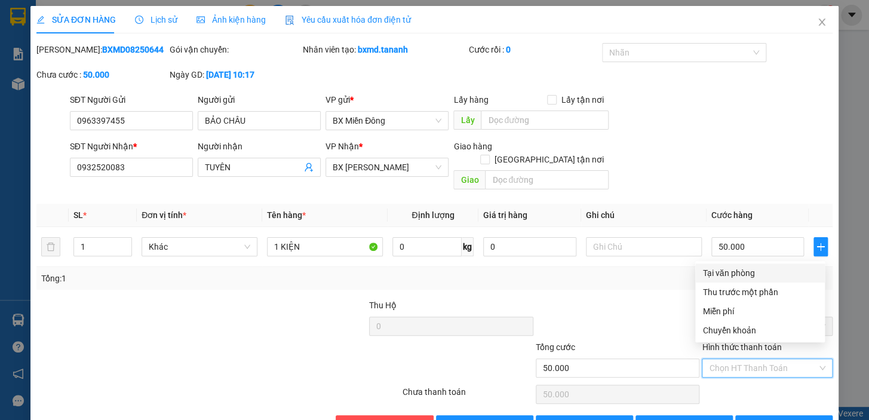
click at [749, 274] on div "Tại văn phòng" at bounding box center [759, 272] width 115 height 13
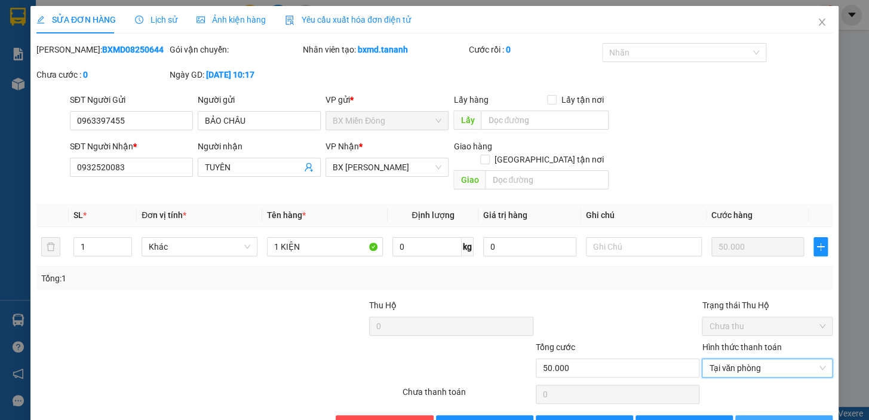
click at [794, 418] on span "[PERSON_NAME] và In" at bounding box center [800, 424] width 84 height 13
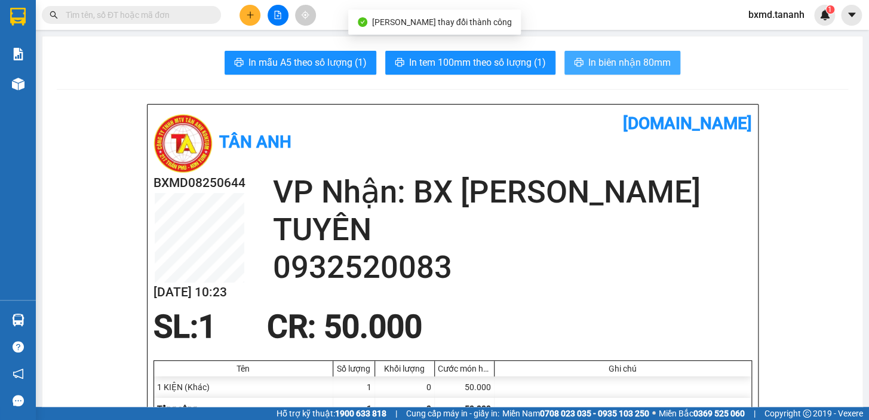
click at [591, 71] on button "In biên nhận 80mm" at bounding box center [622, 63] width 116 height 24
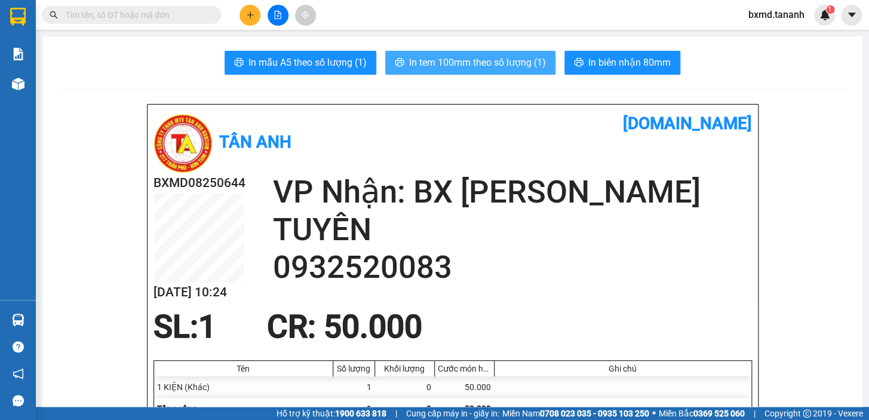
click at [482, 59] on span "In tem 100mm theo số lượng (1)" at bounding box center [477, 62] width 137 height 15
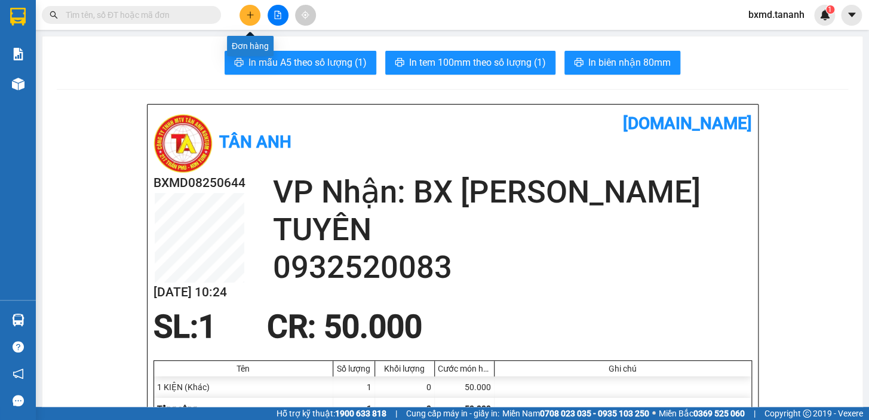
click at [256, 11] on button at bounding box center [249, 15] width 21 height 21
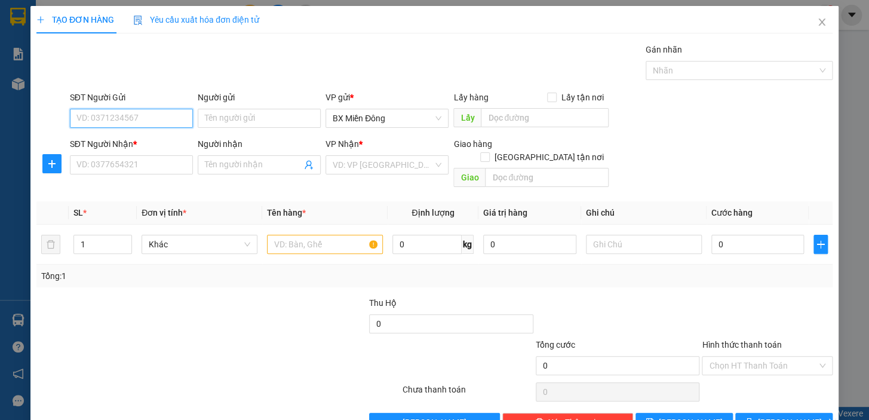
click at [173, 109] on input "SĐT Người Gửi" at bounding box center [131, 118] width 123 height 19
click at [435, 155] on div "VD: VP [GEOGRAPHIC_DATA]" at bounding box center [386, 164] width 123 height 19
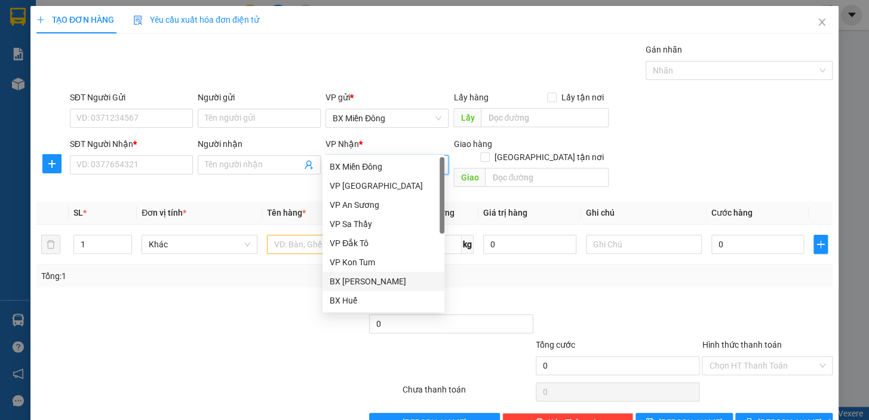
drag, startPoint x: 400, startPoint y: 284, endPoint x: 358, endPoint y: 268, distance: 44.8
click at [400, 283] on div "BX [PERSON_NAME]" at bounding box center [383, 281] width 107 height 13
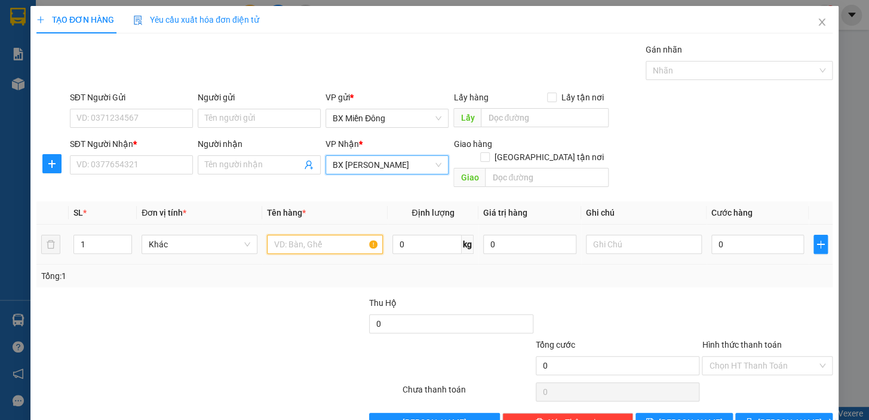
click at [317, 235] on input "text" at bounding box center [325, 244] width 116 height 19
type input "1 THÙNG"
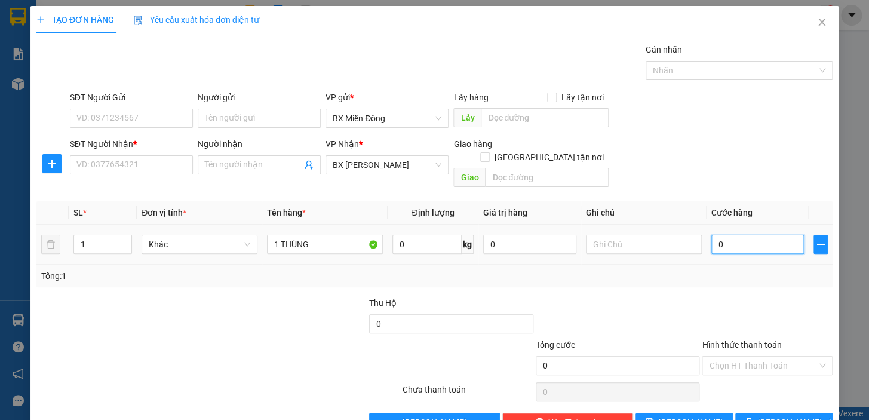
click at [732, 235] on input "0" at bounding box center [757, 244] width 93 height 19
type input "5"
type input "50"
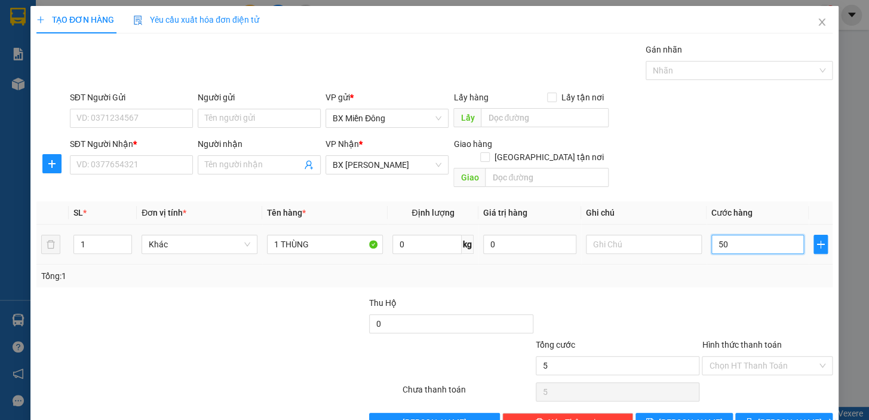
type input "50"
type input "50.000"
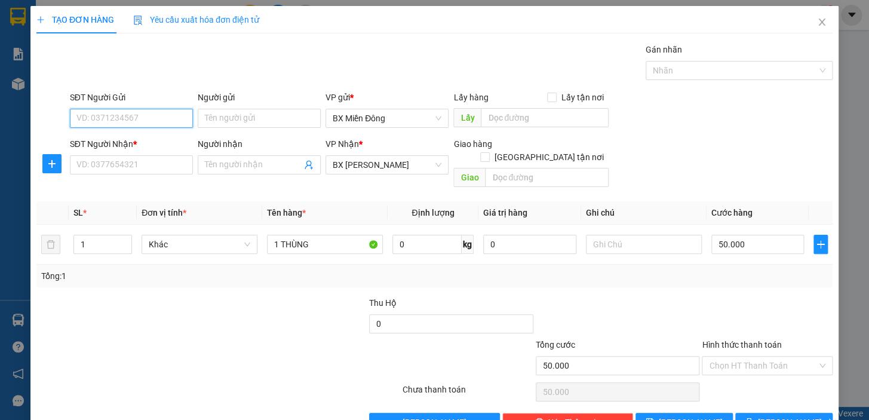
click at [153, 109] on input "SĐT Người Gửi" at bounding box center [131, 118] width 123 height 19
click at [159, 155] on input "SĐT Người Nhận *" at bounding box center [131, 164] width 123 height 19
type input "0399825924"
click at [250, 158] on input "Người nhận" at bounding box center [253, 164] width 97 height 13
type input "[PERSON_NAME]"
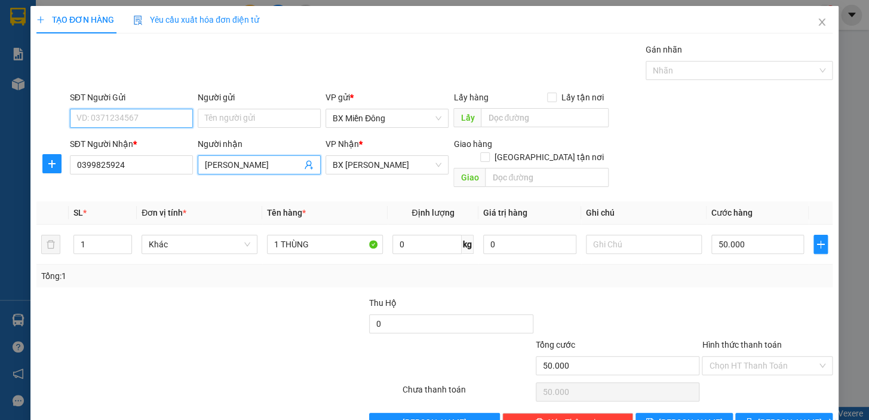
click at [156, 109] on input "SĐT Người Gửi" at bounding box center [131, 118] width 123 height 19
type input "0962113574"
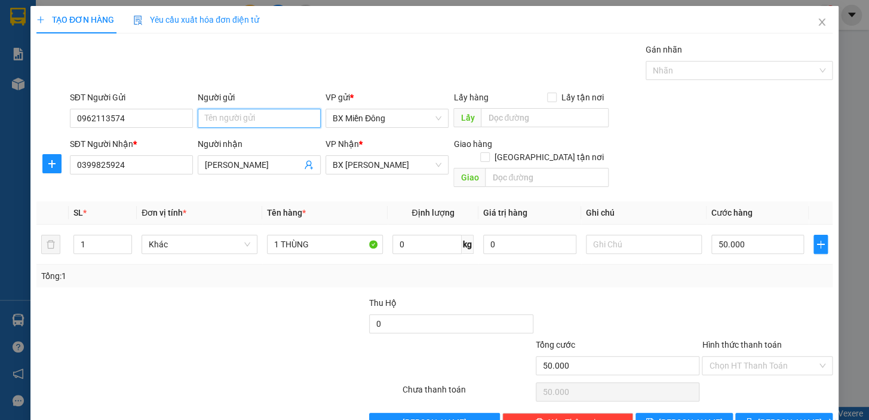
click at [265, 109] on input "Người gửi" at bounding box center [259, 118] width 123 height 19
type input "A TIÊN"
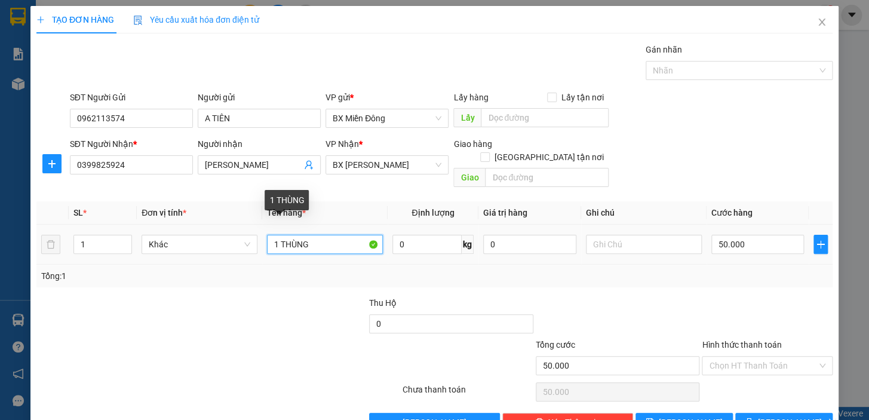
click at [324, 235] on input "1 THÙNG" at bounding box center [325, 244] width 116 height 19
type input "1 THÙNG NH"
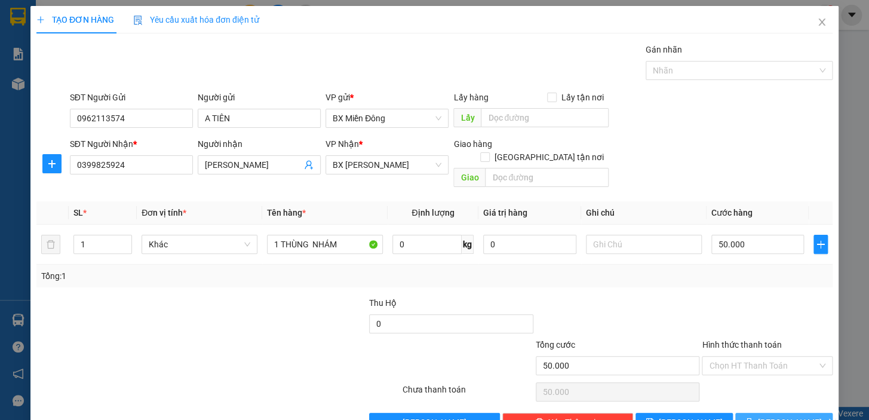
click at [777, 416] on span "[PERSON_NAME] và In" at bounding box center [800, 422] width 84 height 13
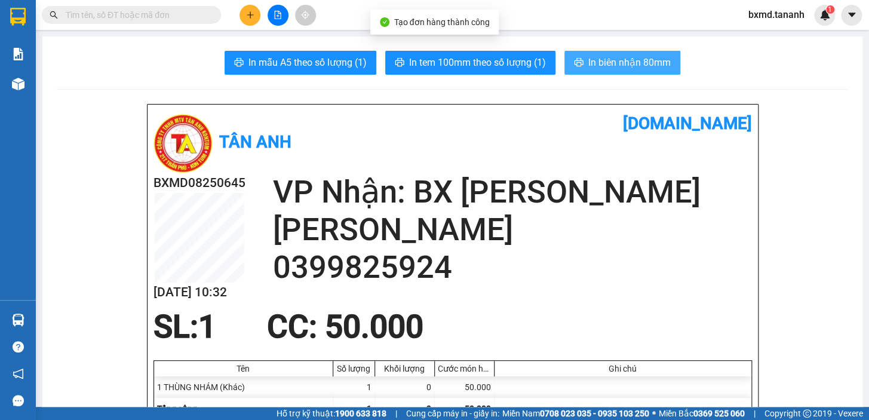
click at [627, 62] on span "In biên nhận 80mm" at bounding box center [629, 62] width 82 height 15
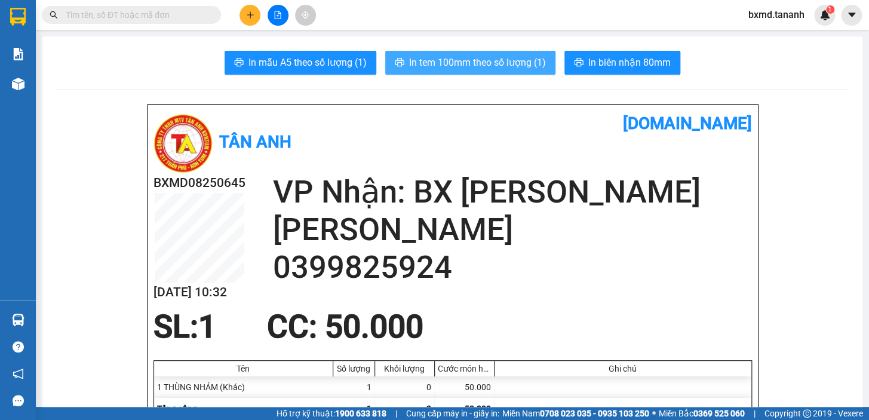
click at [449, 66] on span "In tem 100mm theo số lượng (1)" at bounding box center [477, 62] width 137 height 15
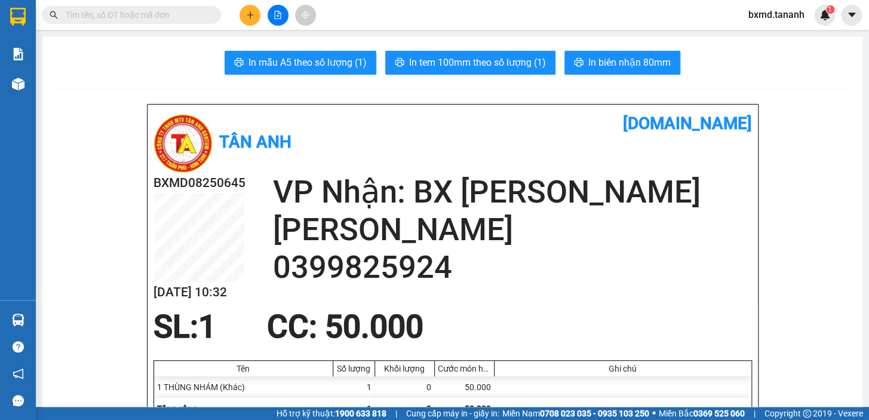
click at [253, 13] on icon "plus" at bounding box center [250, 15] width 8 height 8
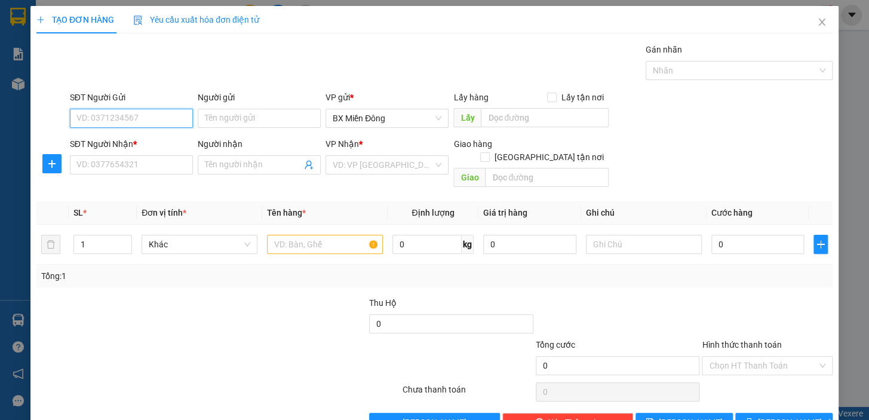
click at [166, 109] on input "SĐT Người Gửi" at bounding box center [131, 118] width 123 height 19
type input "0903669123"
click at [250, 109] on input "Người gửi" at bounding box center [259, 118] width 123 height 19
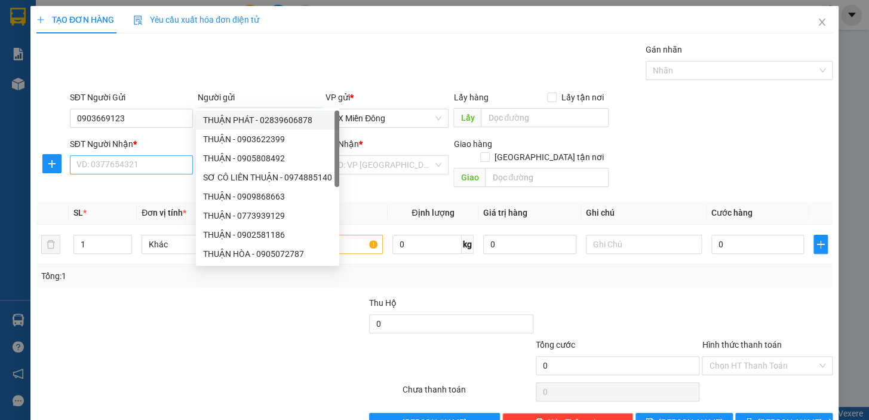
type input "THUẬN"
click at [155, 155] on input "SĐT Người Nhận *" at bounding box center [131, 164] width 123 height 19
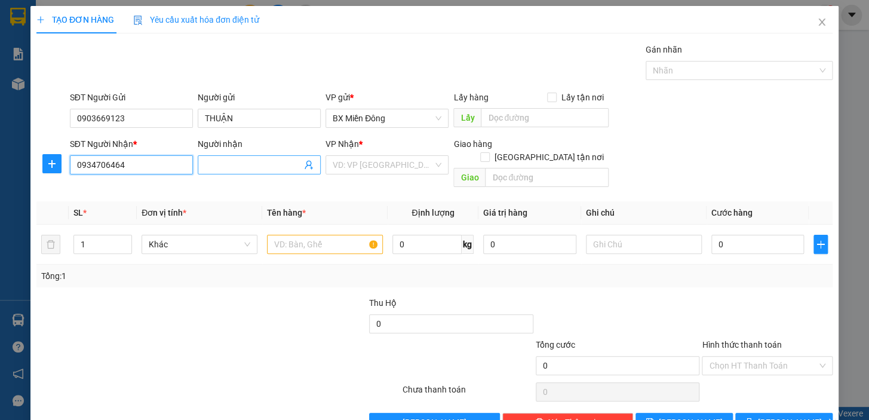
type input "0934706464"
click at [248, 158] on input "Người nhận" at bounding box center [253, 164] width 97 height 13
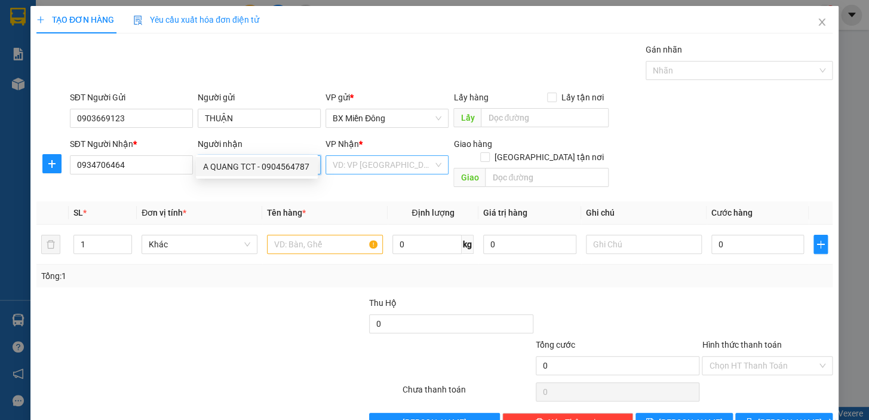
type input "A QUANG"
click at [426, 156] on input "search" at bounding box center [383, 165] width 100 height 18
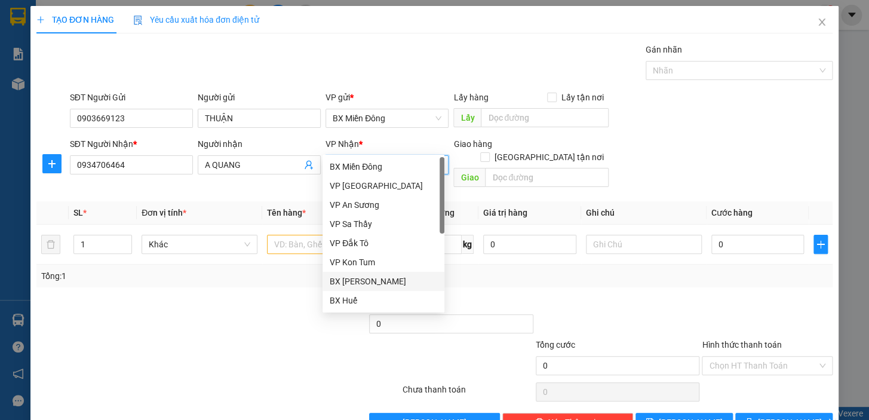
click at [380, 280] on div "BX [PERSON_NAME]" at bounding box center [383, 281] width 107 height 13
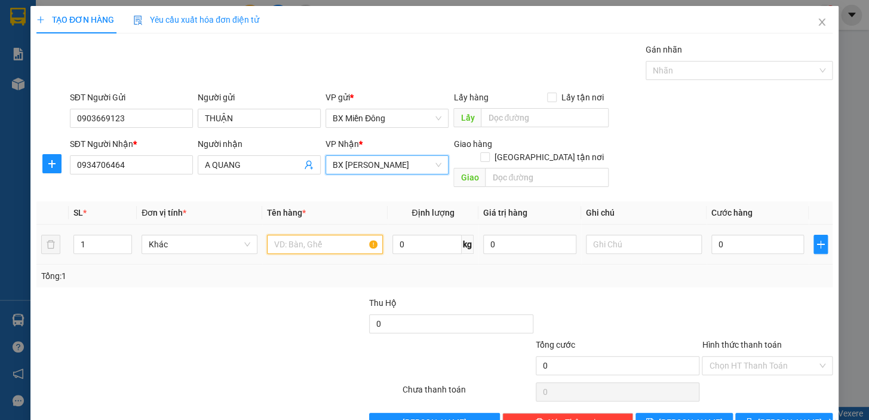
drag, startPoint x: 305, startPoint y: 211, endPoint x: 309, endPoint y: 206, distance: 6.8
click at [308, 235] on input "text" at bounding box center [325, 244] width 116 height 19
type input "3 T NHỚT"
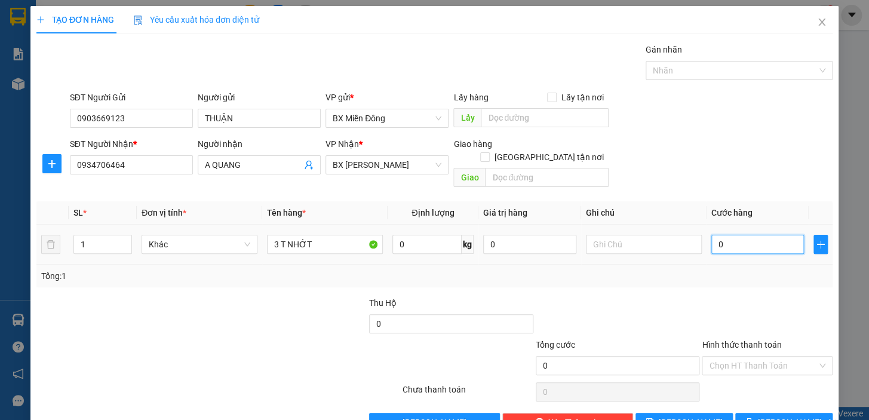
type input "1"
type input "15"
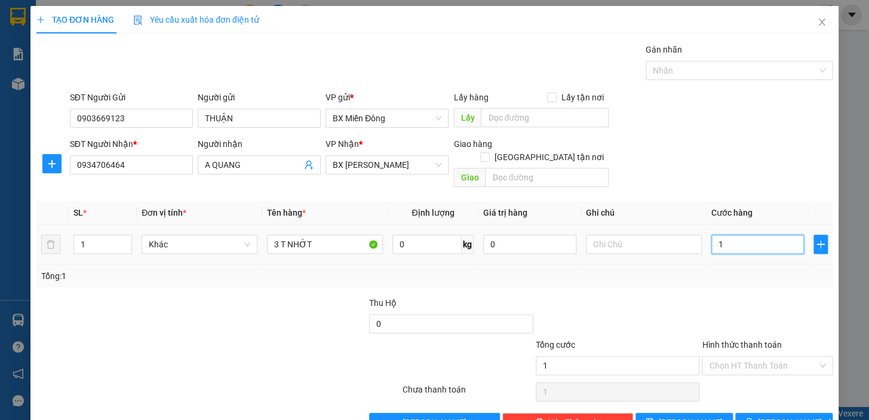
type input "15"
type input "150"
click at [777, 416] on span "[PERSON_NAME] và In" at bounding box center [800, 422] width 84 height 13
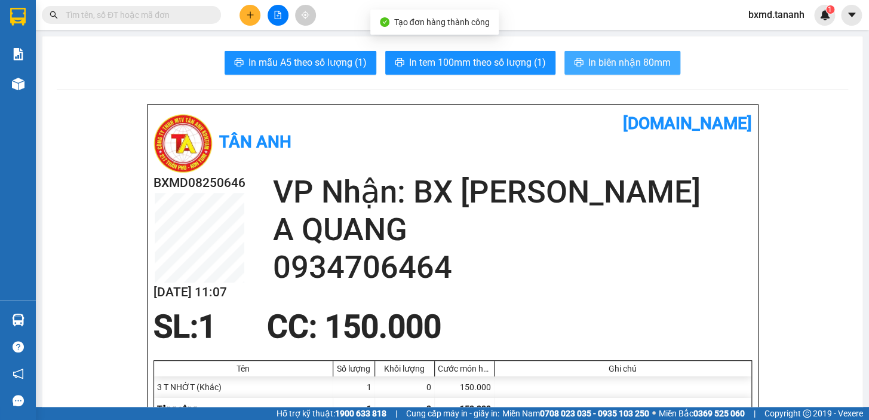
click at [645, 67] on span "In biên nhận 80mm" at bounding box center [629, 62] width 82 height 15
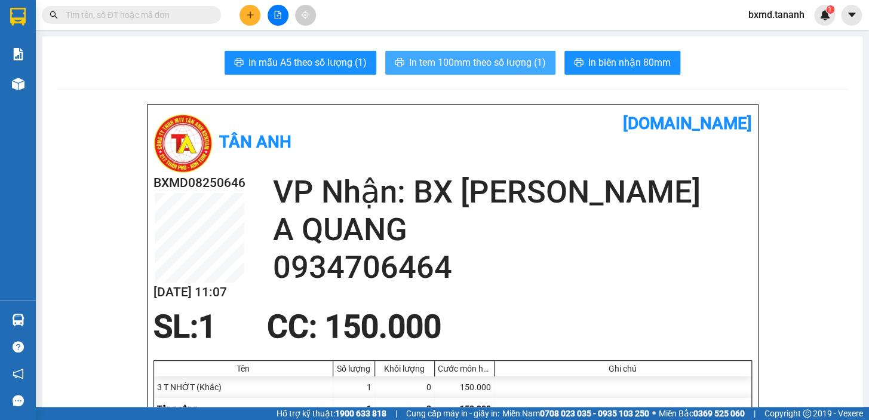
click at [472, 56] on span "In tem 100mm theo số lượng (1)" at bounding box center [477, 62] width 137 height 15
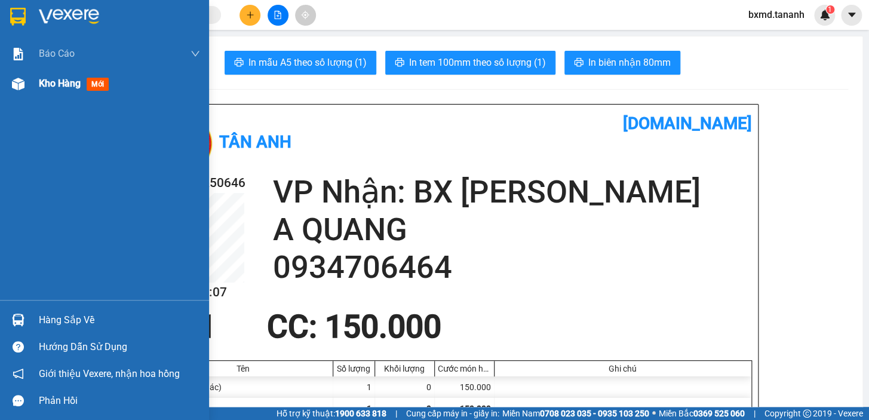
click at [73, 83] on span "Kho hàng" at bounding box center [60, 83] width 42 height 11
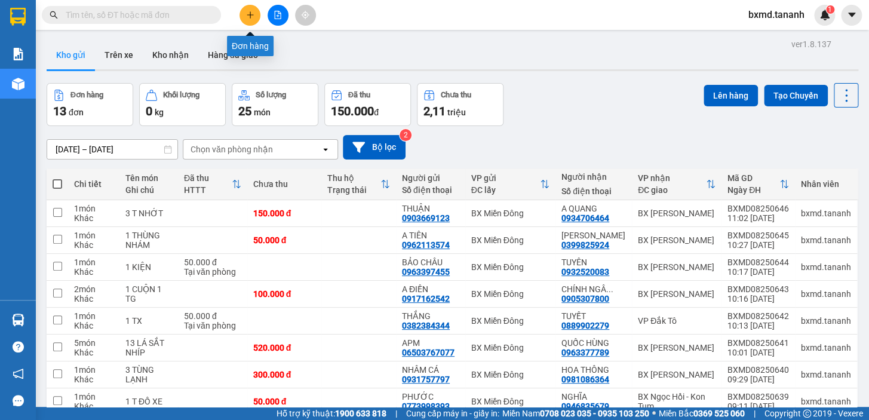
click at [247, 14] on icon "plus" at bounding box center [250, 14] width 7 height 1
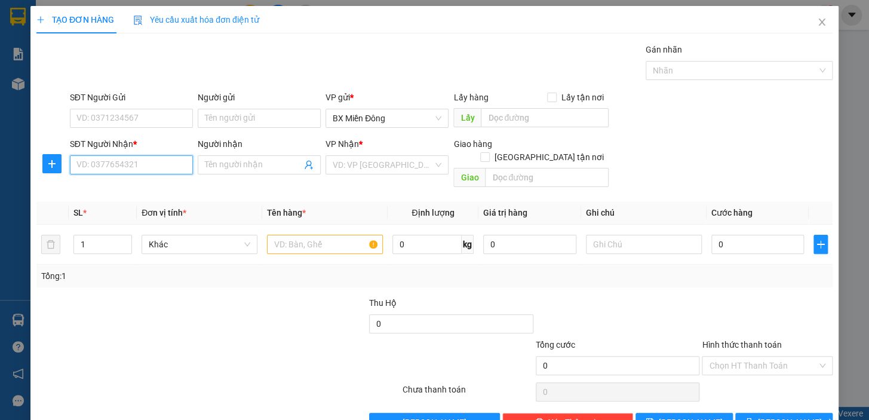
click at [165, 167] on input "SĐT Người Nhận *" at bounding box center [131, 164] width 123 height 19
type input "0903242474"
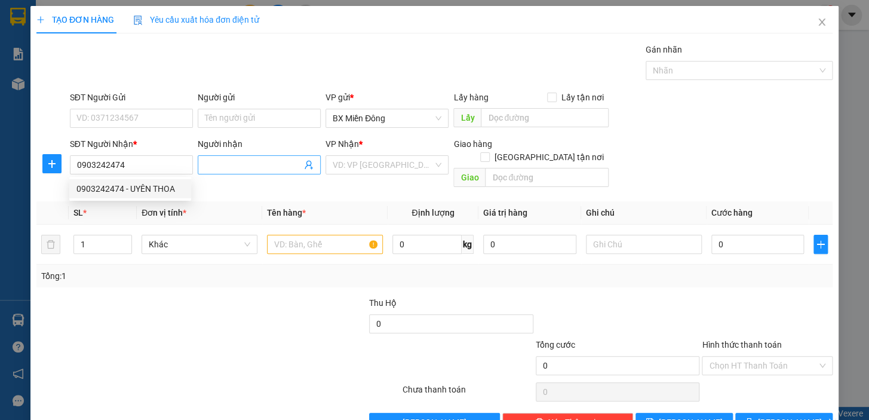
click at [237, 166] on input "Người nhận" at bounding box center [253, 164] width 97 height 13
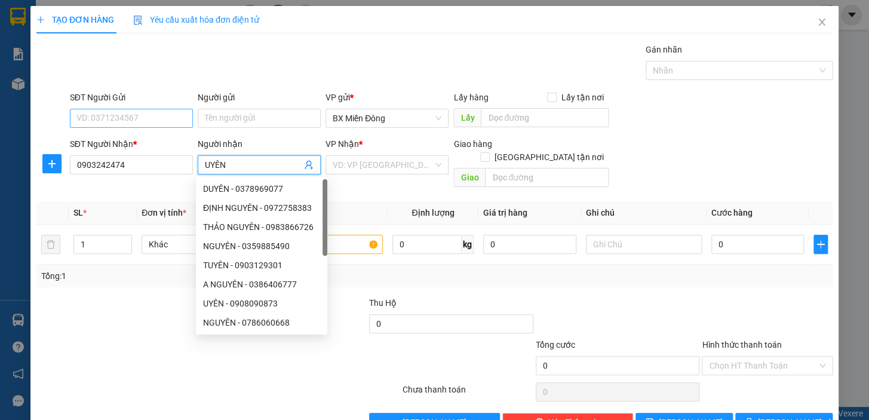
type input "UYÊN"
click at [137, 118] on input "SĐT Người Gửi" at bounding box center [131, 118] width 123 height 19
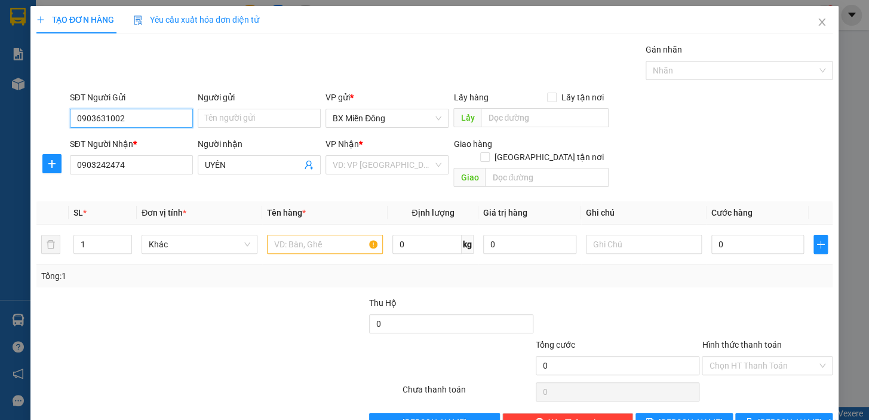
type input "0903631002"
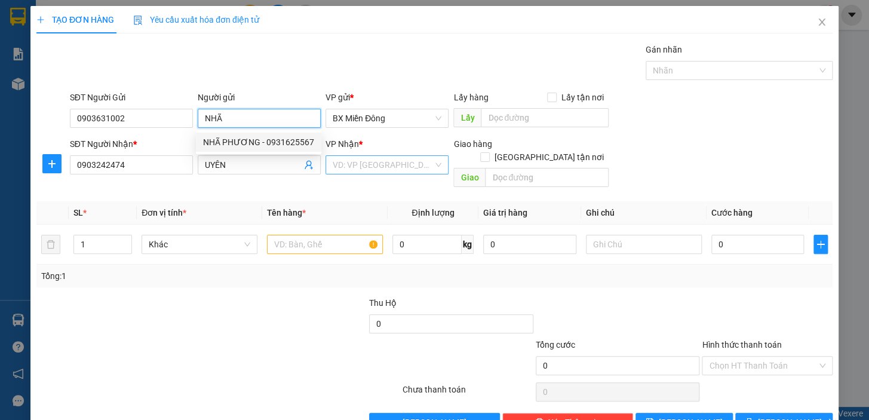
click at [434, 163] on div "VD: VP [GEOGRAPHIC_DATA]" at bounding box center [386, 164] width 123 height 19
type input "NHÃ"
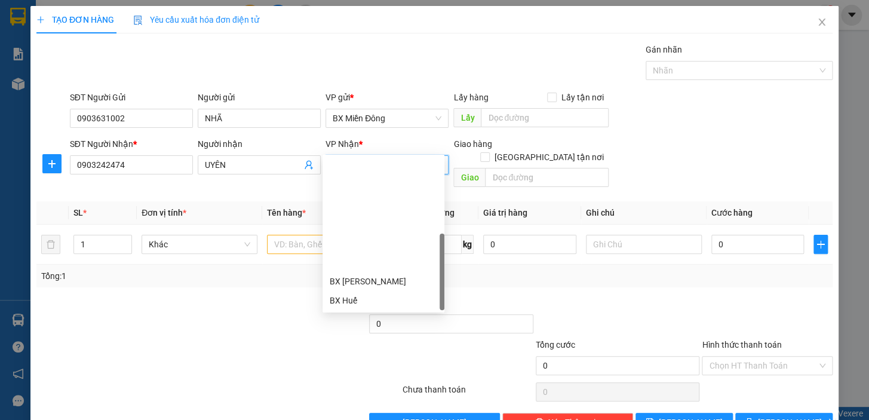
drag, startPoint x: 385, startPoint y: 239, endPoint x: 415, endPoint y: 195, distance: 53.3
click at [415, 272] on div "BX [PERSON_NAME] BX Huế VP Kon Rẫy VP Đắk Hà VP Thành Thái BX Ngọc Hồi - Kon Tu…" at bounding box center [383, 358] width 122 height 172
drag, startPoint x: 372, startPoint y: 229, endPoint x: 295, endPoint y: 227, distance: 77.1
click at [370, 275] on div "BX [PERSON_NAME]" at bounding box center [383, 281] width 107 height 13
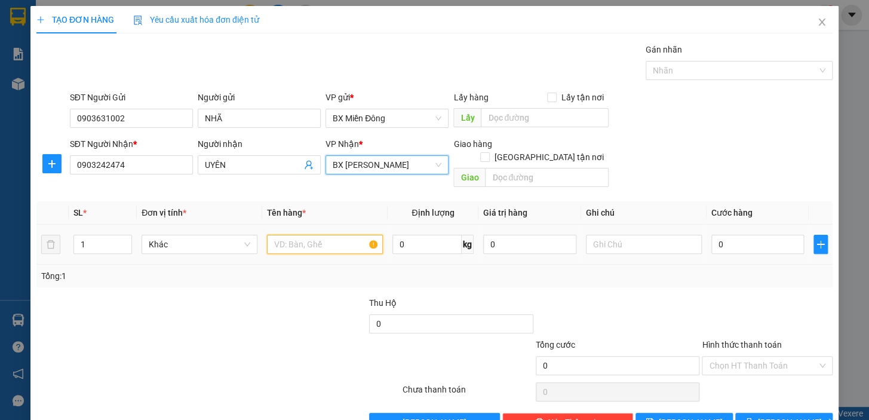
click at [298, 235] on input "text" at bounding box center [325, 244] width 116 height 19
type input "1 TX LANH"
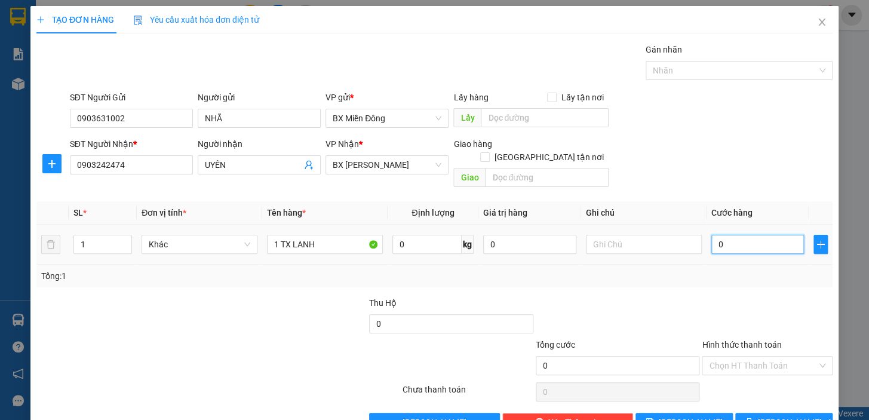
click at [746, 235] on input "0" at bounding box center [757, 244] width 93 height 19
click at [777, 416] on span "[PERSON_NAME] và In" at bounding box center [800, 422] width 84 height 13
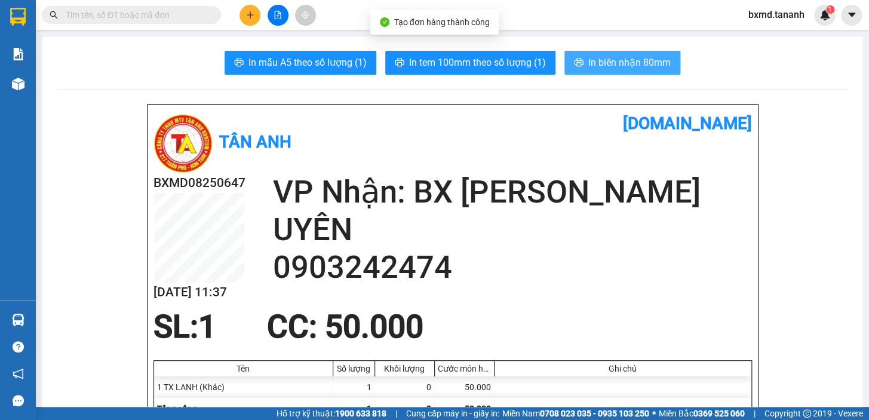
click at [635, 60] on span "In biên nhận 80mm" at bounding box center [629, 62] width 82 height 15
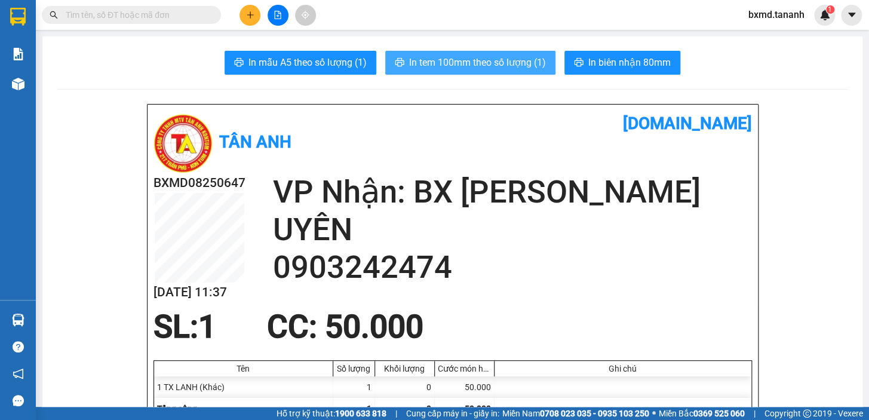
click at [468, 65] on span "In tem 100mm theo số lượng (1)" at bounding box center [477, 62] width 137 height 15
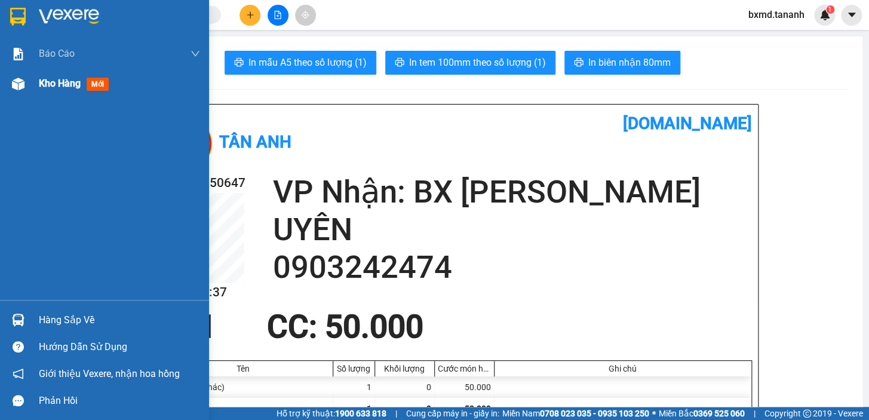
click at [82, 81] on div "Kho hàng mới" at bounding box center [76, 83] width 75 height 15
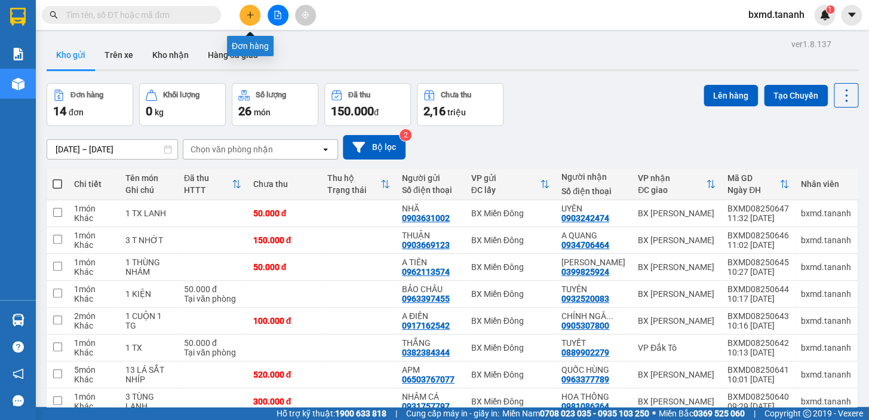
click at [247, 11] on icon "plus" at bounding box center [250, 15] width 8 height 8
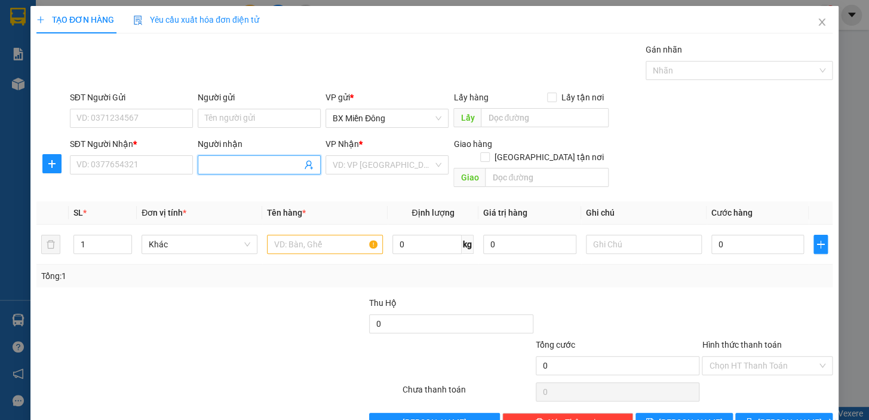
click at [256, 158] on input "Người nhận" at bounding box center [253, 164] width 97 height 13
click at [255, 158] on input "HẠNH BỘT" at bounding box center [253, 164] width 97 height 13
click at [257, 158] on input "HẠNH BỘT" at bounding box center [253, 164] width 97 height 13
type input "HẠNH BỘT"
click at [160, 155] on input "SĐT Người Nhận *" at bounding box center [131, 164] width 123 height 19
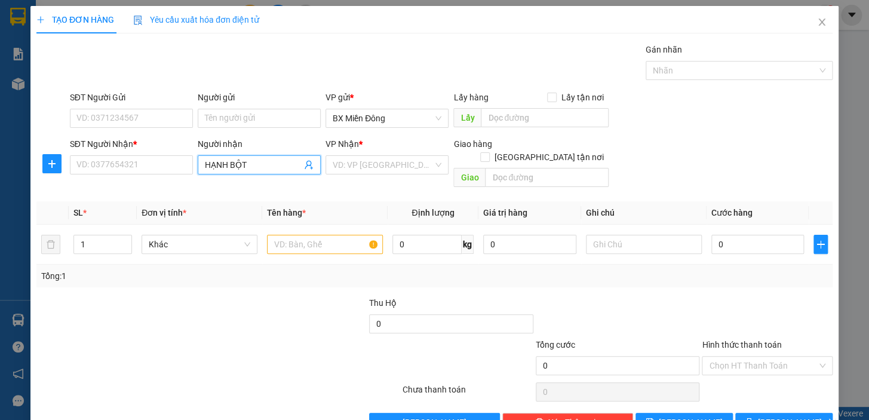
click at [259, 158] on input "HẠNH BỘT" at bounding box center [253, 164] width 97 height 13
click at [253, 109] on input "Người gửi" at bounding box center [259, 118] width 123 height 19
type input "T"
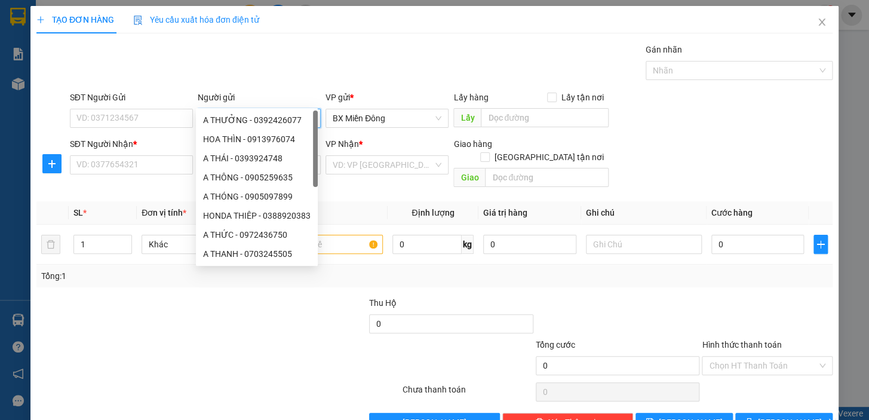
type input "[DEMOGRAPHIC_DATA]"
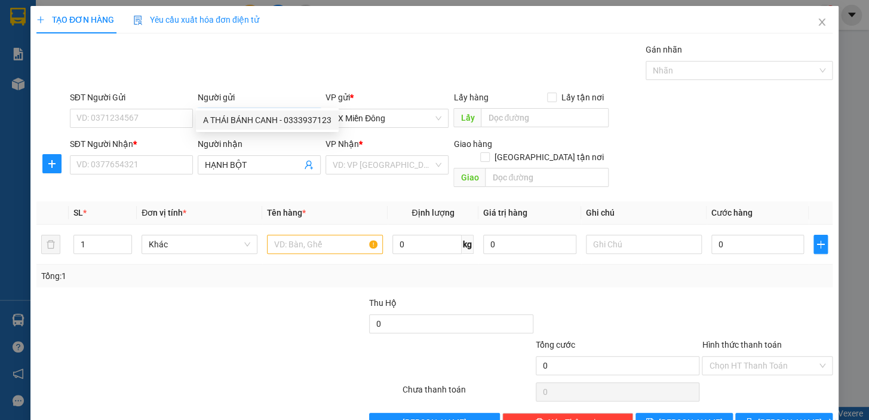
click at [284, 125] on div "A THÁI BÁNH CANH - 0333937123" at bounding box center [267, 119] width 128 height 13
type input "0333937123"
type input "A THÁI BÁNH CANH"
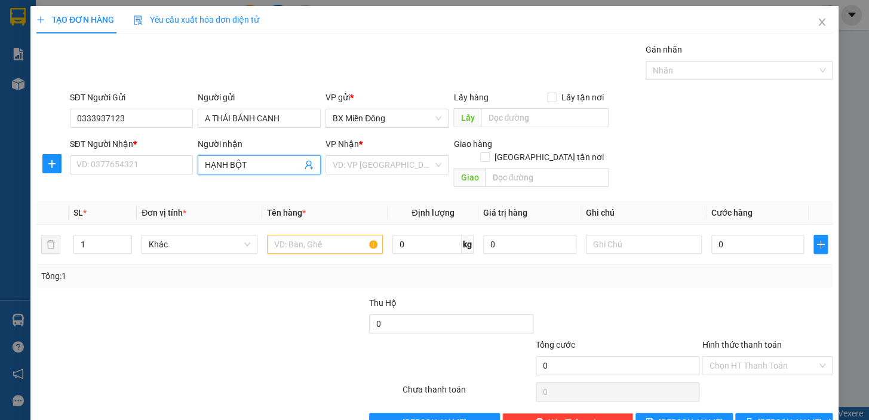
click at [270, 158] on input "HẠNH BỘT" at bounding box center [253, 164] width 97 height 13
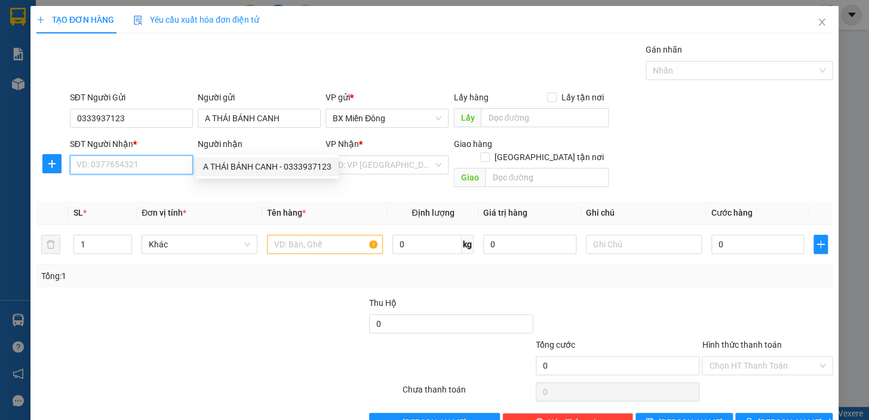
click at [165, 155] on input "SĐT Người Nhận *" at bounding box center [131, 164] width 123 height 19
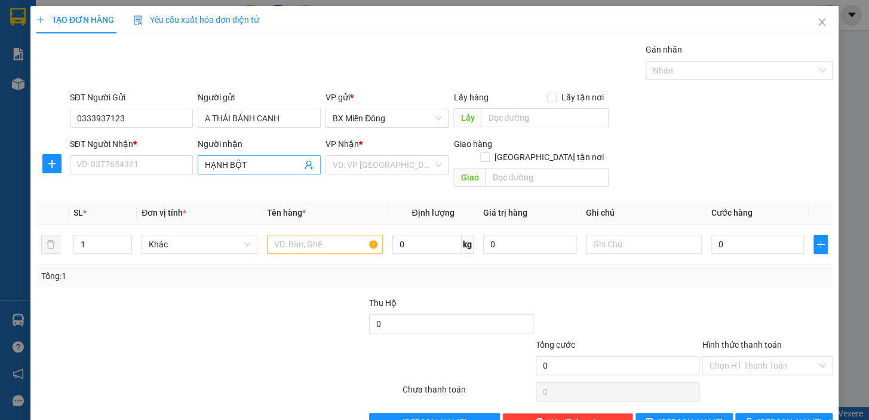
click at [257, 158] on input "HẠNH BỘT" at bounding box center [253, 164] width 97 height 13
click at [245, 168] on div "A THÁI BÁNH CANH - 0333937123" at bounding box center [267, 166] width 128 height 13
type input "0333937123"
type input "A THÁI BÁNH CANH"
click at [140, 155] on input "0333937123" at bounding box center [131, 164] width 123 height 19
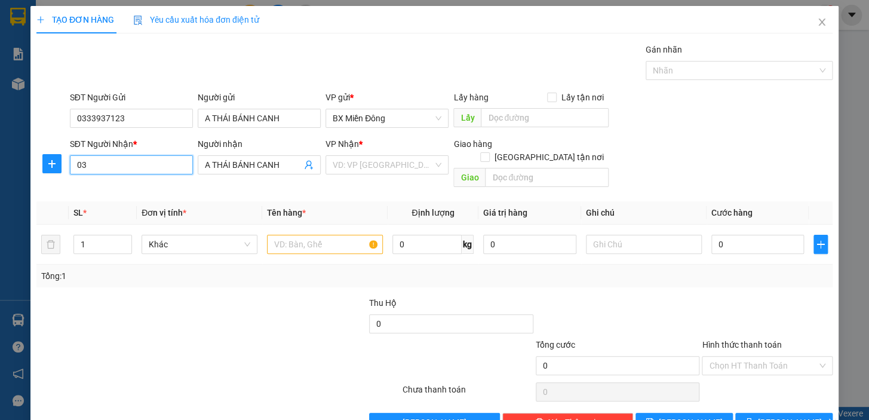
type input "0"
click at [817, 17] on icon "close" at bounding box center [822, 22] width 10 height 10
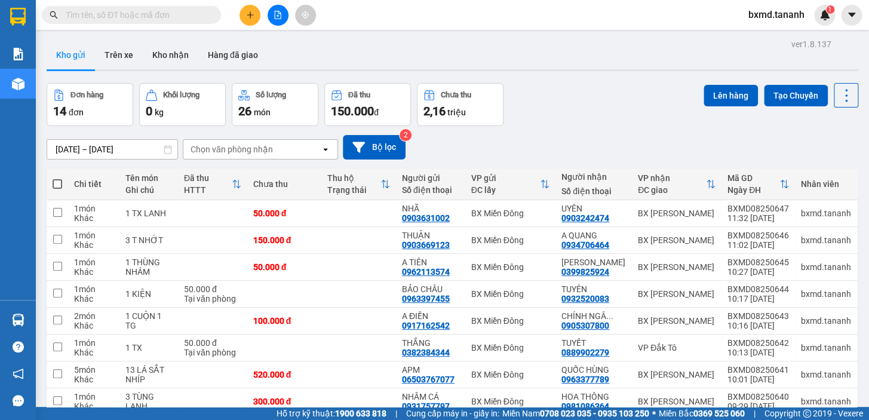
click at [153, 18] on input "text" at bounding box center [136, 14] width 141 height 13
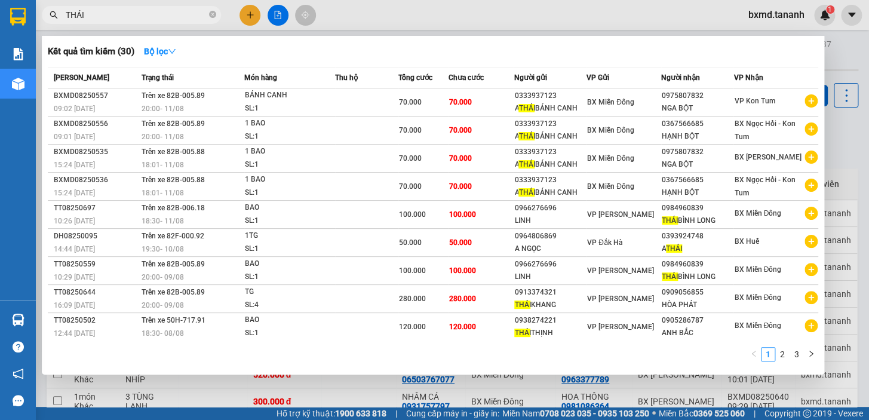
type input "THÁI"
click at [253, 14] on div at bounding box center [434, 210] width 869 height 420
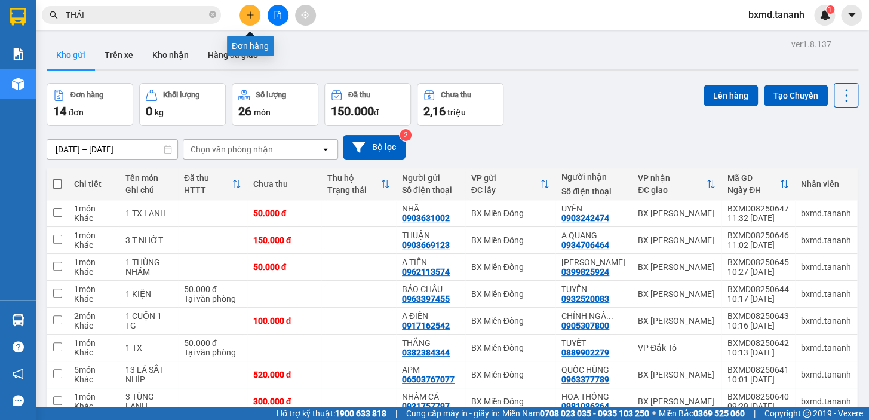
click at [248, 10] on button at bounding box center [249, 15] width 21 height 21
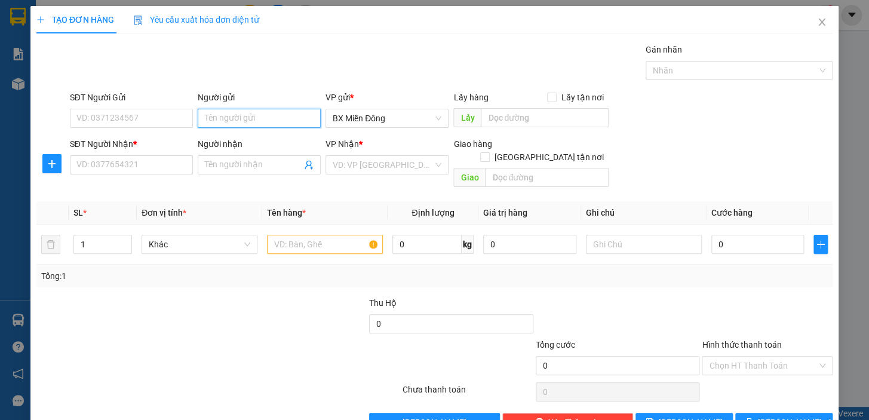
click at [239, 113] on input "Người gửi" at bounding box center [259, 118] width 123 height 19
click at [299, 143] on div "A THÁI BÁNH CANH - 0333937123" at bounding box center [267, 142] width 128 height 13
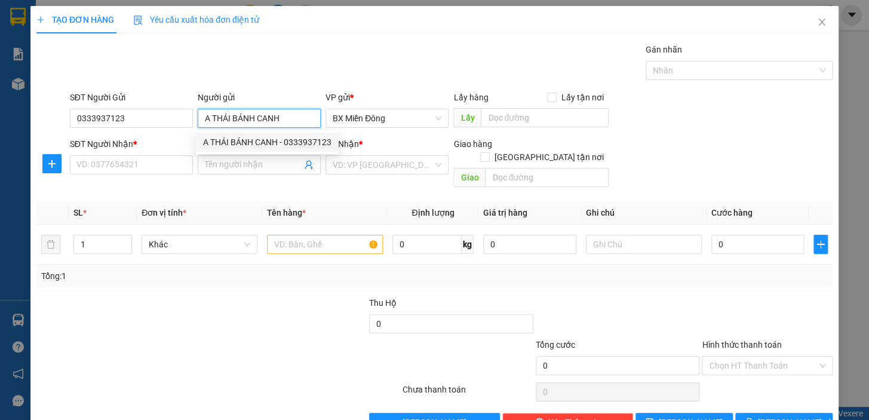
type input "0333937123"
type input "A THÁI BÁNH CANH"
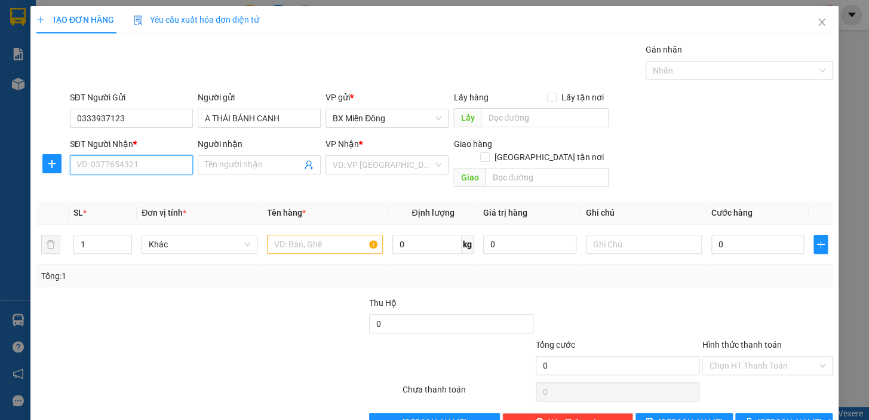
click at [170, 164] on input "SĐT Người Nhận *" at bounding box center [131, 164] width 123 height 19
click at [136, 196] on div "0367566685 - HẠNH BỘT" at bounding box center [130, 188] width 122 height 19
type input "0367566685"
type input "HẠNH BỘT"
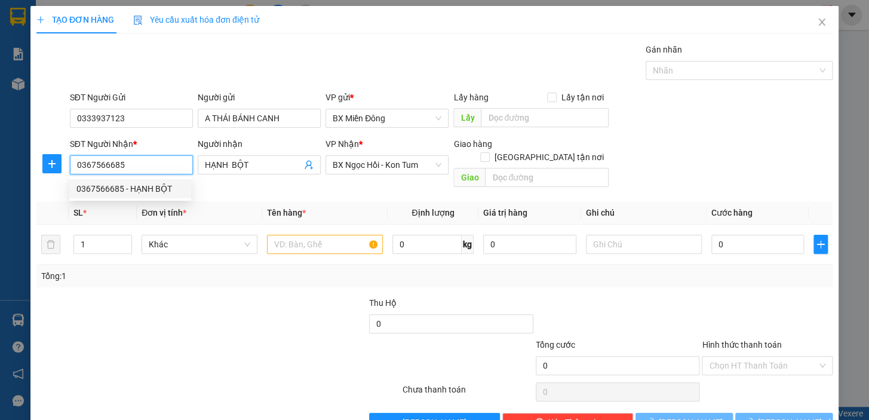
type input "70.000"
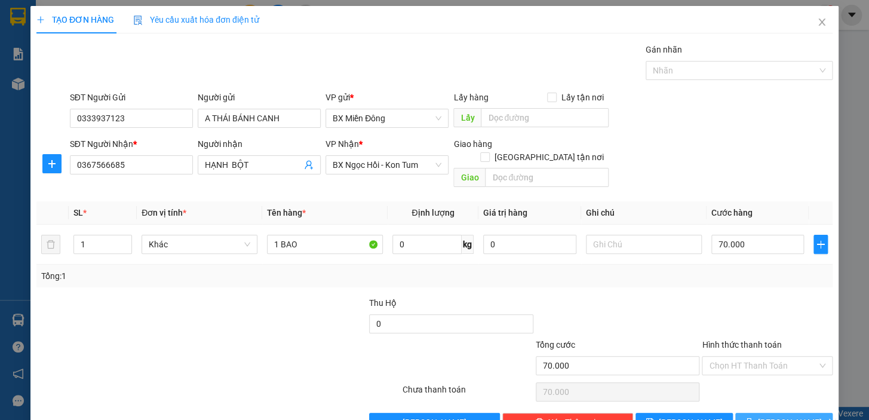
click at [770, 416] on span "[PERSON_NAME] và In" at bounding box center [800, 422] width 84 height 13
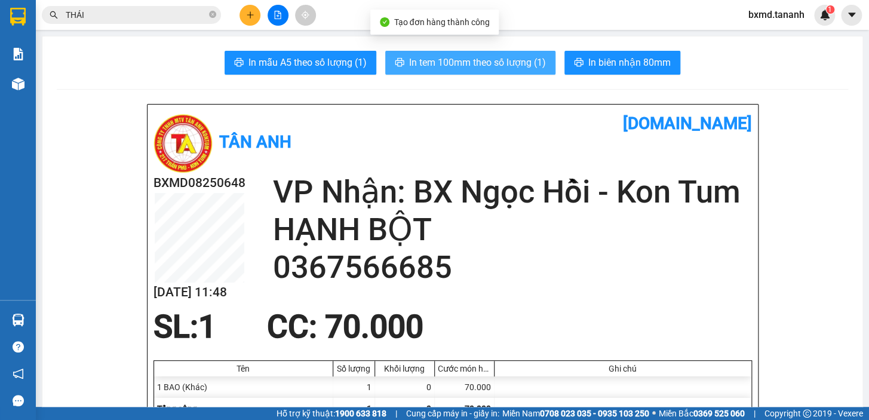
click at [441, 62] on span "In tem 100mm theo số lượng (1)" at bounding box center [477, 62] width 137 height 15
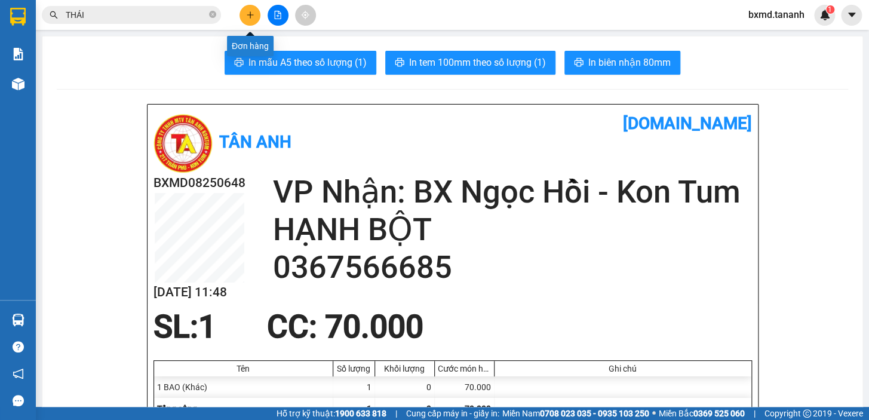
click at [250, 17] on icon "plus" at bounding box center [250, 14] width 1 height 7
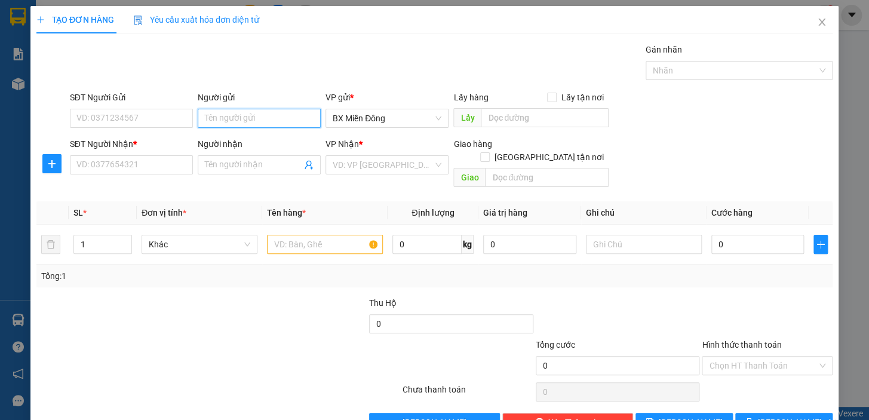
click at [239, 119] on input "Người gửi" at bounding box center [259, 118] width 123 height 19
click at [257, 145] on div "A THÁI BÁNH CANH - 0333937123" at bounding box center [267, 142] width 128 height 13
type input "0333937123"
type input "A THÁI BÁNH CANH"
click at [253, 167] on input "Người nhận" at bounding box center [253, 164] width 97 height 13
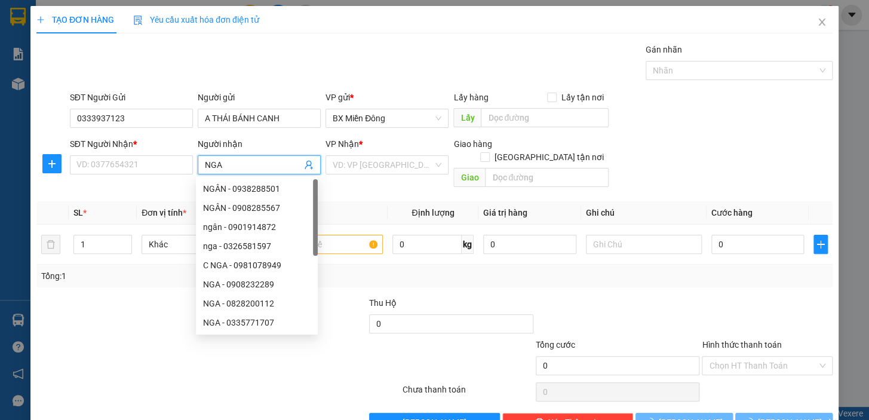
type input "NGA B"
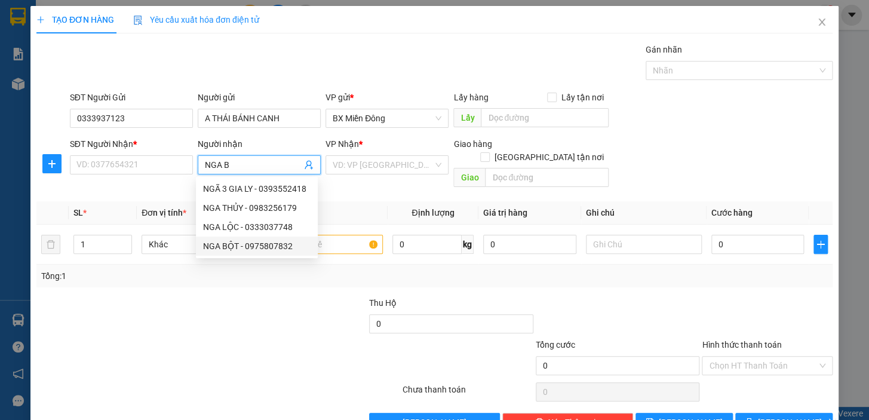
click at [256, 247] on div "NGA BỘT - 0975807832" at bounding box center [256, 245] width 107 height 13
type input "0975807832"
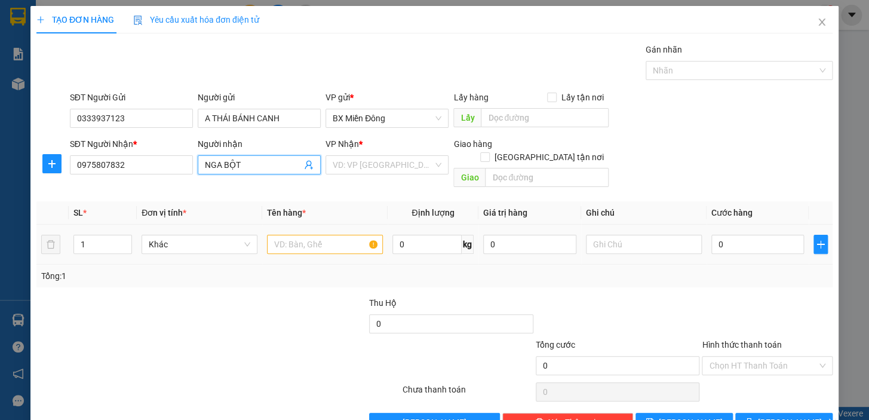
type input "NGA BỘT"
click at [348, 235] on input "text" at bounding box center [325, 244] width 116 height 19
click at [430, 165] on div "VD: VP [GEOGRAPHIC_DATA]" at bounding box center [386, 164] width 123 height 19
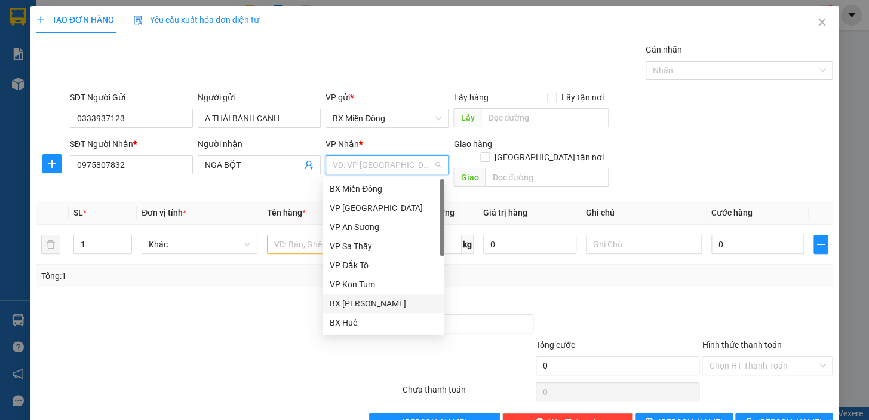
click at [385, 306] on div "BX [PERSON_NAME]" at bounding box center [383, 303] width 107 height 13
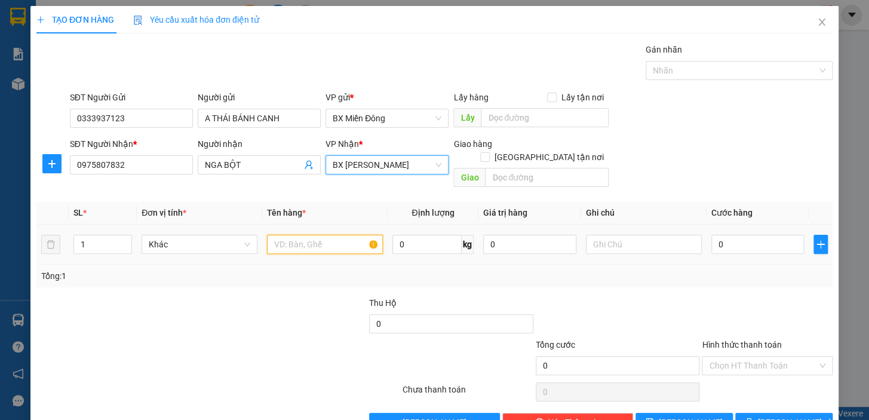
click at [337, 235] on input "text" at bounding box center [325, 244] width 116 height 19
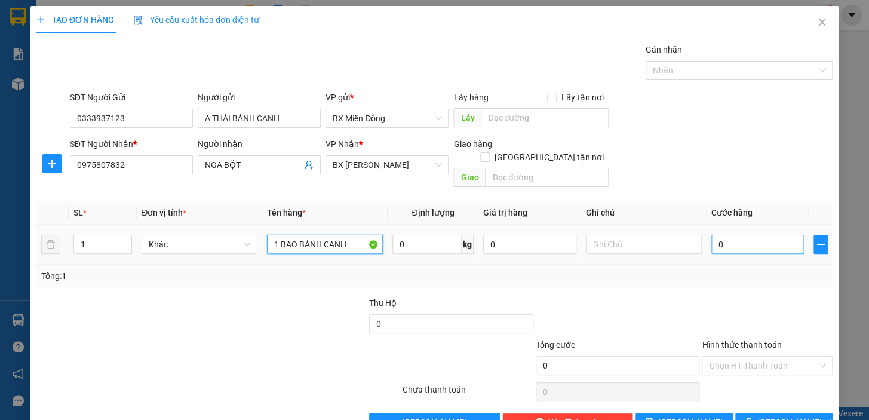
type input "1 BAO BÁNH CANH"
click at [732, 235] on input "0" at bounding box center [757, 244] width 93 height 19
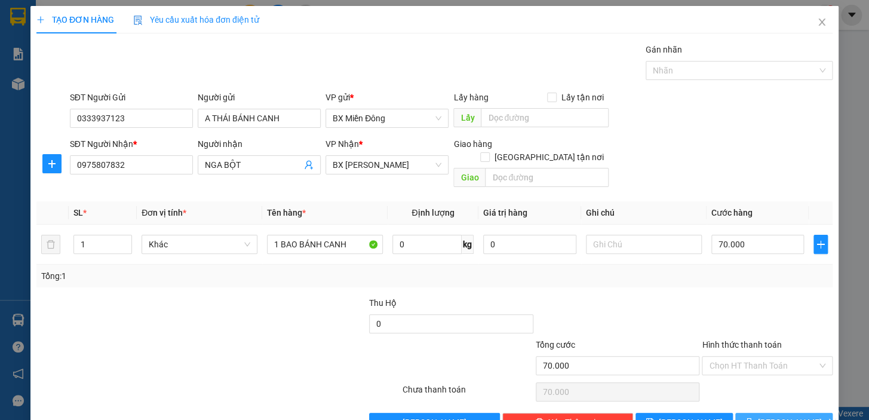
click at [795, 416] on span "[PERSON_NAME] và In" at bounding box center [800, 422] width 84 height 13
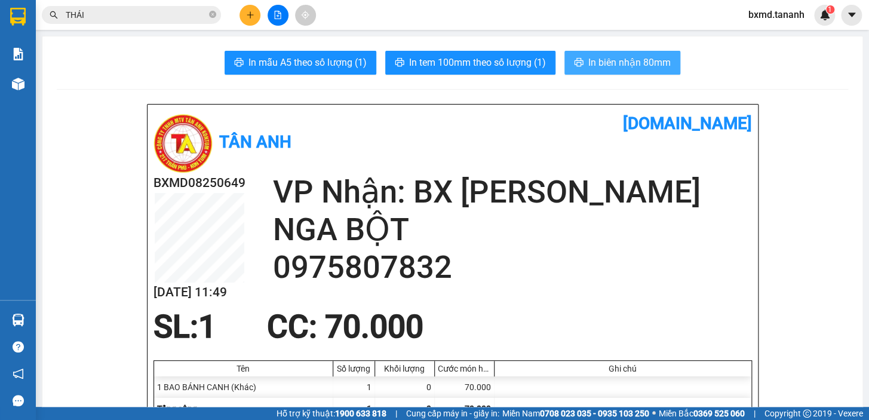
click at [610, 60] on span "In biên nhận 80mm" at bounding box center [629, 62] width 82 height 15
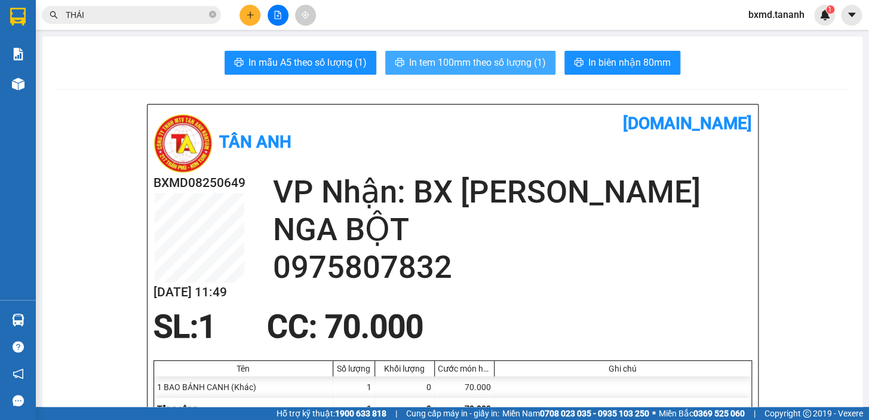
click at [453, 62] on span "In tem 100mm theo số lượng (1)" at bounding box center [477, 62] width 137 height 15
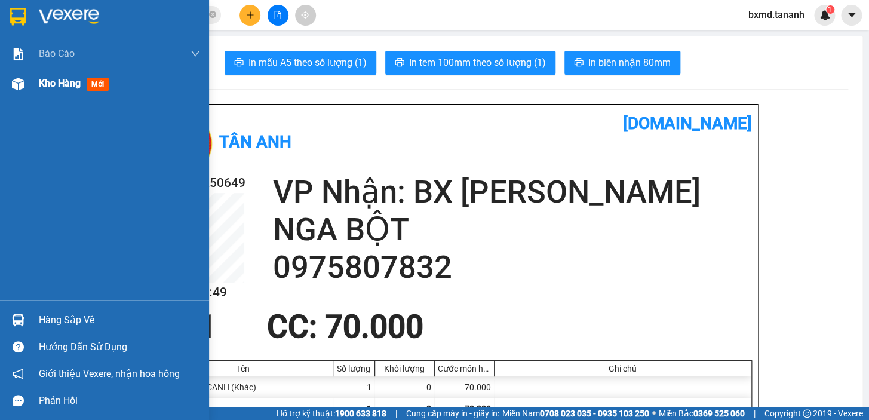
click at [65, 79] on span "Kho hàng" at bounding box center [60, 83] width 42 height 11
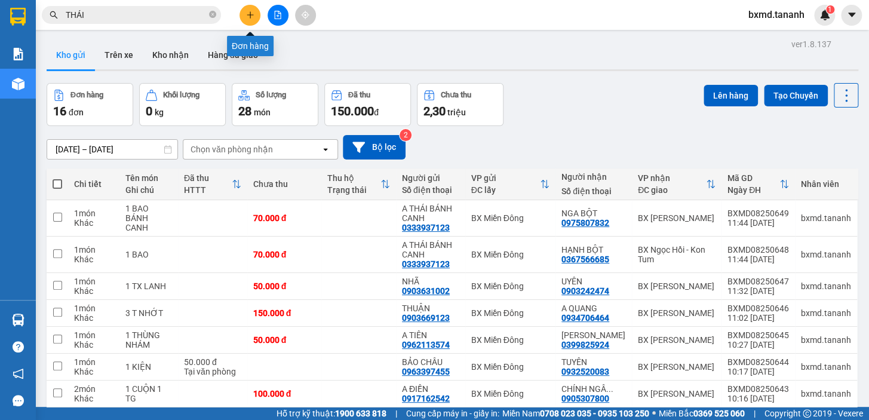
click at [253, 14] on icon "plus" at bounding box center [250, 14] width 7 height 1
